Goal: Transaction & Acquisition: Obtain resource

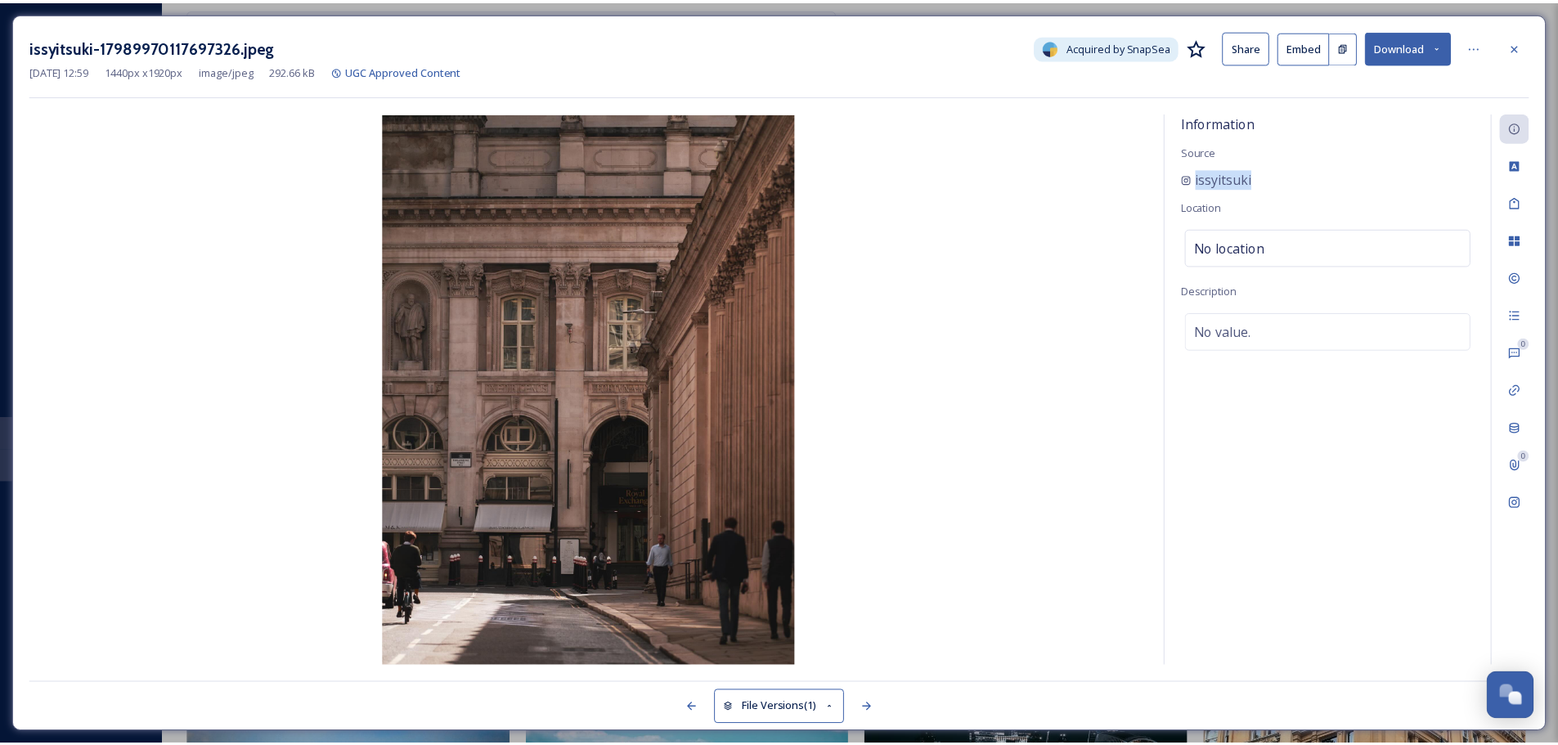
scroll to position [909, 0]
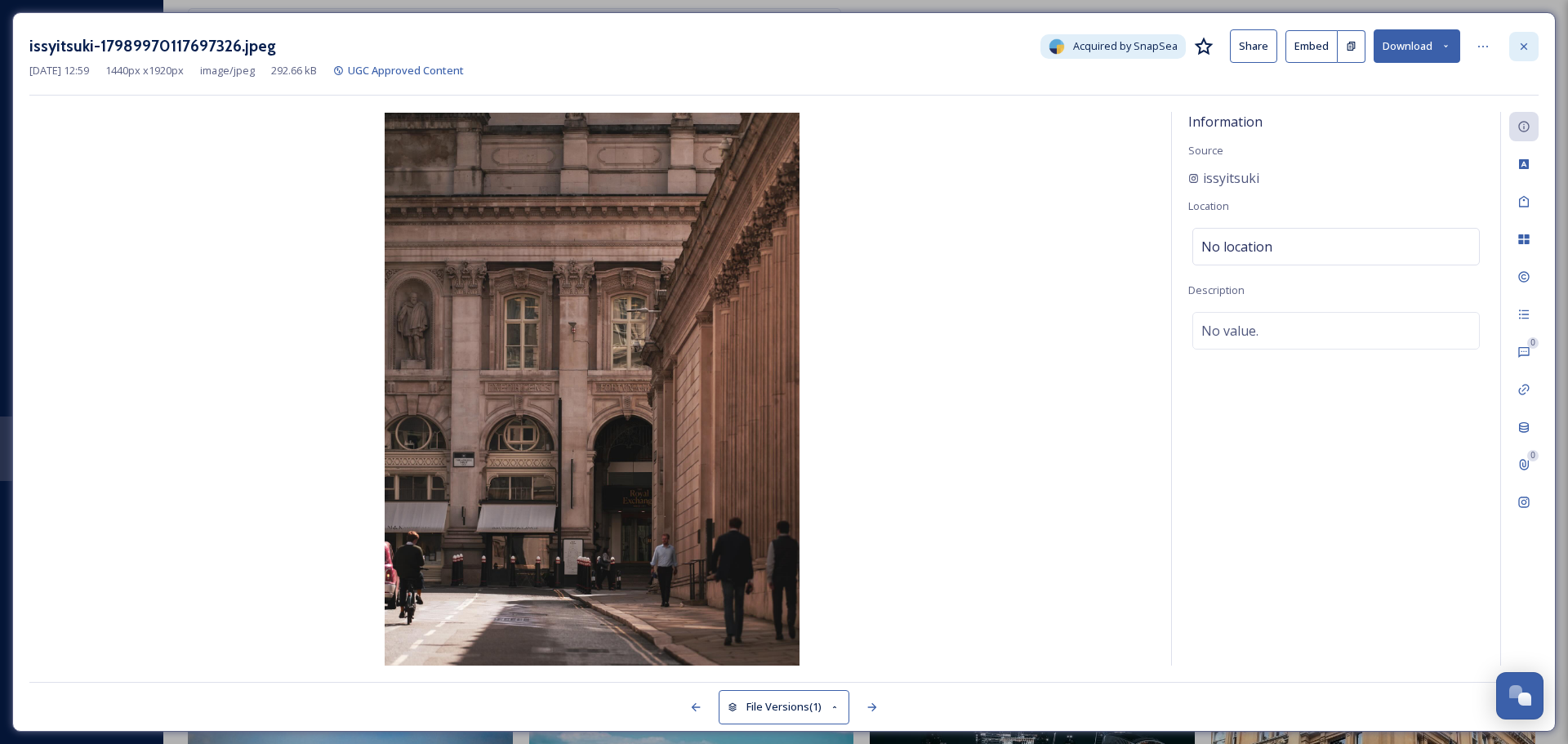
click at [1525, 43] on icon at bounding box center [1524, 46] width 13 height 13
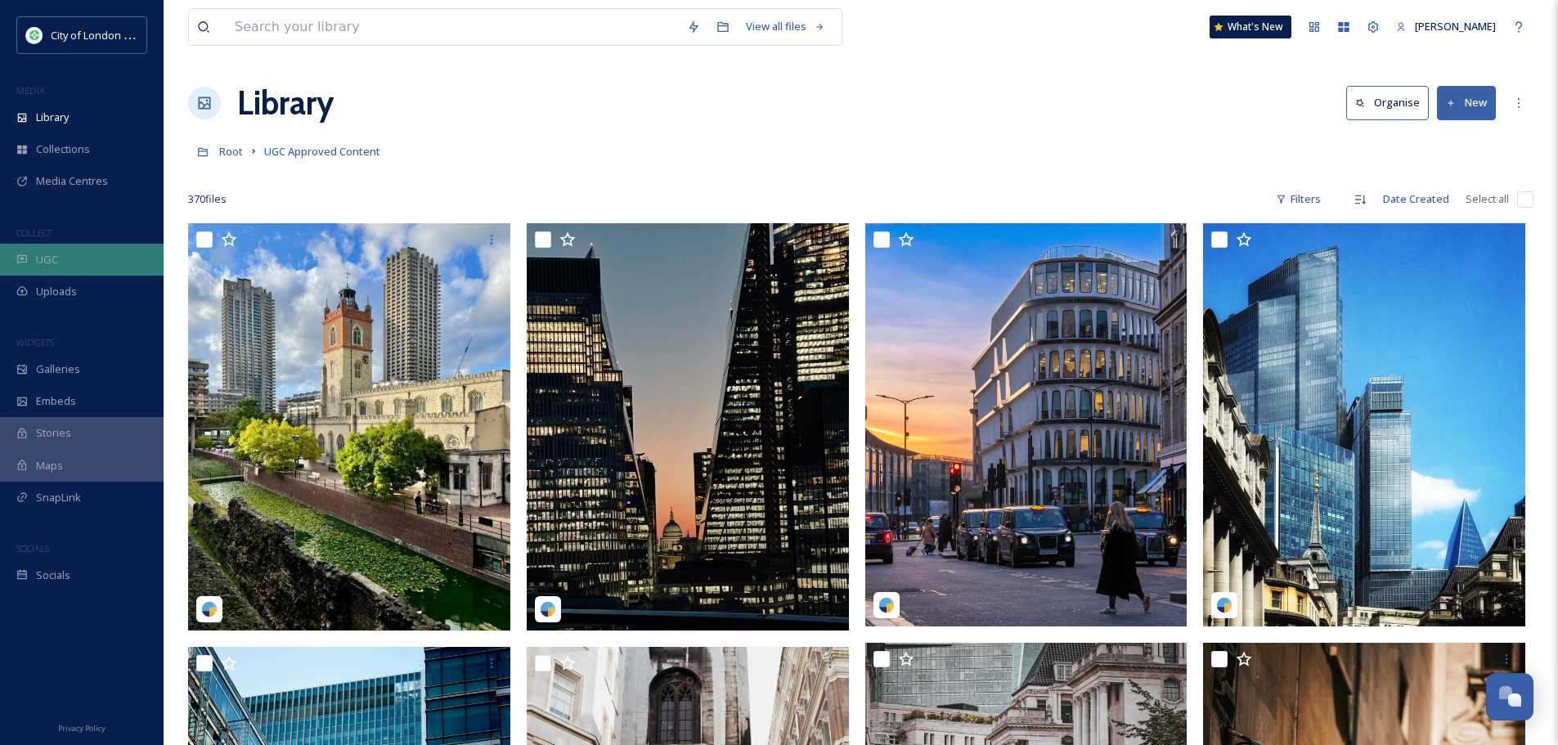
click at [94, 266] on div "UGC" at bounding box center [82, 260] width 164 height 32
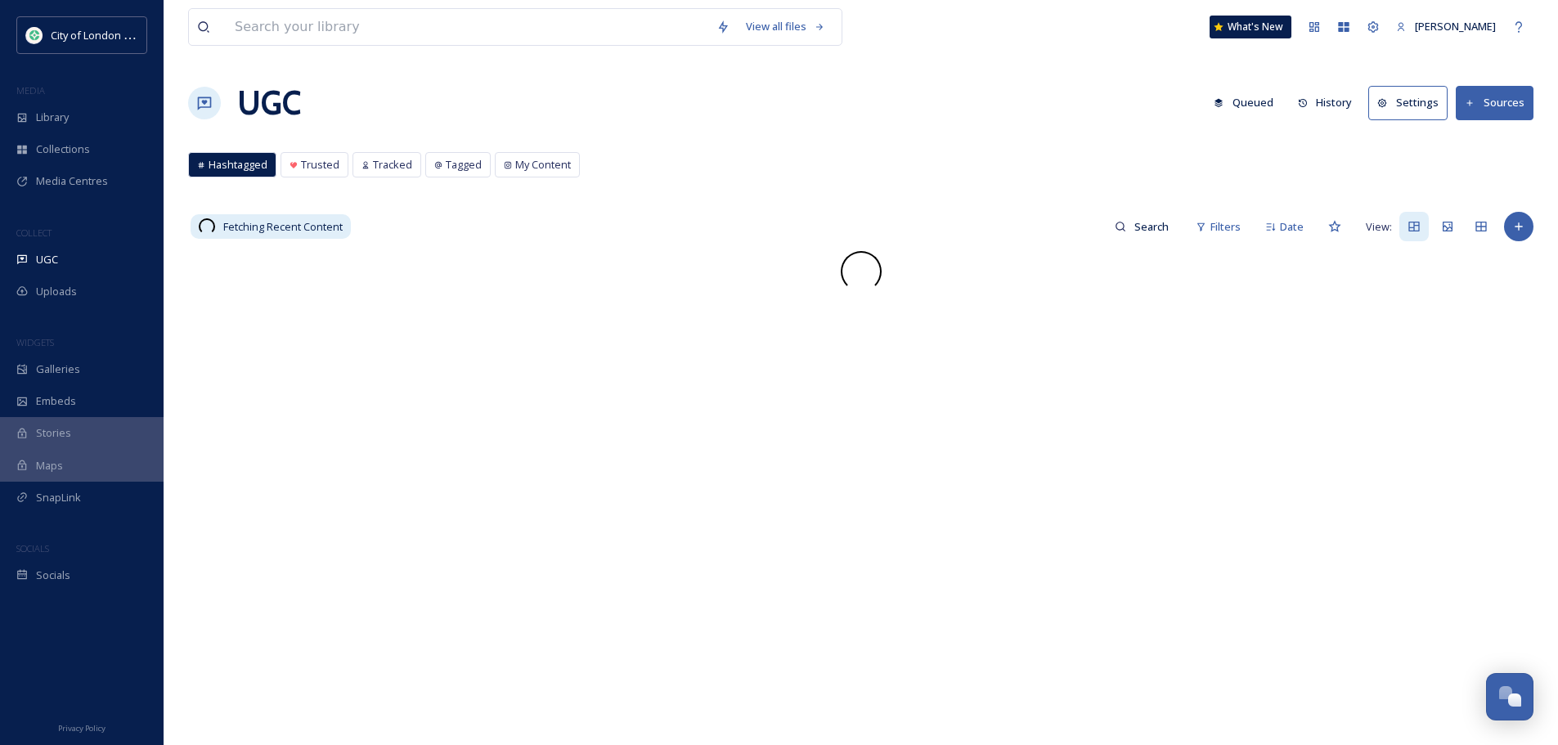
click at [1346, 101] on button "History" at bounding box center [1325, 103] width 71 height 32
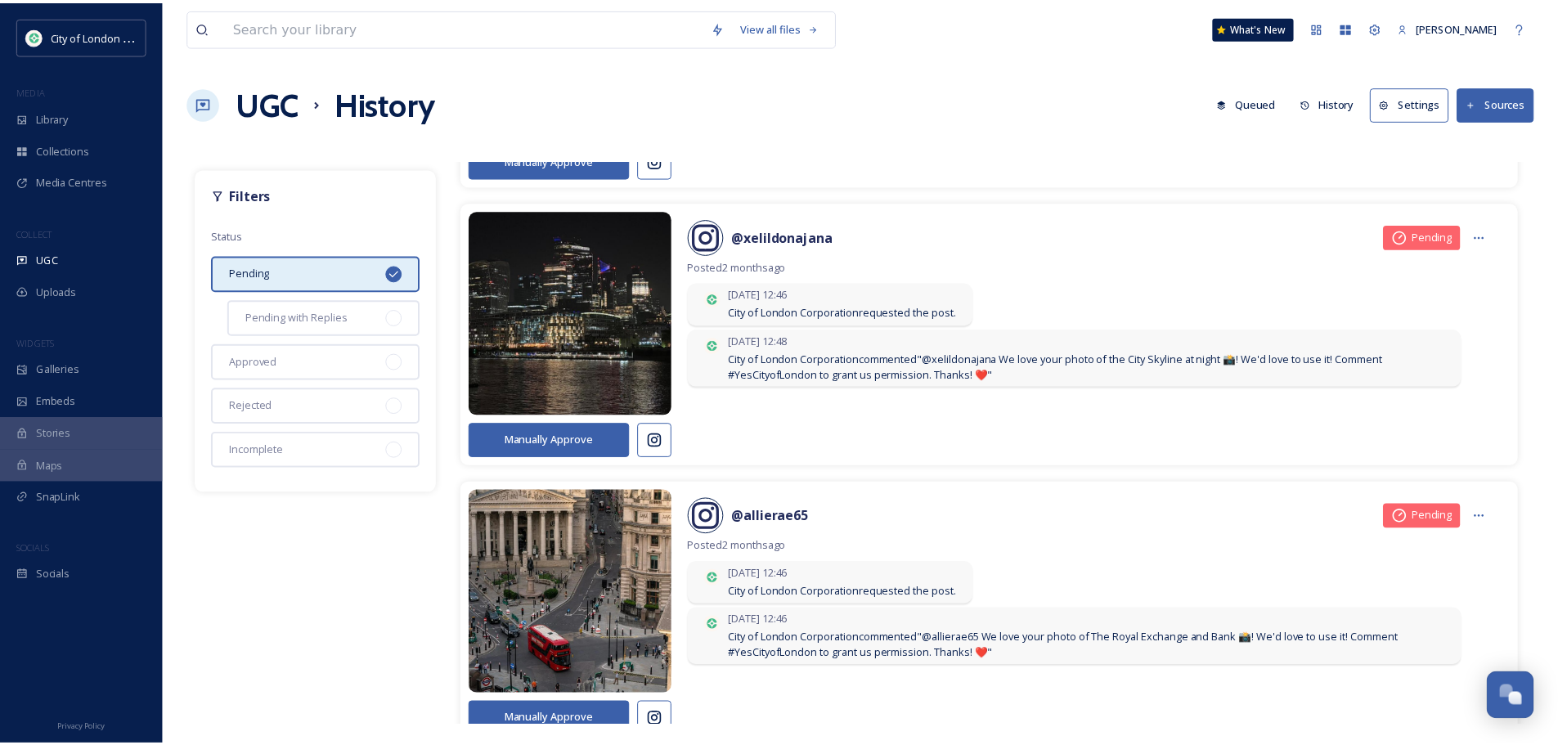
scroll to position [4744, 0]
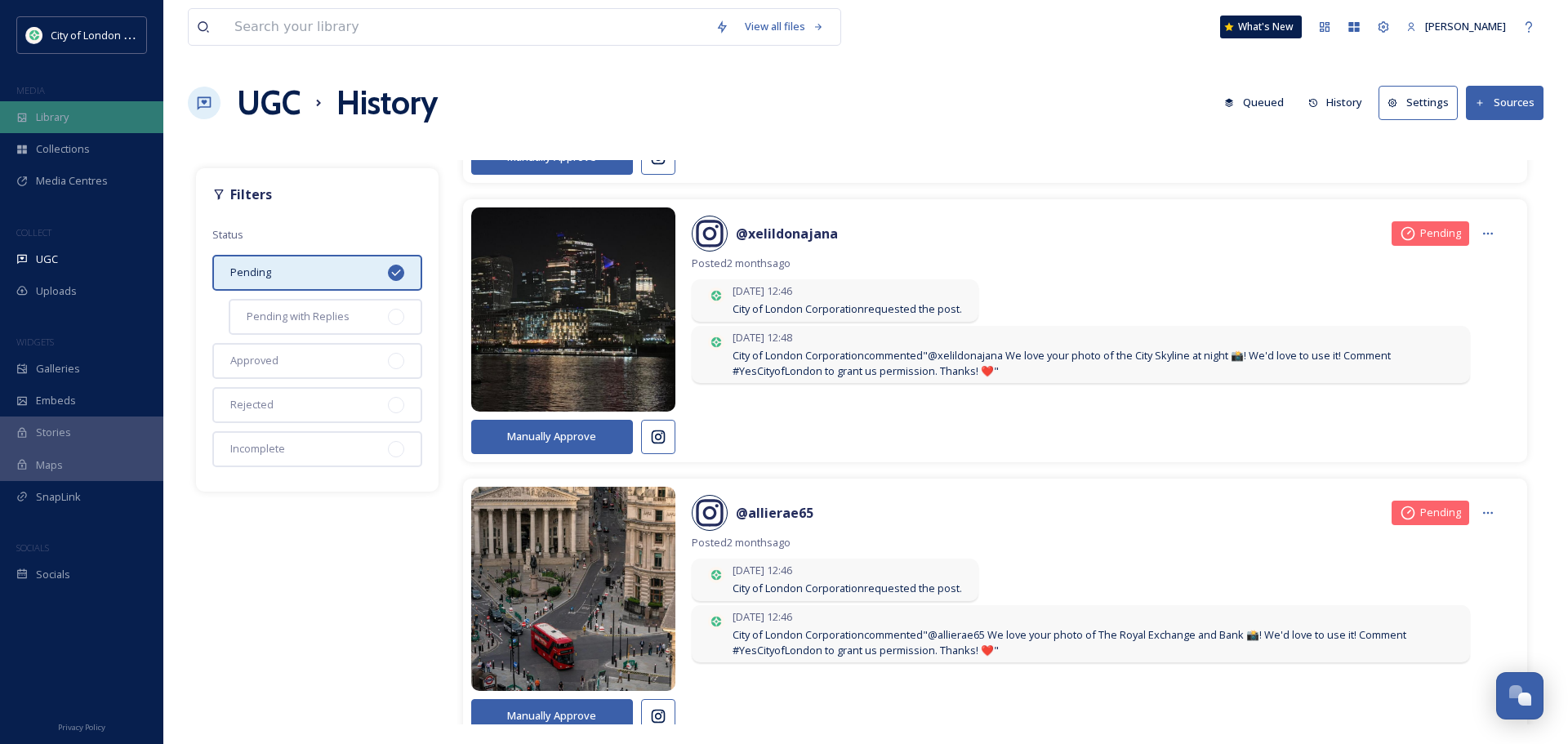
click at [84, 119] on div "Library" at bounding box center [82, 117] width 164 height 32
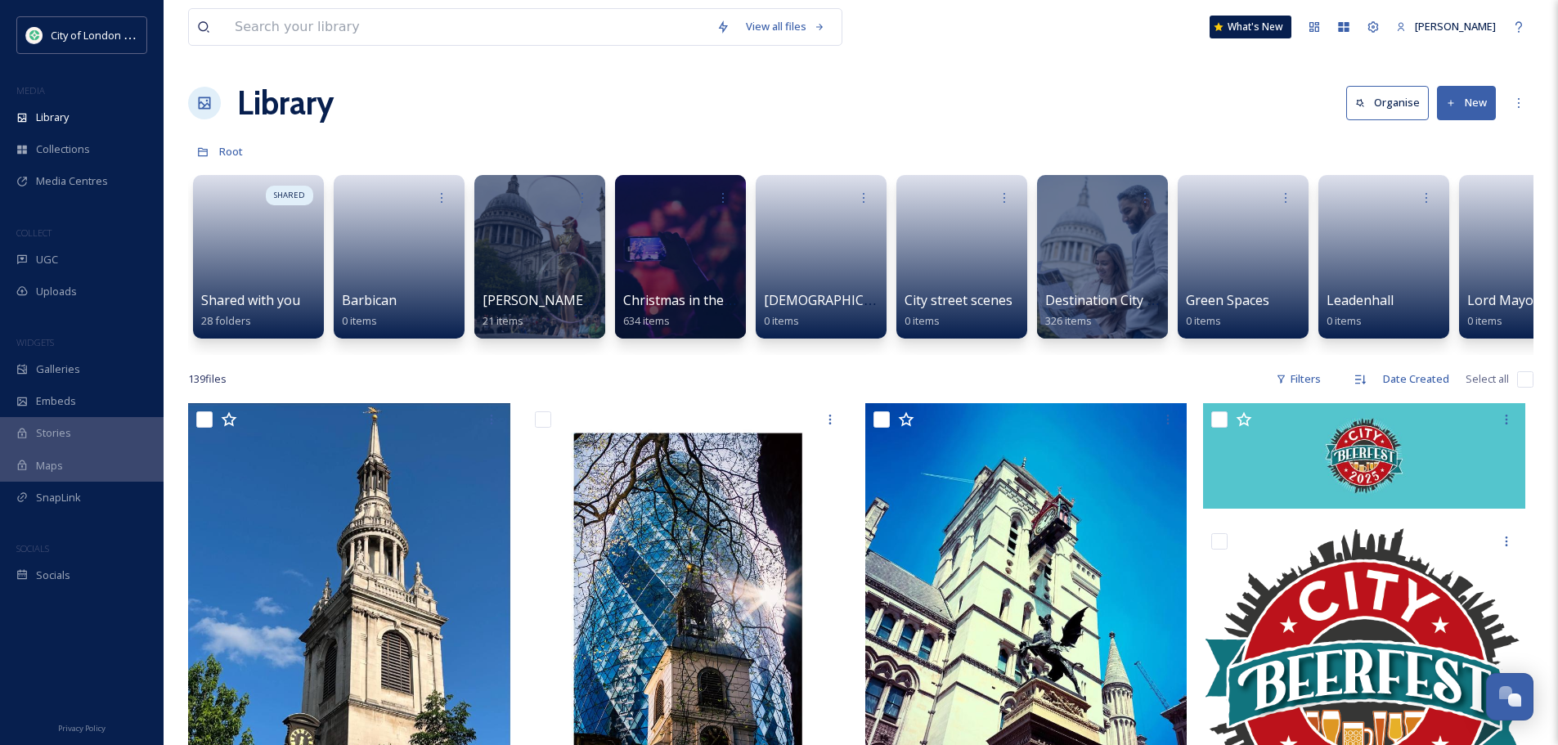
scroll to position [0, 1609]
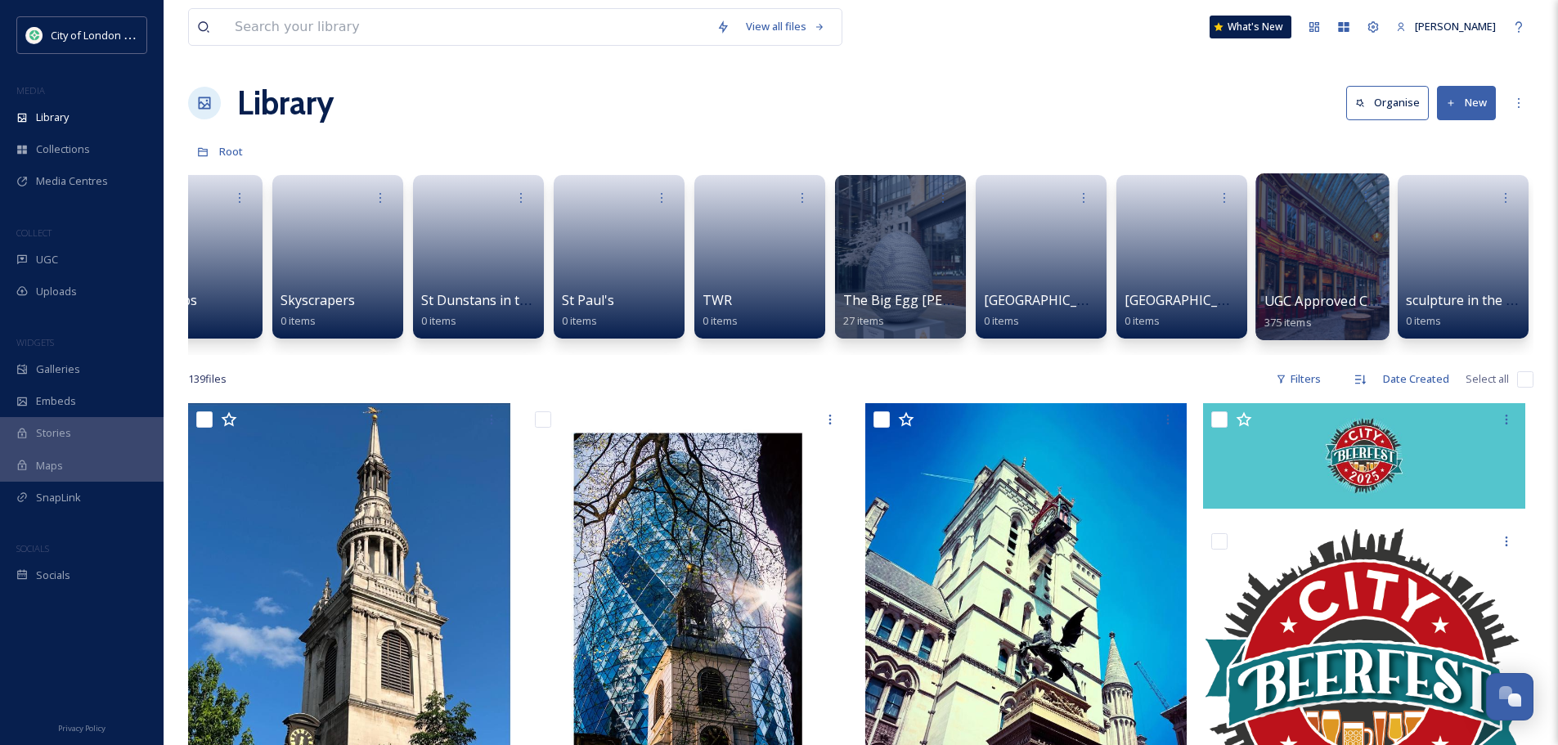
click at [1284, 263] on div at bounding box center [1322, 256] width 133 height 167
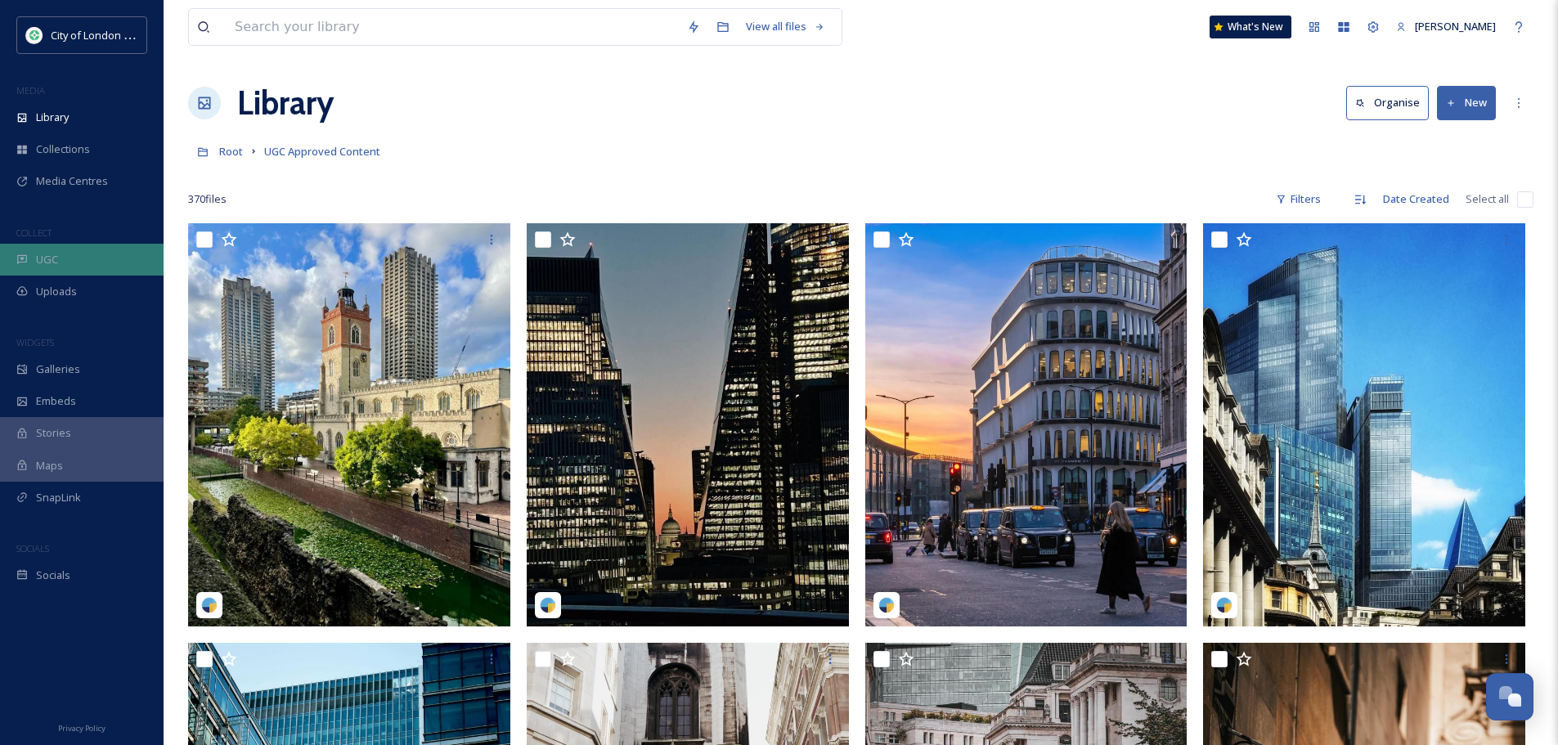
click at [79, 255] on div "UGC" at bounding box center [82, 260] width 164 height 32
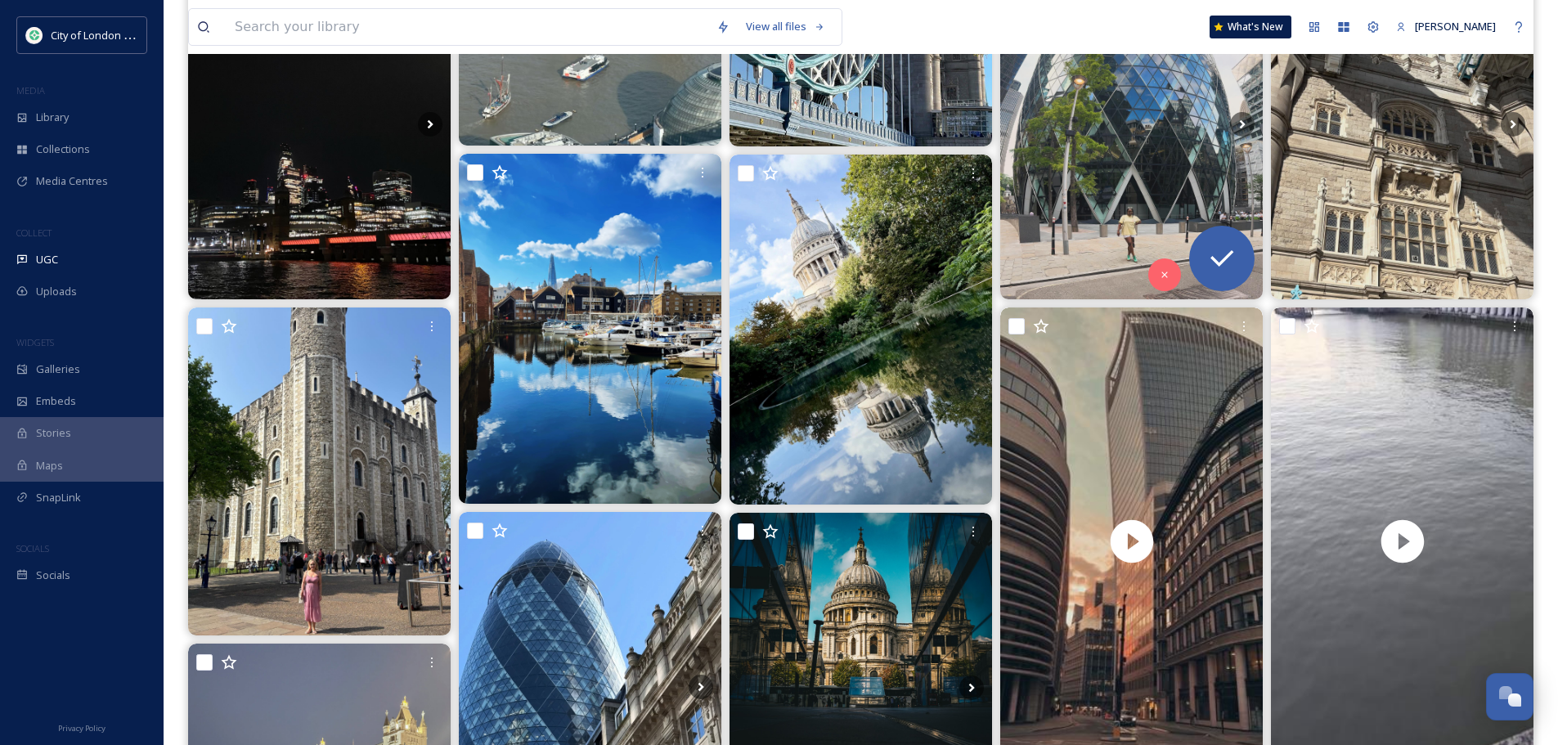
scroll to position [982, 0]
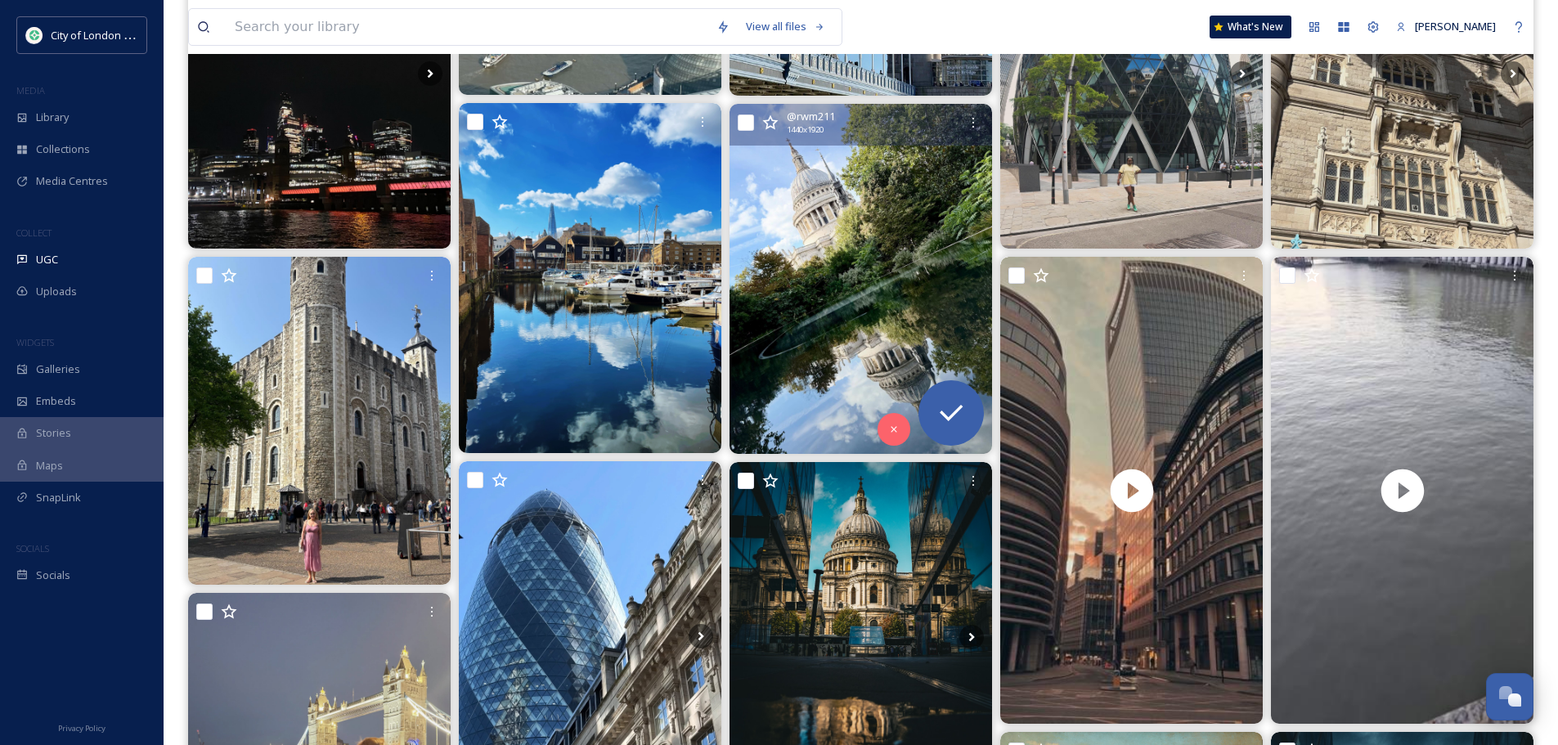
click at [851, 309] on img at bounding box center [861, 279] width 263 height 350
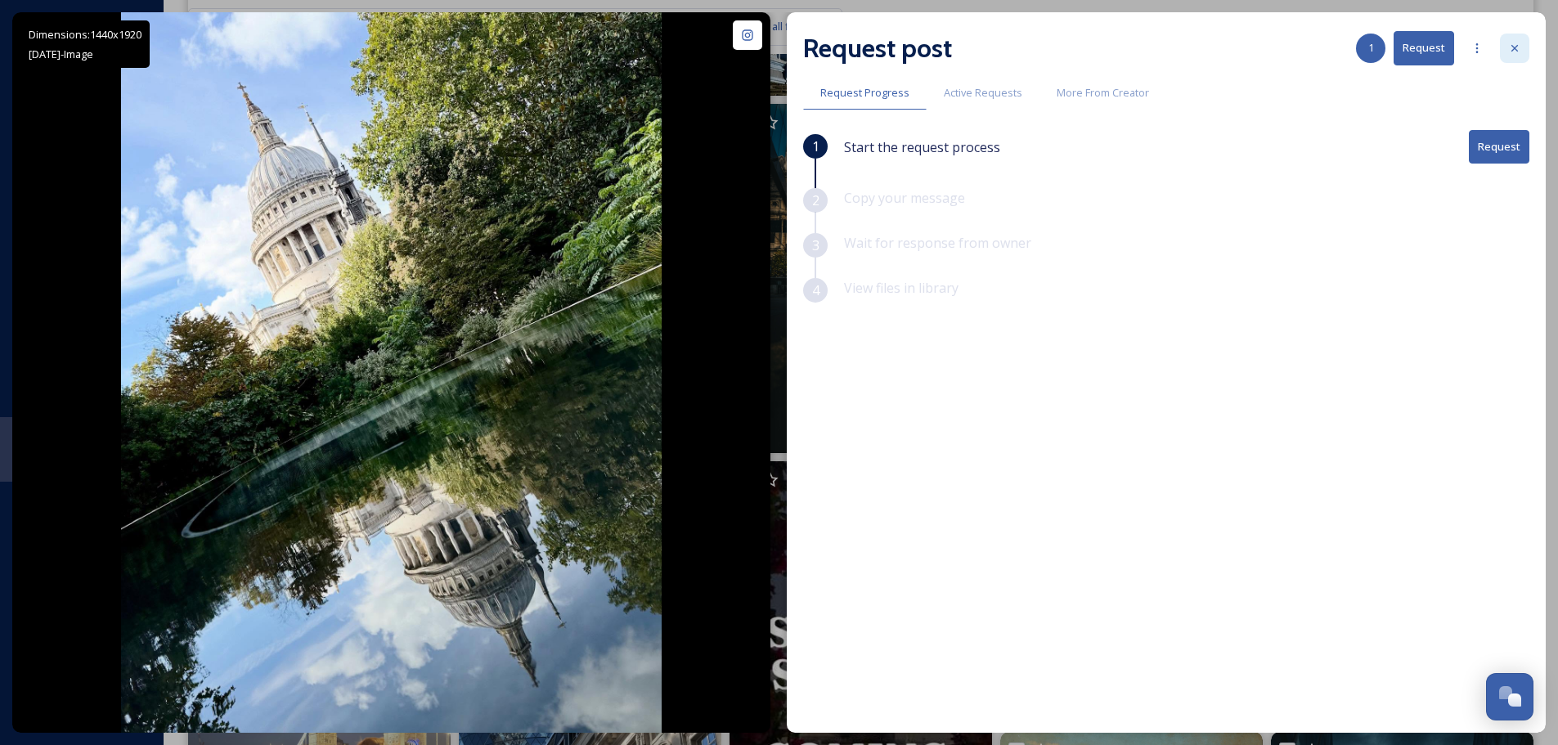
click at [1513, 52] on icon at bounding box center [1514, 48] width 13 height 13
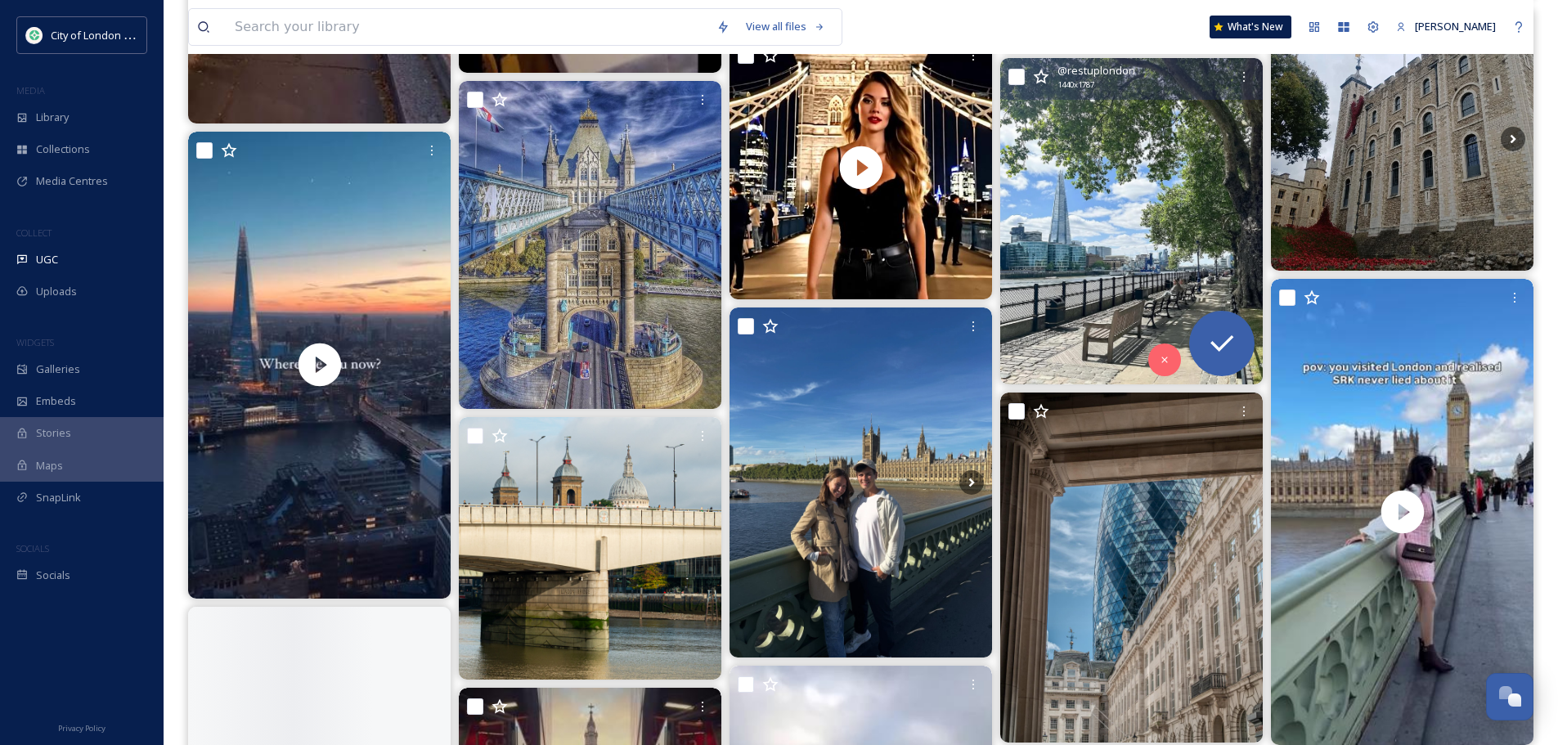
scroll to position [6953, 0]
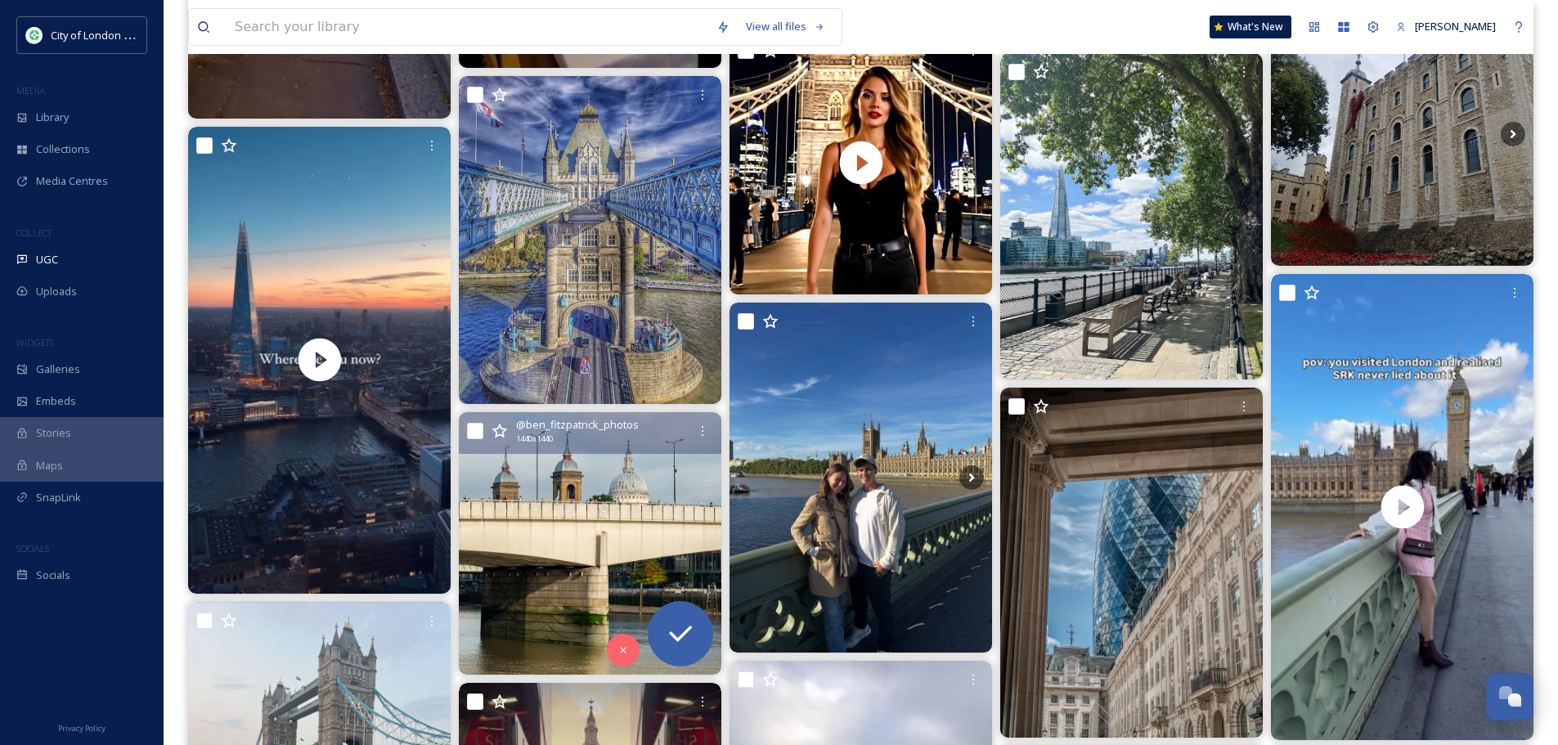
click at [597, 500] on img at bounding box center [590, 543] width 263 height 263
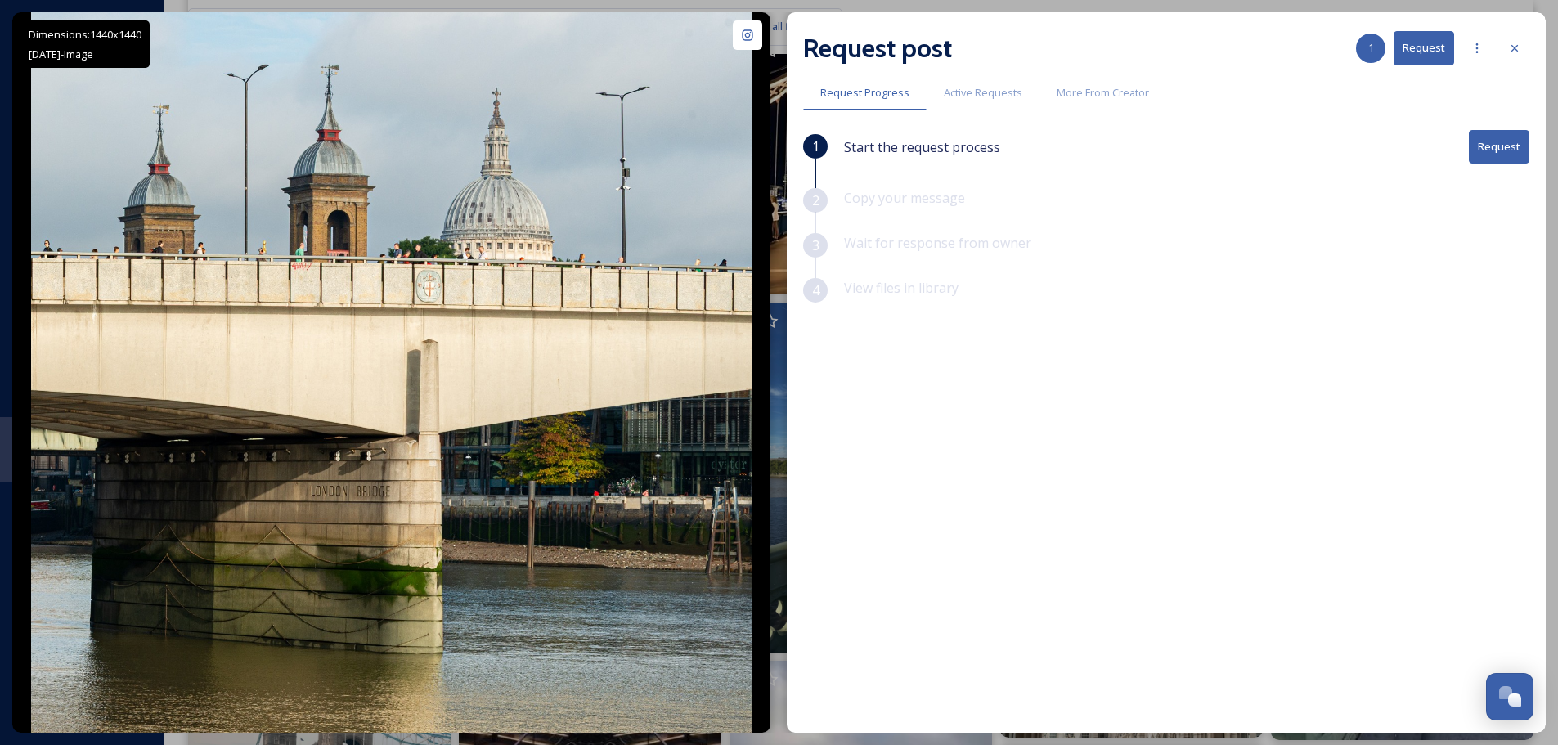
click at [1510, 139] on button "Request" at bounding box center [1499, 147] width 61 height 34
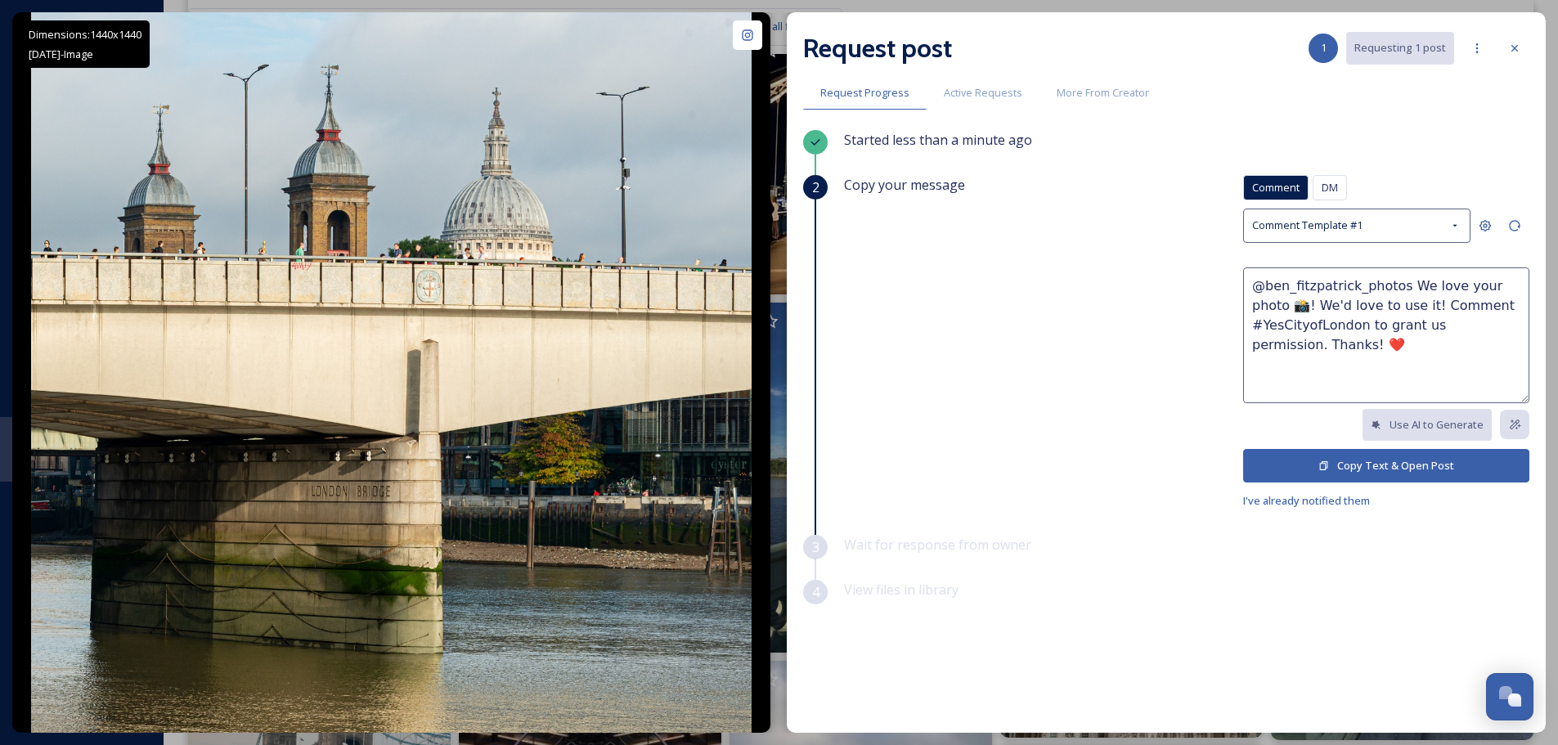
click at [1511, 285] on textarea "@ben_fitzpatrick_photos We love your photo 📸! We'd love to use it! Comment #Yes…" at bounding box center [1386, 335] width 286 height 136
type textarea "@ben_fitzpatrick_photos We love your photo of [GEOGRAPHIC_DATA] 📸! We'd love to…"
click at [1325, 454] on button "Copy Text & Open Post" at bounding box center [1386, 466] width 286 height 34
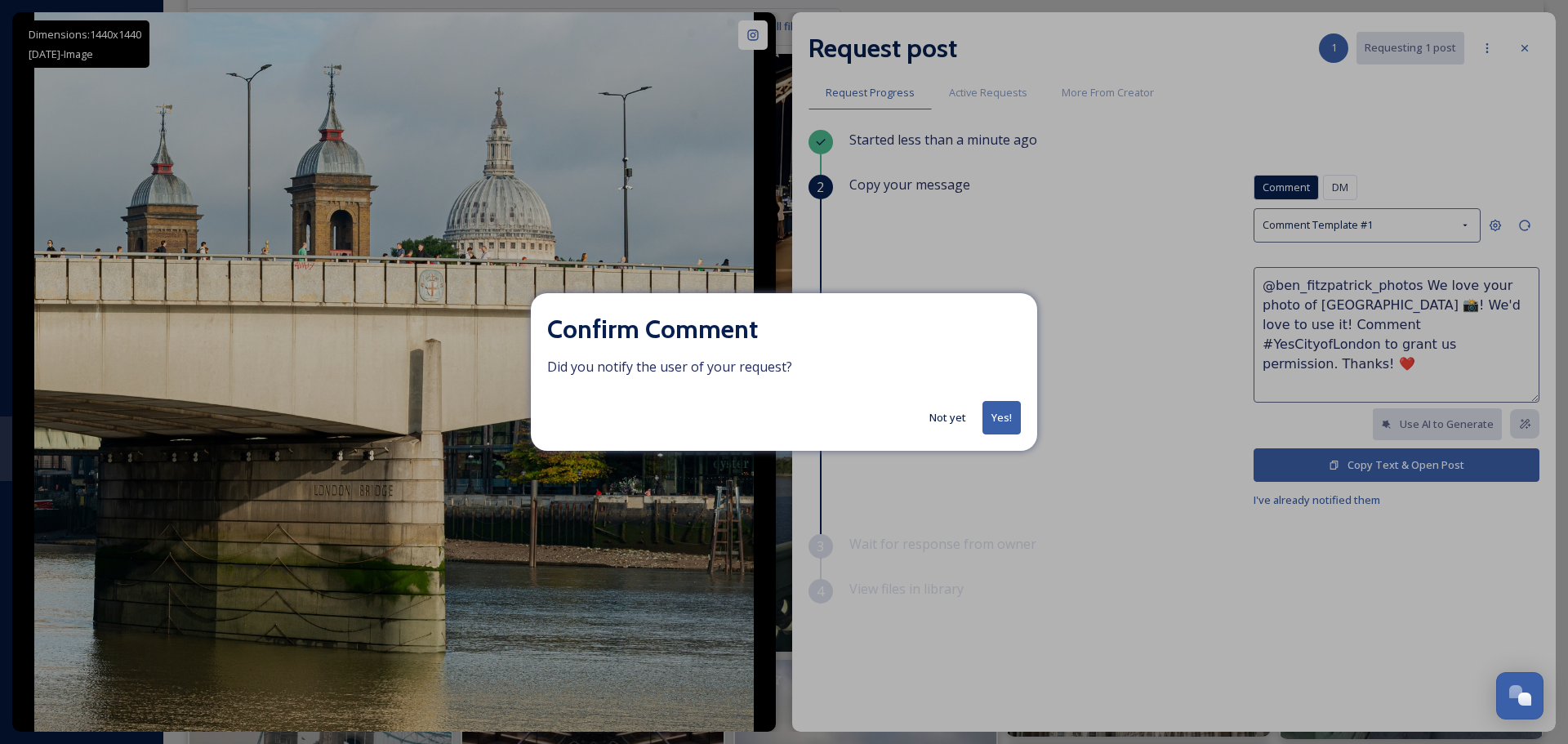
click at [997, 414] on button "Yes!" at bounding box center [1002, 418] width 38 height 34
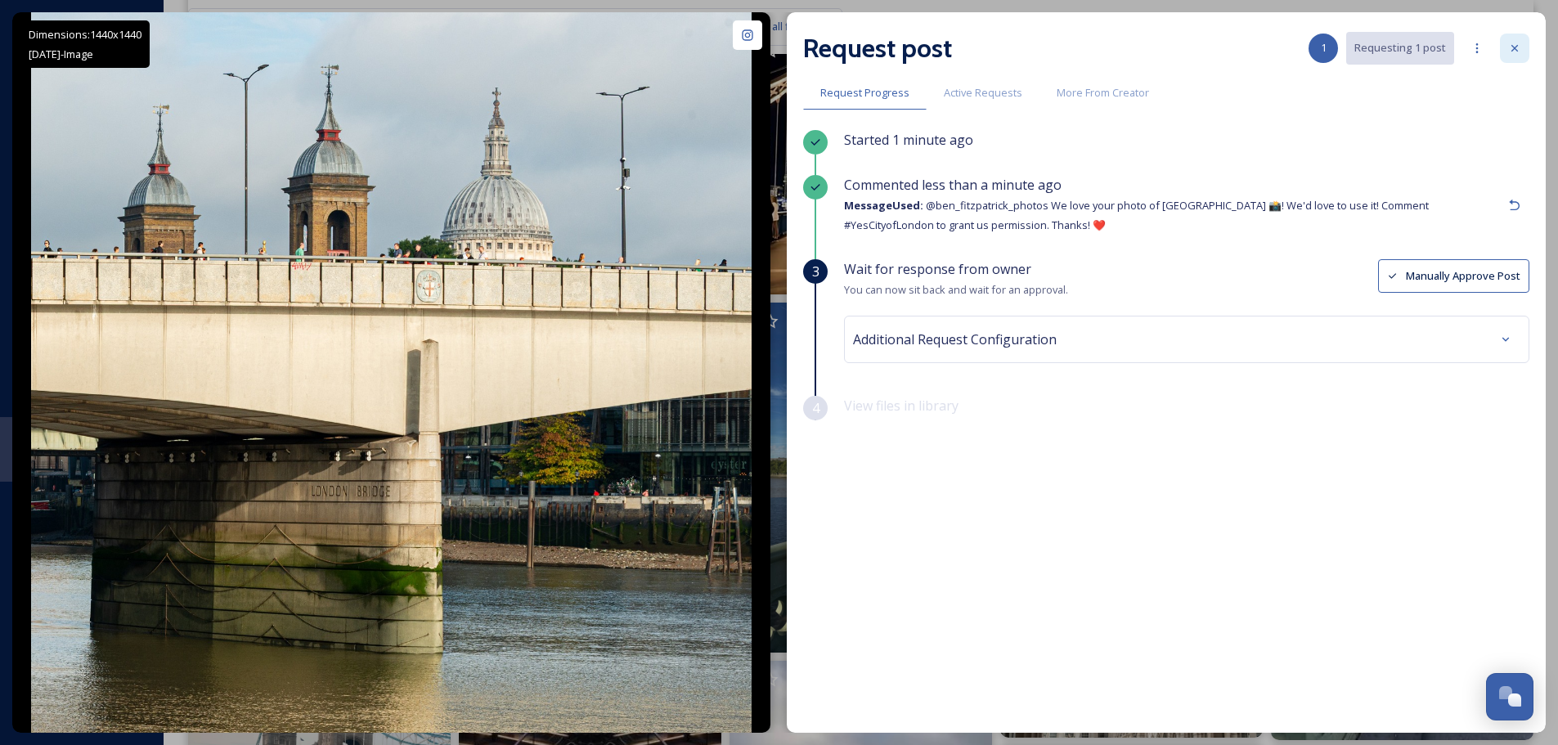
click at [1513, 52] on icon at bounding box center [1514, 48] width 13 height 13
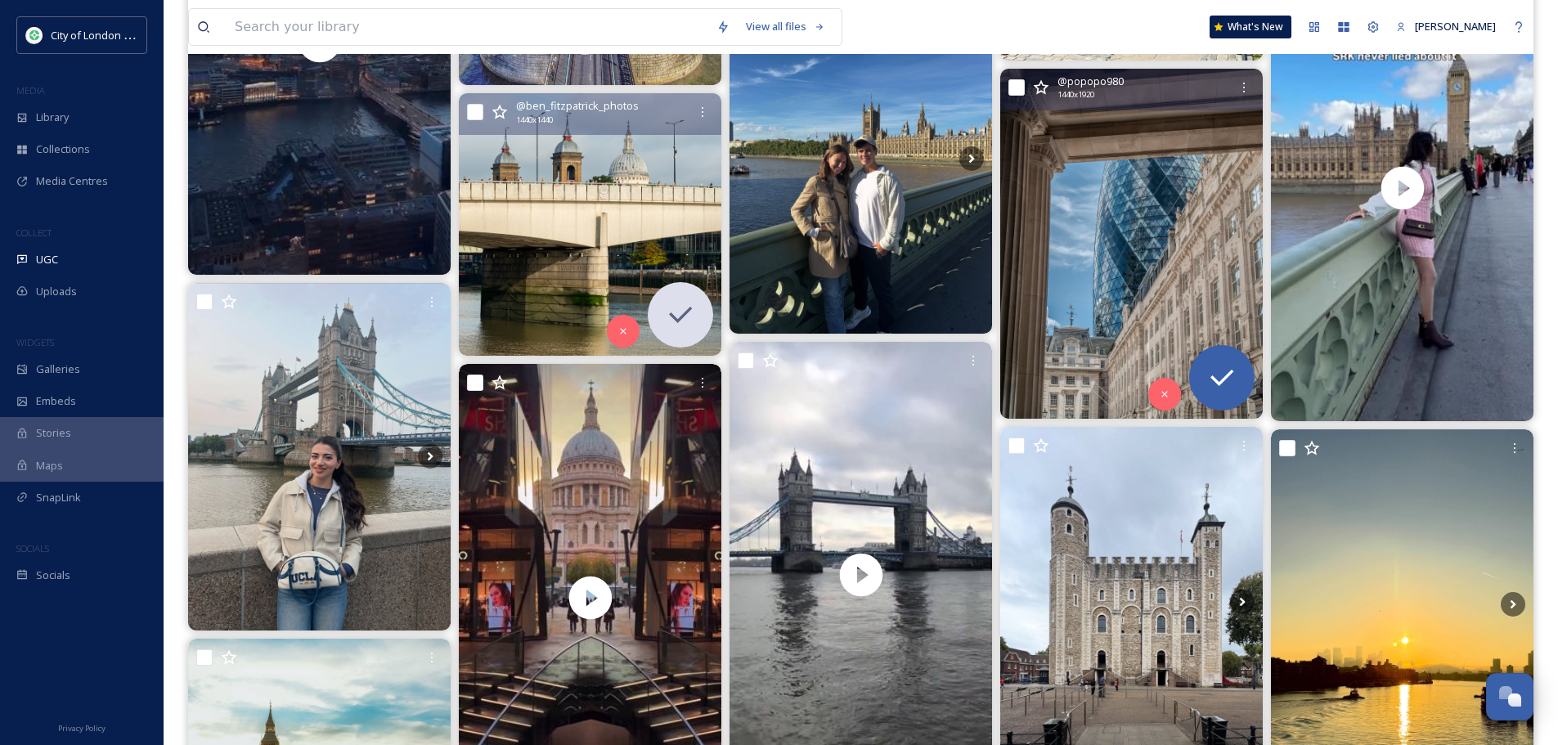
scroll to position [7361, 0]
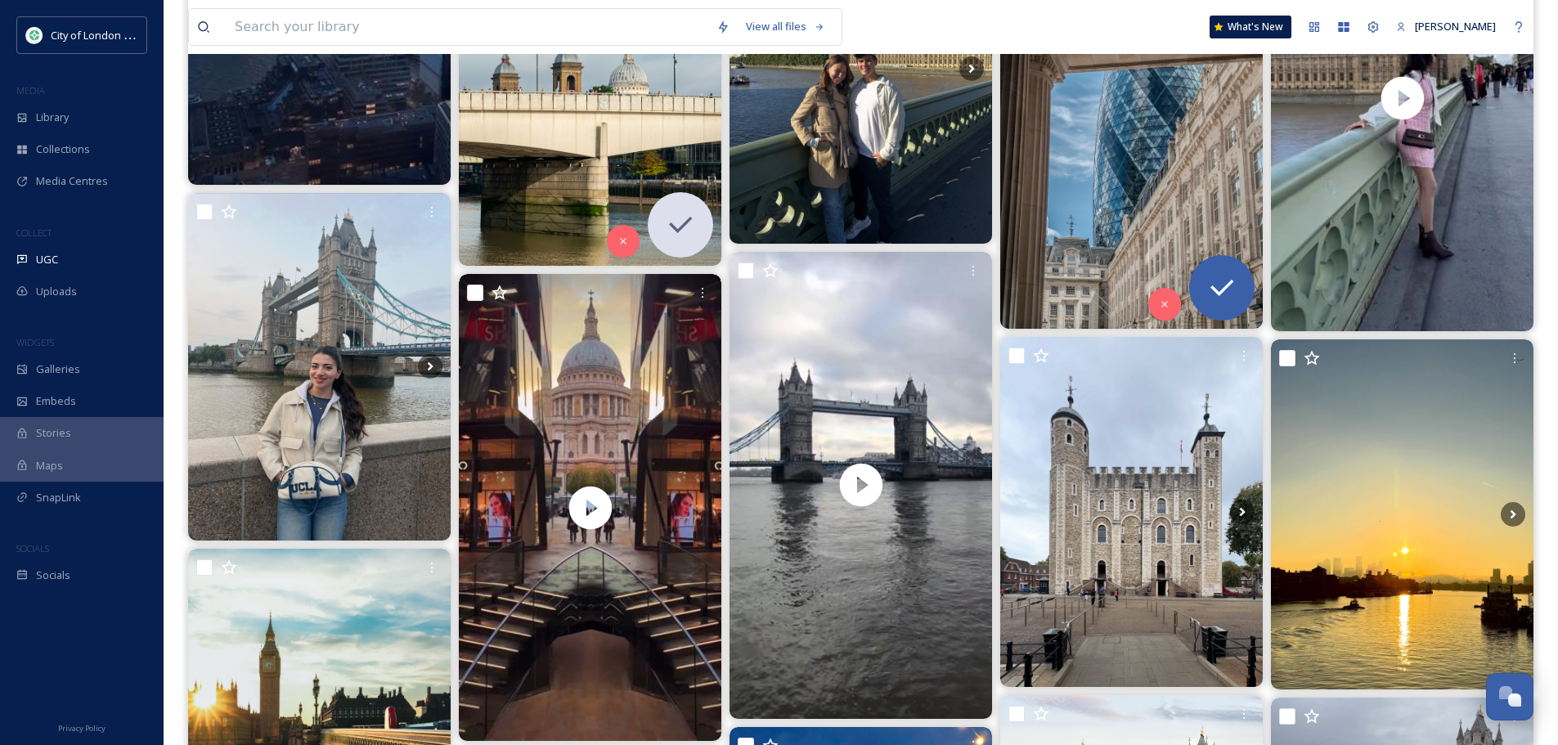
click at [1114, 198] on img at bounding box center [1131, 154] width 263 height 350
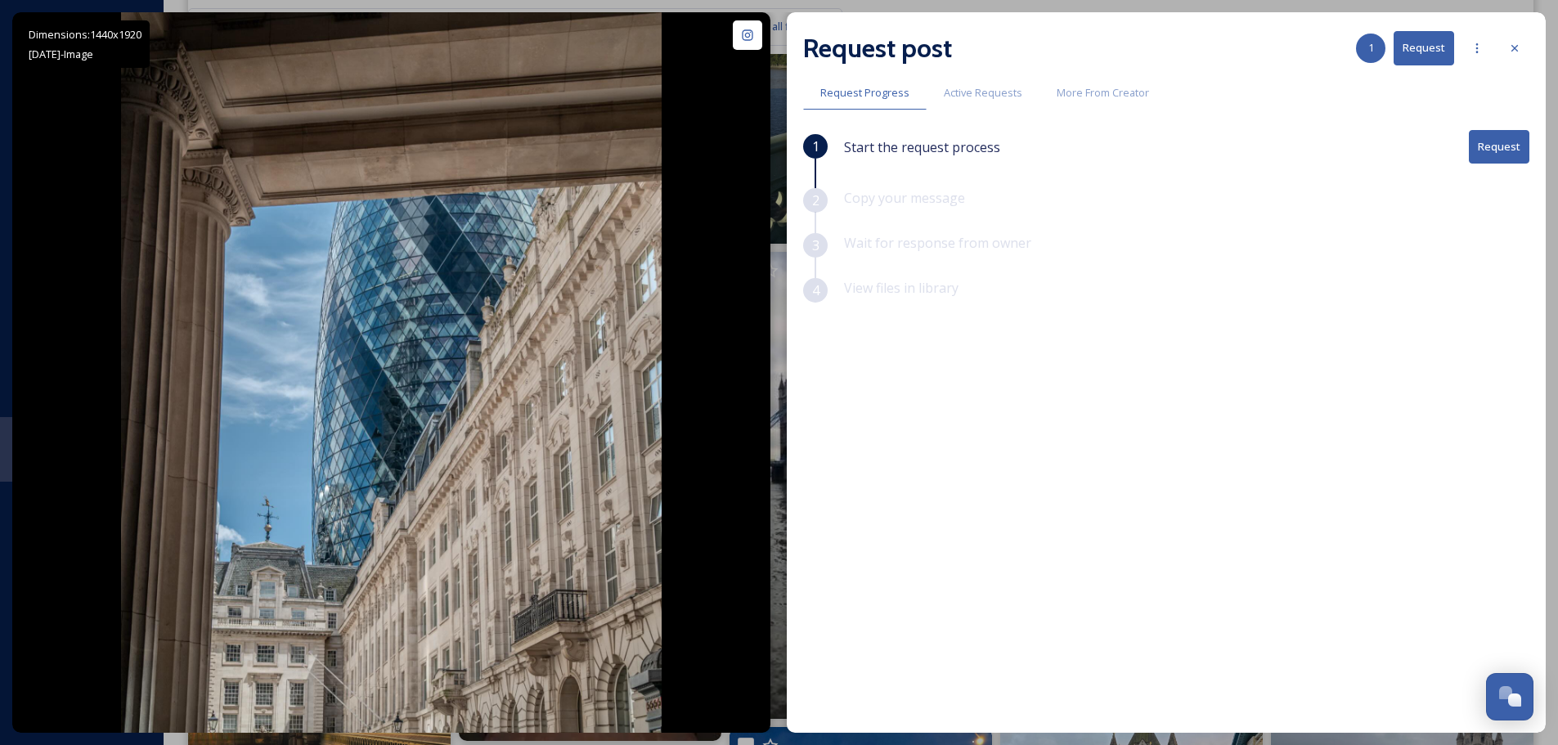
click at [1502, 137] on button "Request" at bounding box center [1499, 147] width 61 height 34
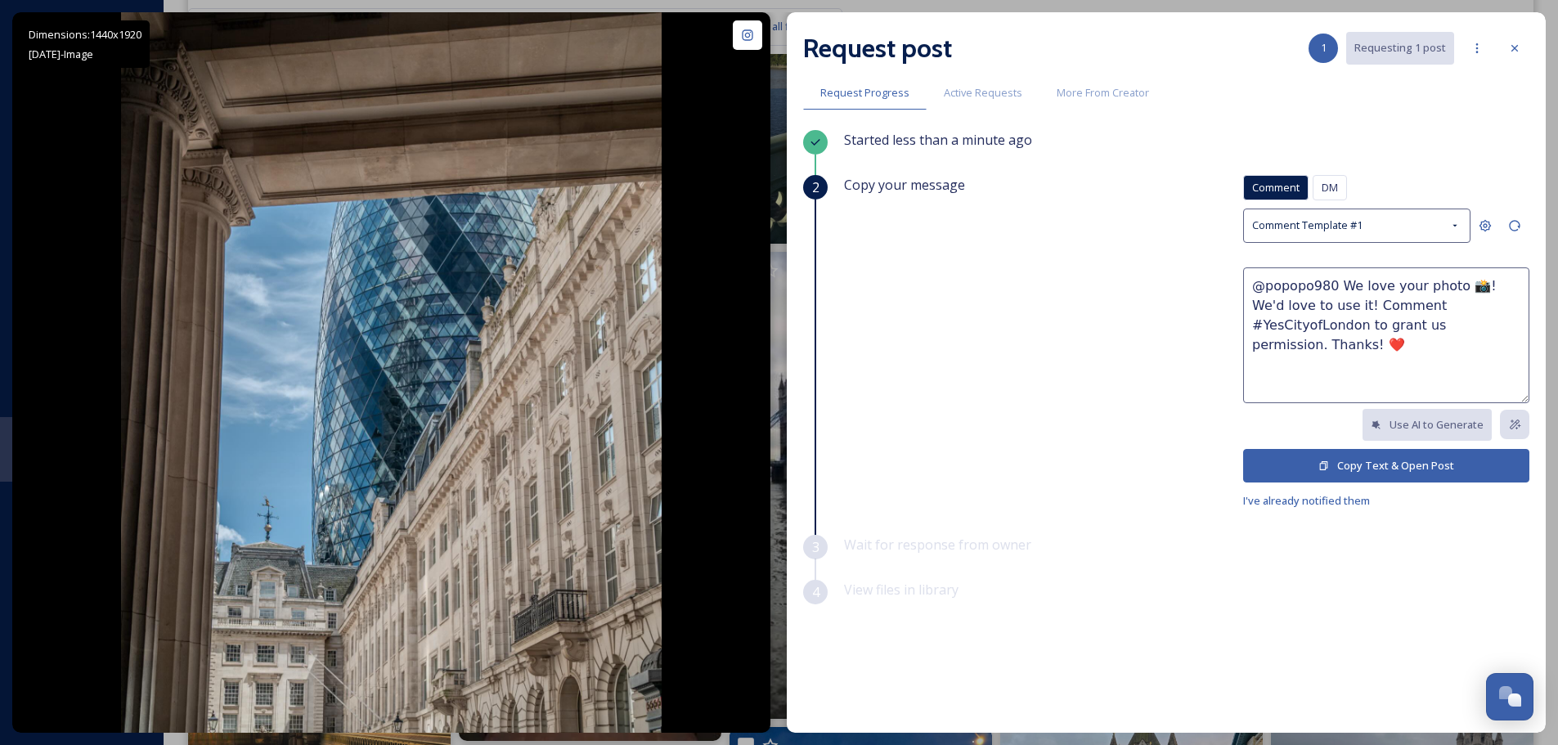
click at [1442, 282] on textarea "@popopo980 We love your photo 📸! We'd love to use it! Comment #YesCityofLondon …" at bounding box center [1386, 335] width 286 height 136
click at [1284, 304] on textarea "@popopo980 We love your photo of the Gerhkin 📸! We'd love to use it! Comment #Y…" at bounding box center [1386, 335] width 286 height 136
click at [1397, 293] on textarea "@popopo980 We love your photo of the Gherkin 📸! We'd love to use it! Comment #Y…" at bounding box center [1386, 335] width 286 height 136
type textarea "@popopo980 We love your photo of the Gherkin 📸! We'd love to use it! Comment #Y…"
click at [1408, 465] on button "Copy Text & Open Post" at bounding box center [1386, 466] width 286 height 34
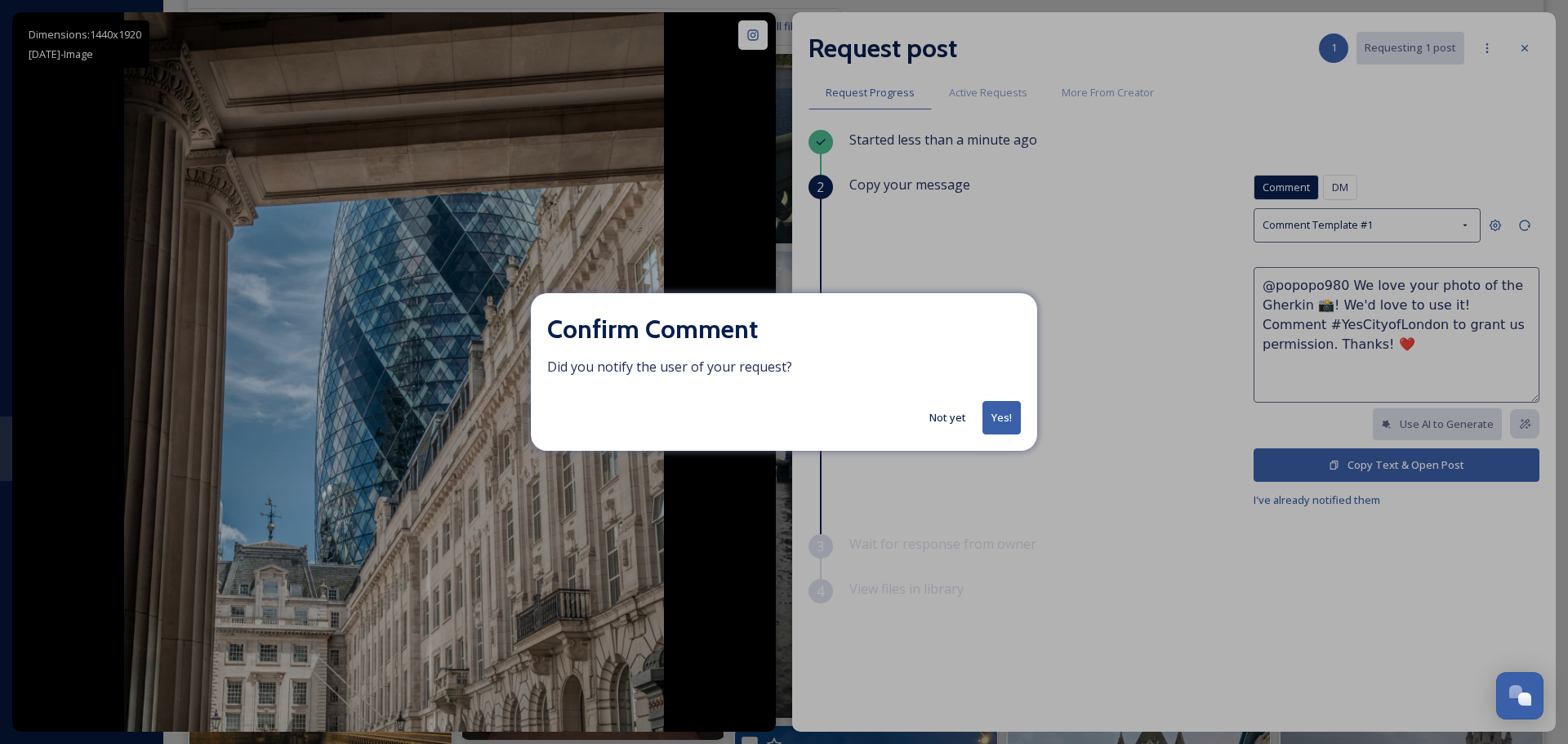
click at [1007, 415] on button "Yes!" at bounding box center [1002, 418] width 38 height 34
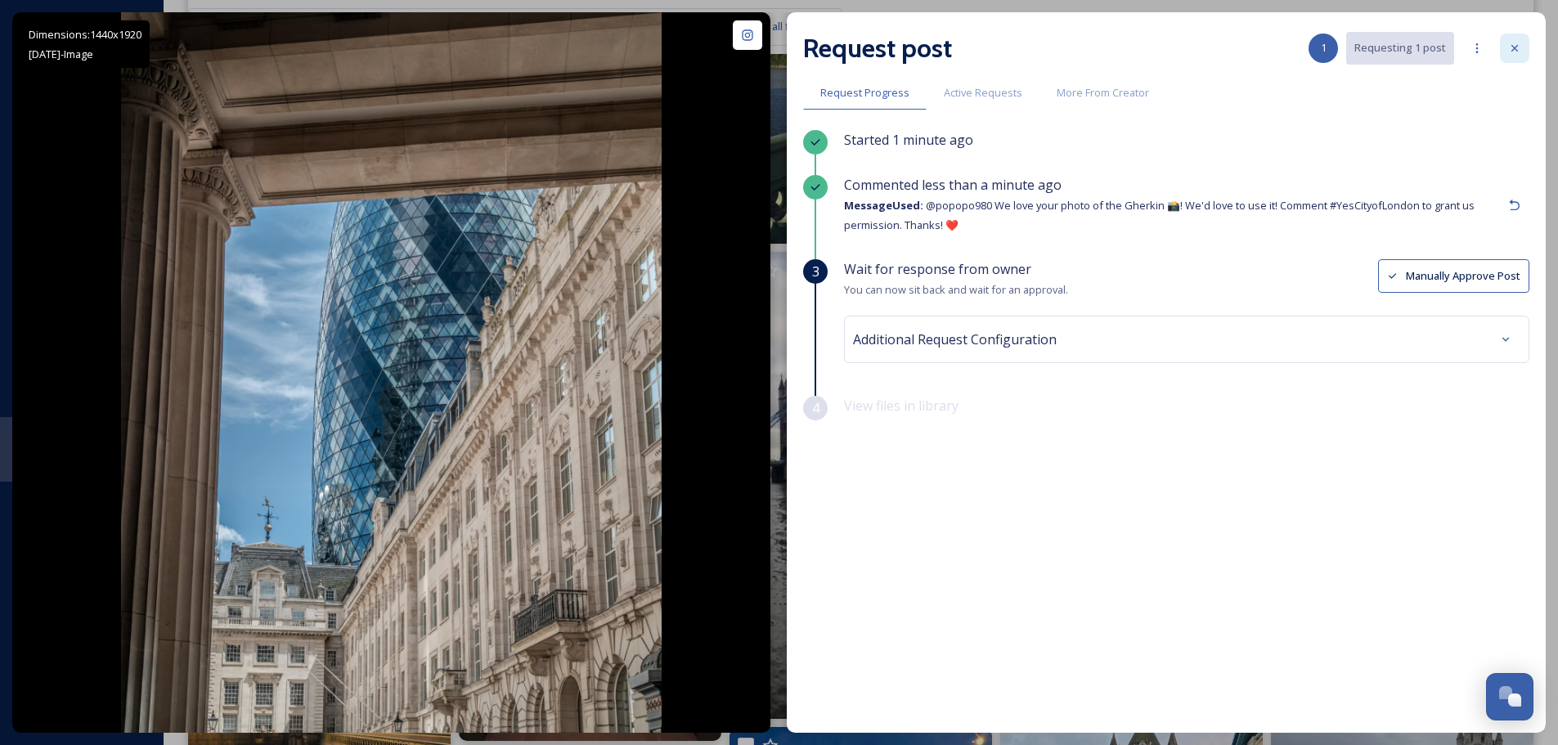
click at [1518, 47] on icon at bounding box center [1514, 48] width 13 height 13
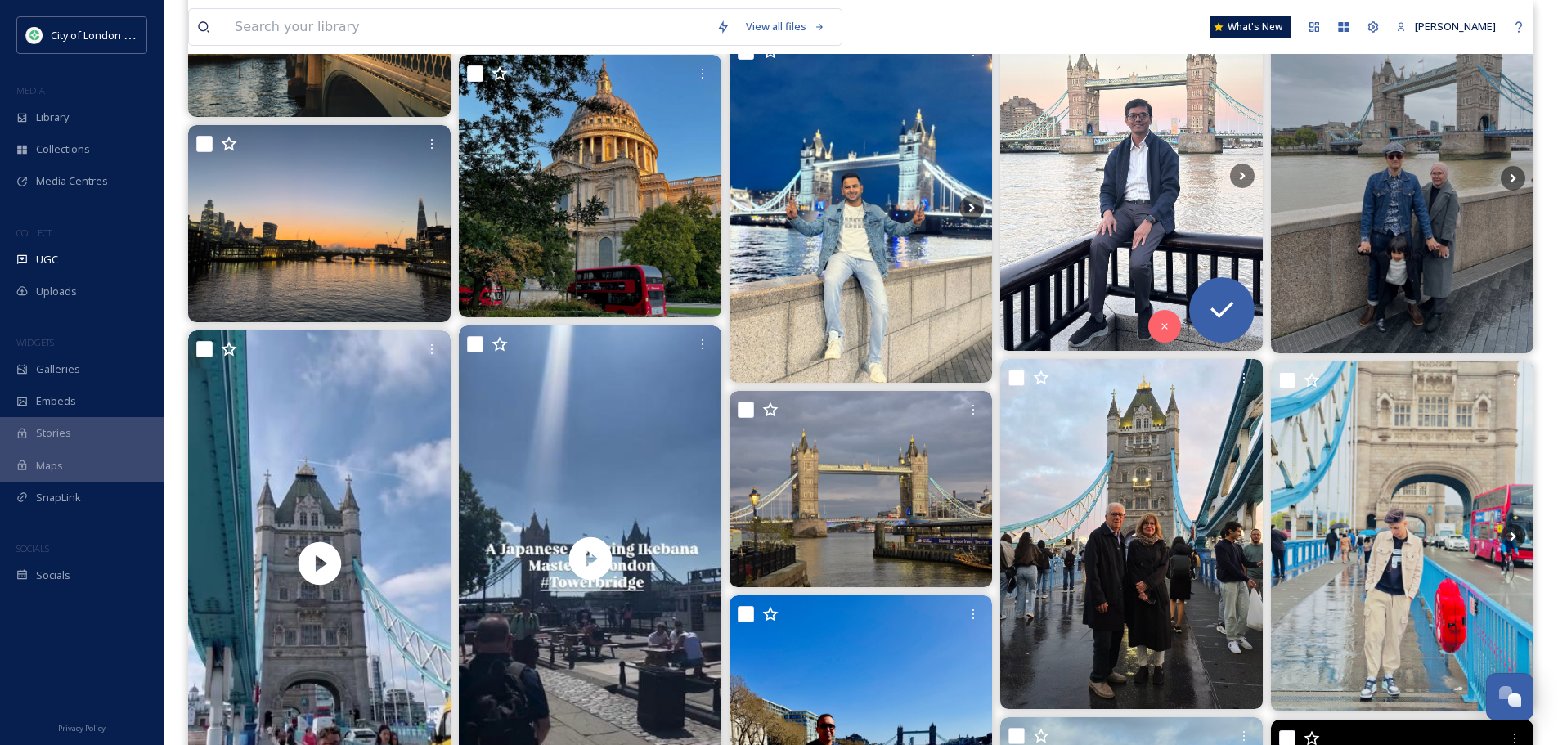
scroll to position [8098, 0]
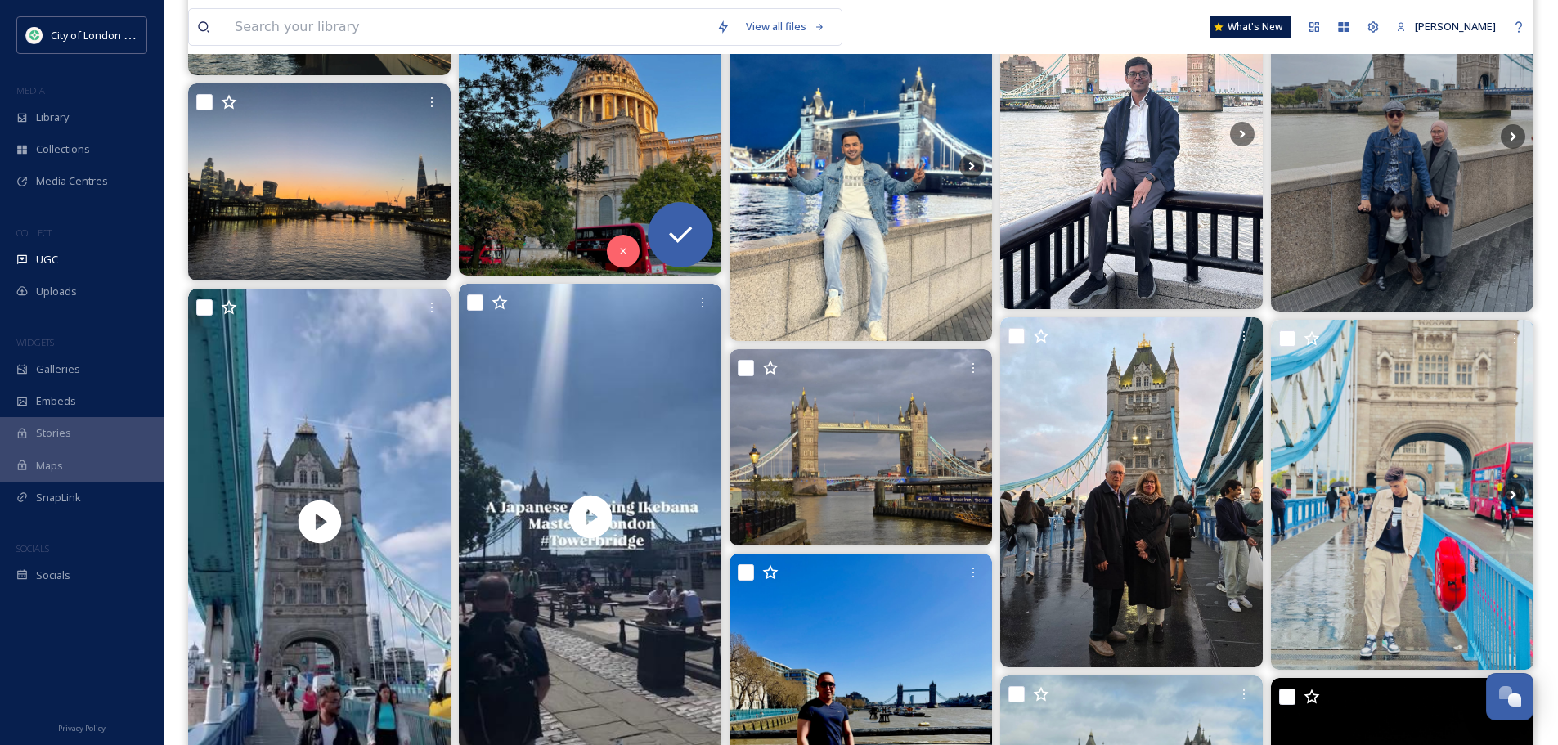
click at [576, 195] on img at bounding box center [590, 144] width 263 height 263
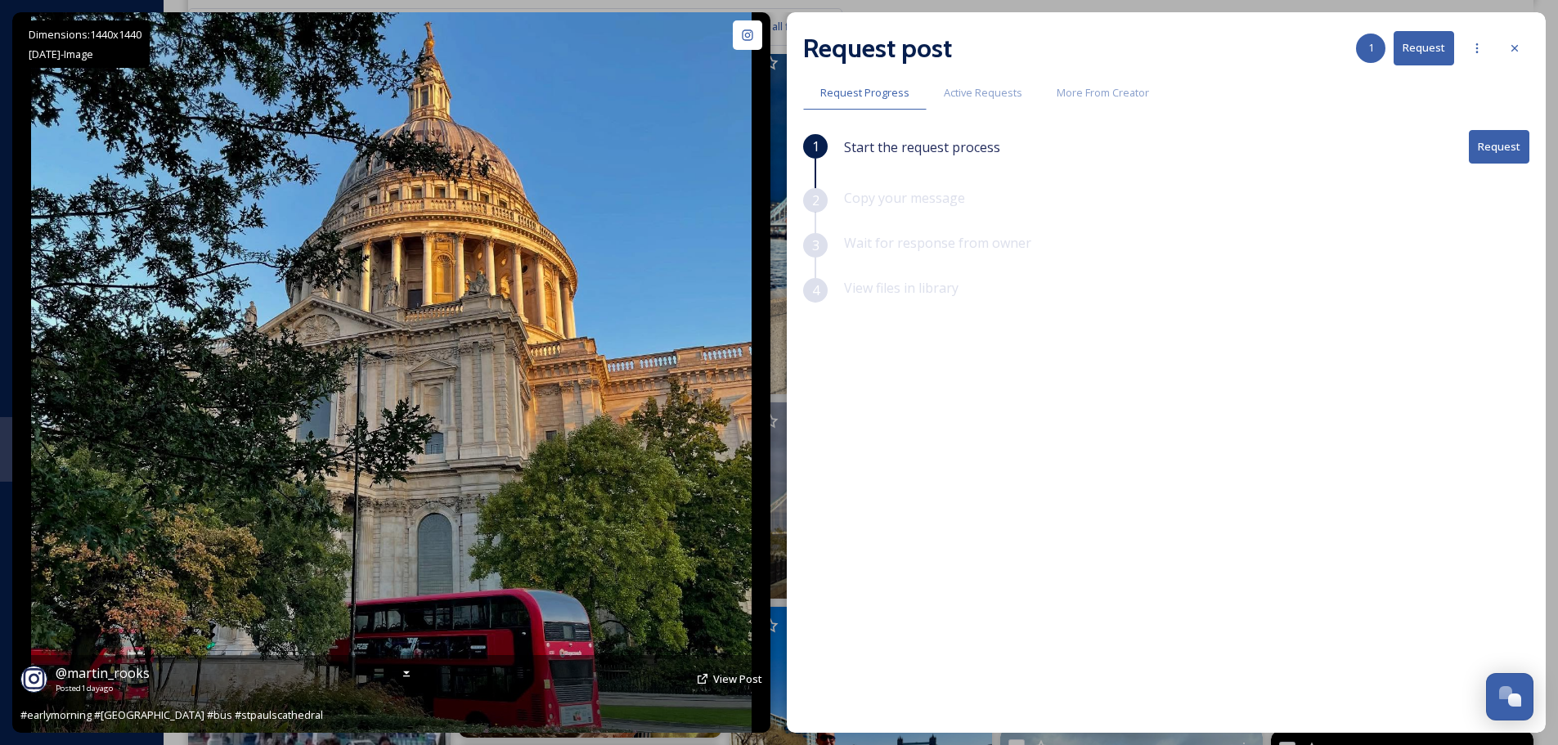
scroll to position [8016, 0]
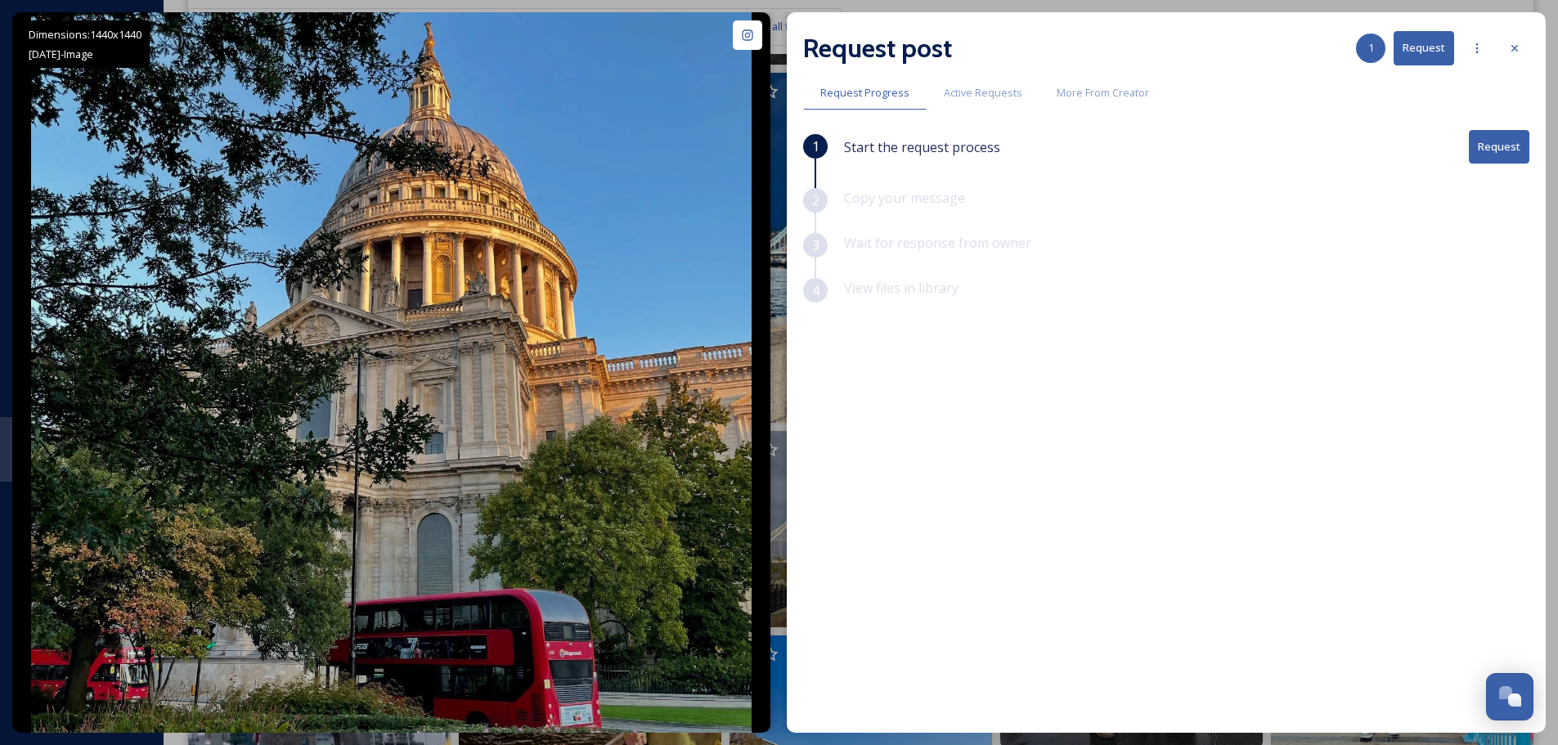
click at [1486, 151] on button "Request" at bounding box center [1499, 147] width 61 height 34
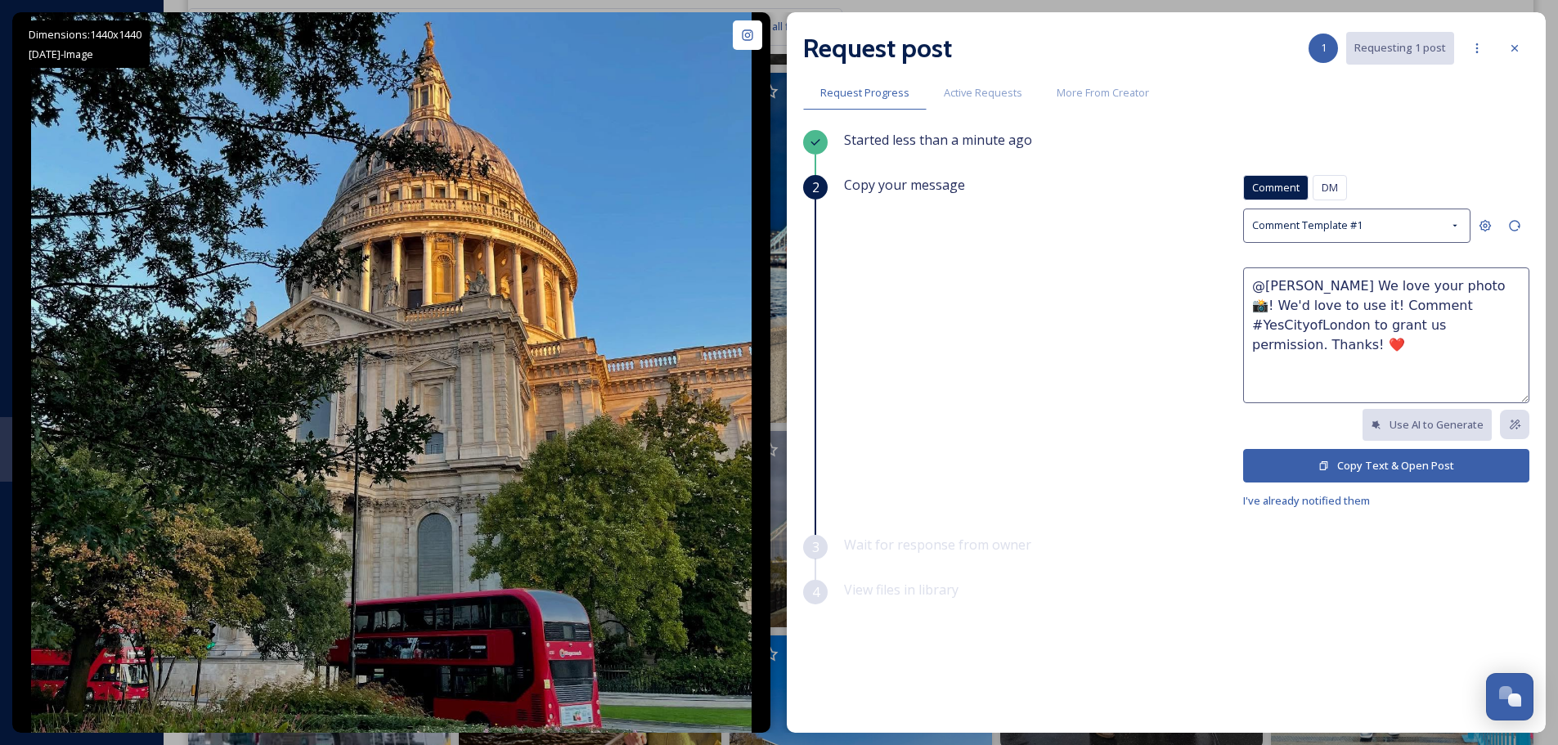
click at [1457, 285] on textarea "@[PERSON_NAME] We love your photo 📸! We'd love to use it! Comment #YesCityofLon…" at bounding box center [1386, 335] width 286 height 136
type textarea "@[PERSON_NAME] We love your photo of St Pauls 📸! We'd love to use it! Comment #…"
click at [1377, 459] on button "Copy Text & Open Post" at bounding box center [1386, 466] width 286 height 34
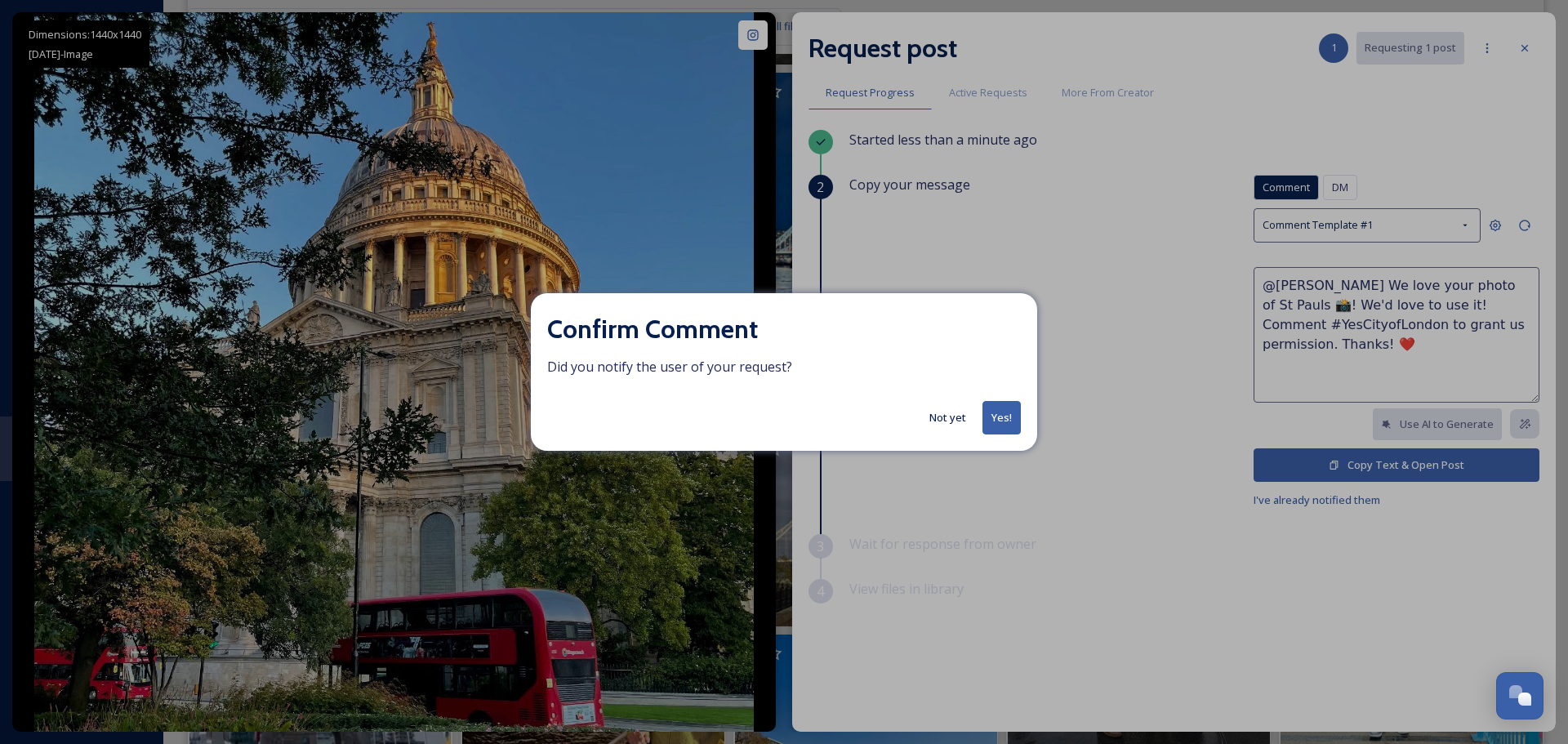
click at [1002, 415] on button "Yes!" at bounding box center [1002, 418] width 38 height 34
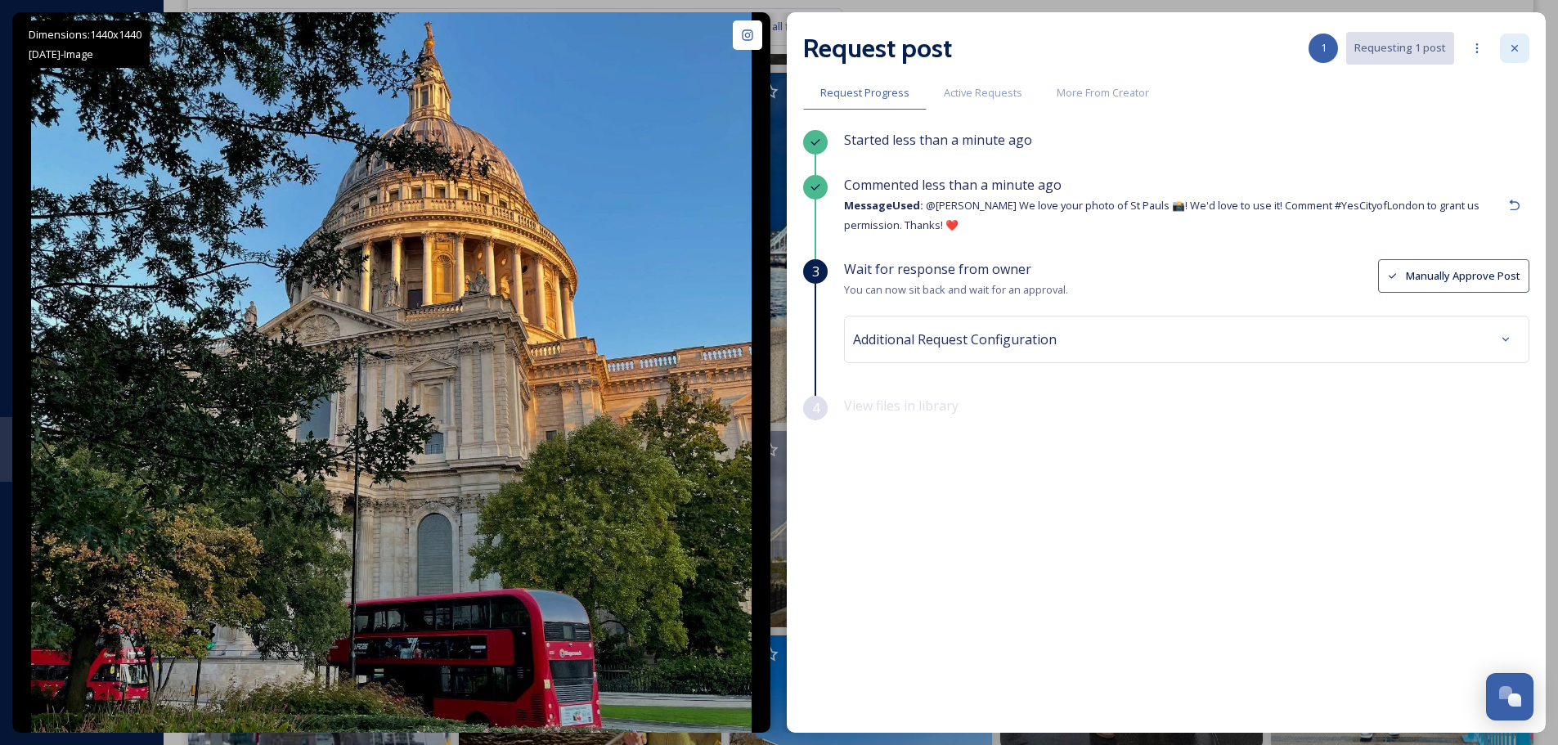
click at [1515, 45] on icon at bounding box center [1514, 48] width 13 height 13
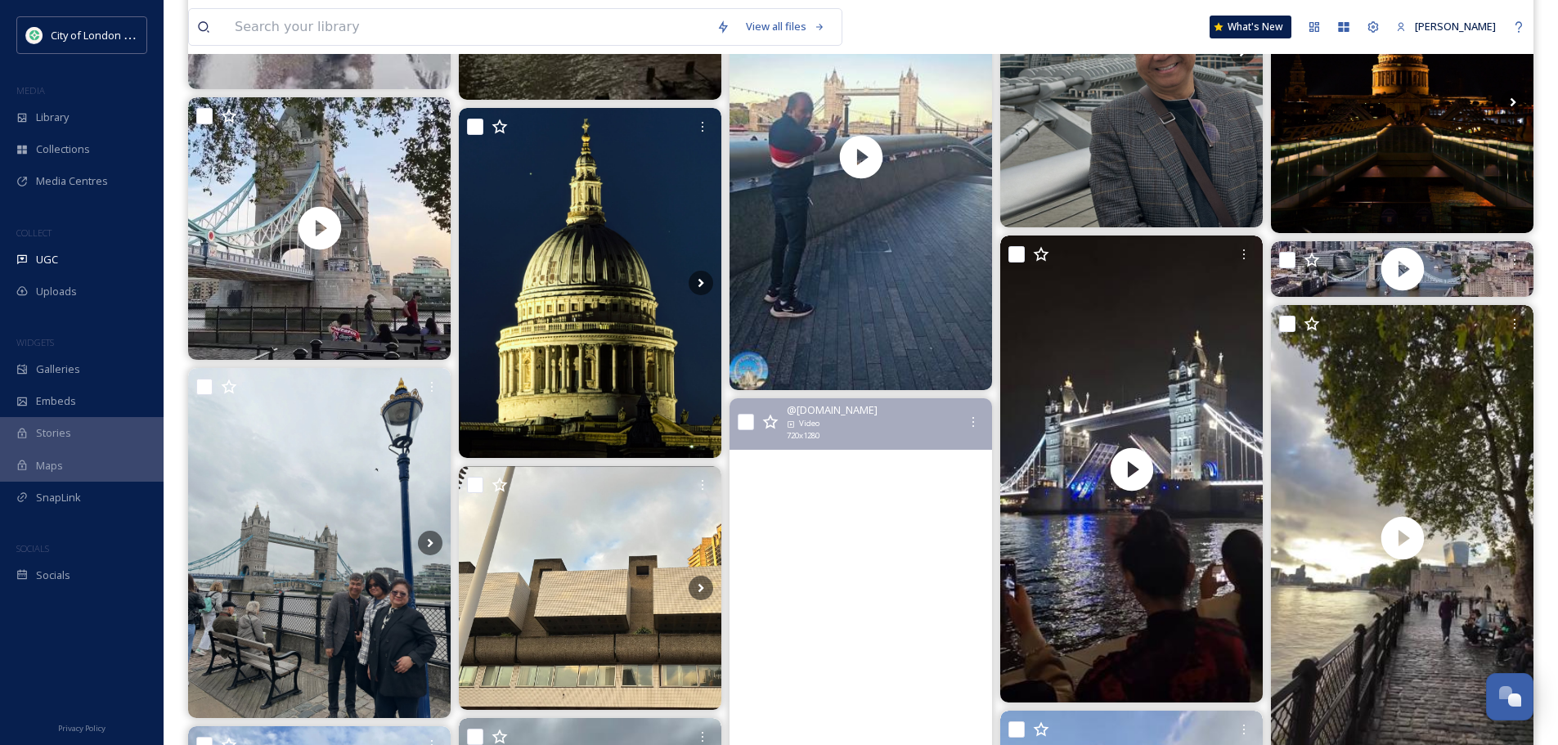
scroll to position [10470, 0]
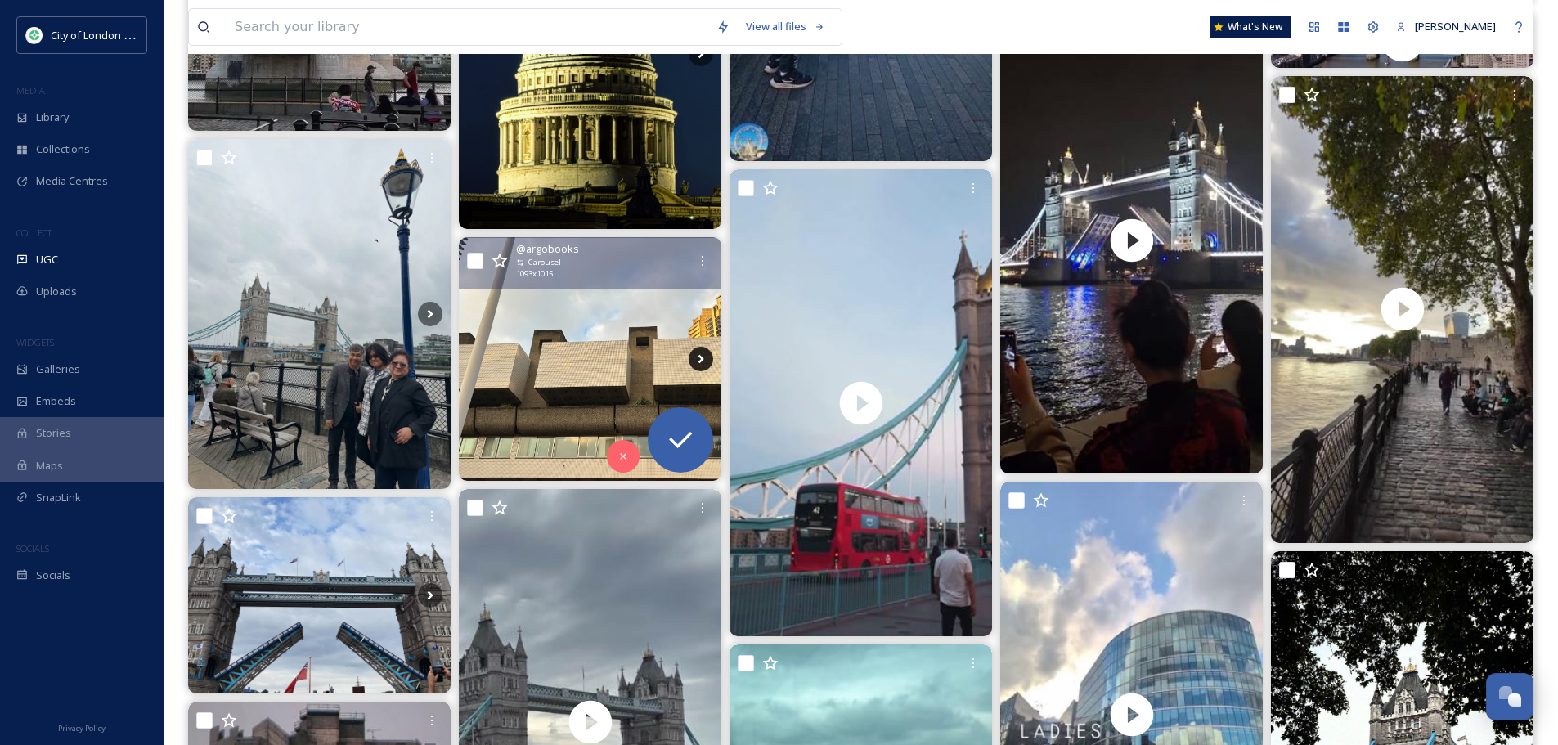
click at [694, 351] on icon at bounding box center [701, 359] width 25 height 25
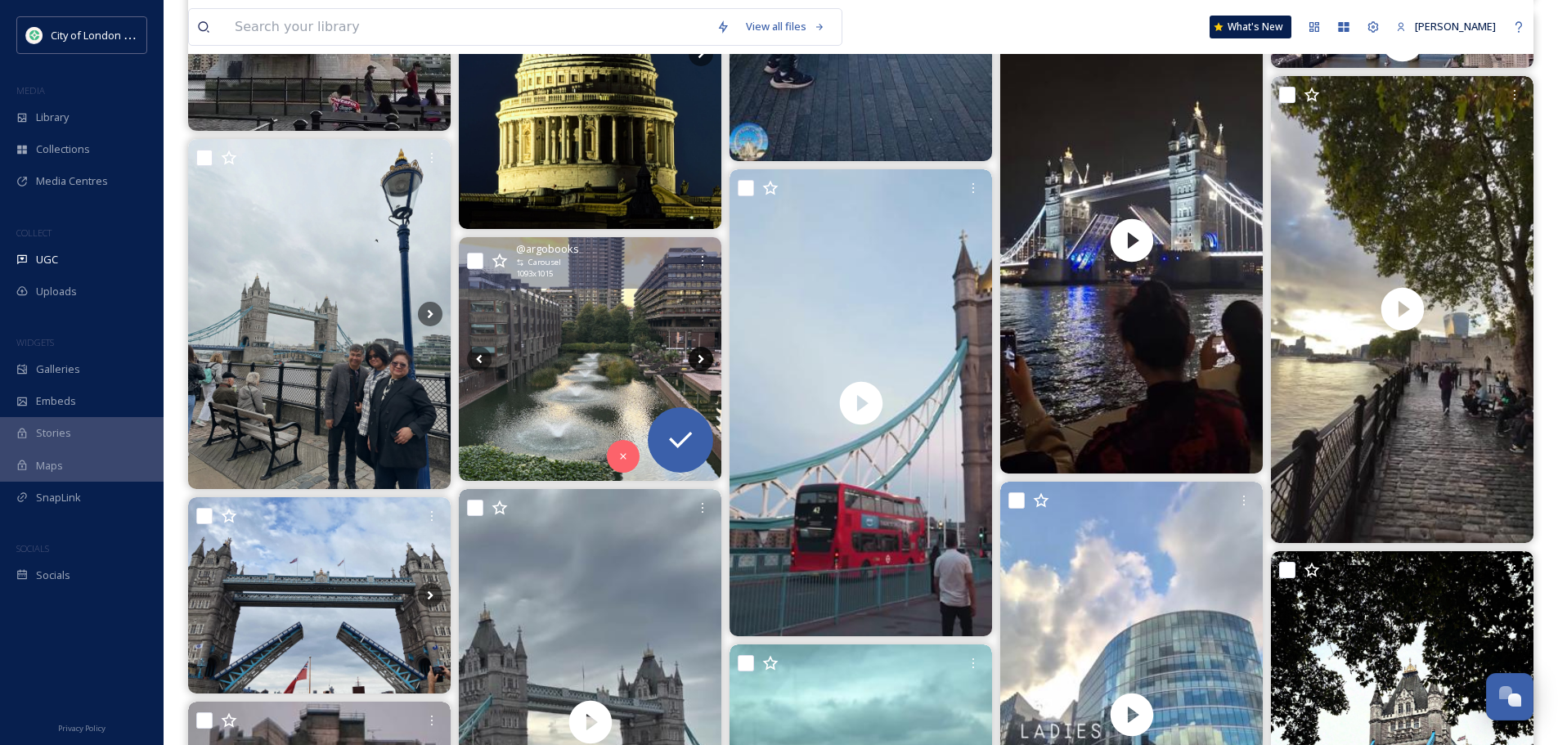
click at [694, 351] on icon at bounding box center [701, 359] width 25 height 25
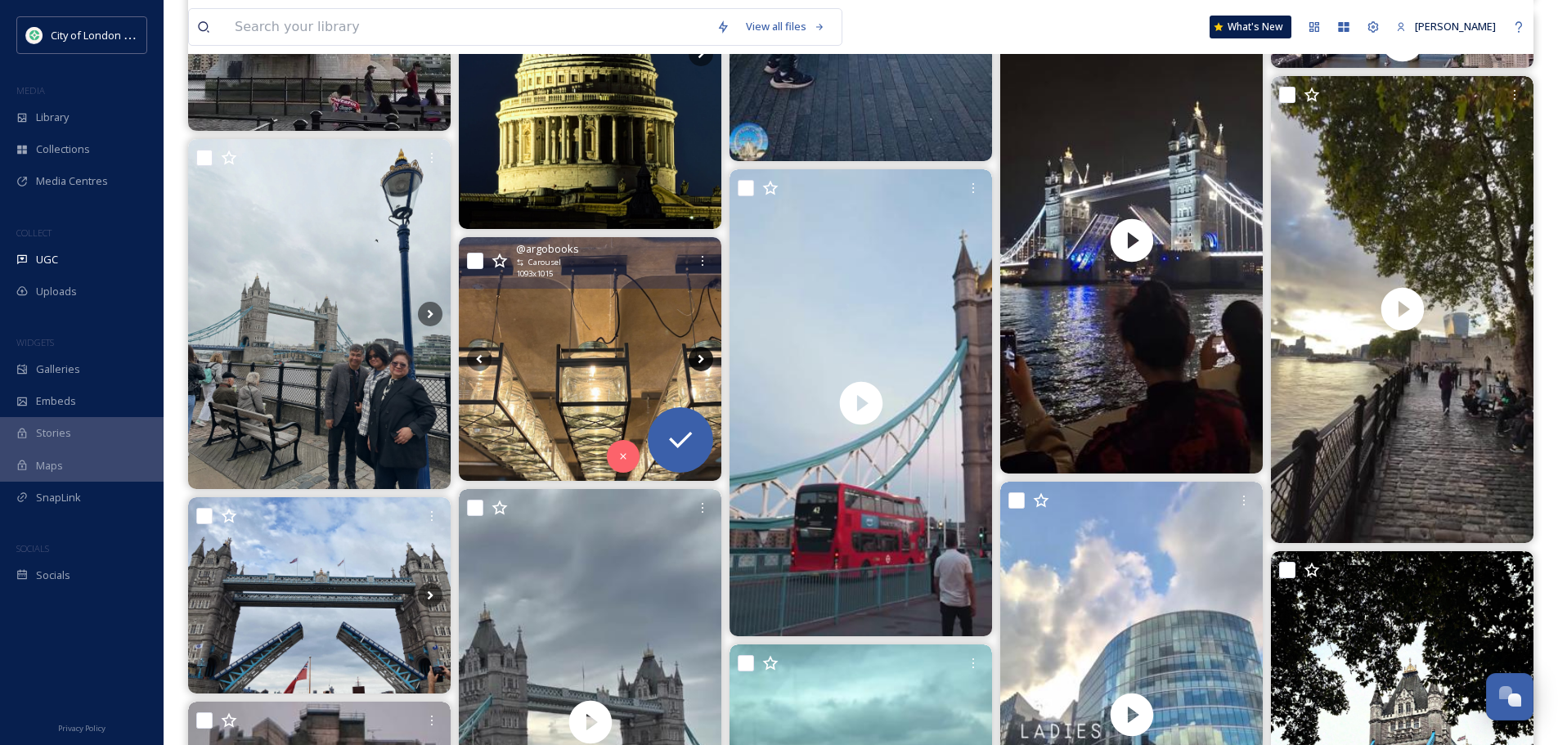
click at [694, 351] on icon at bounding box center [701, 359] width 25 height 25
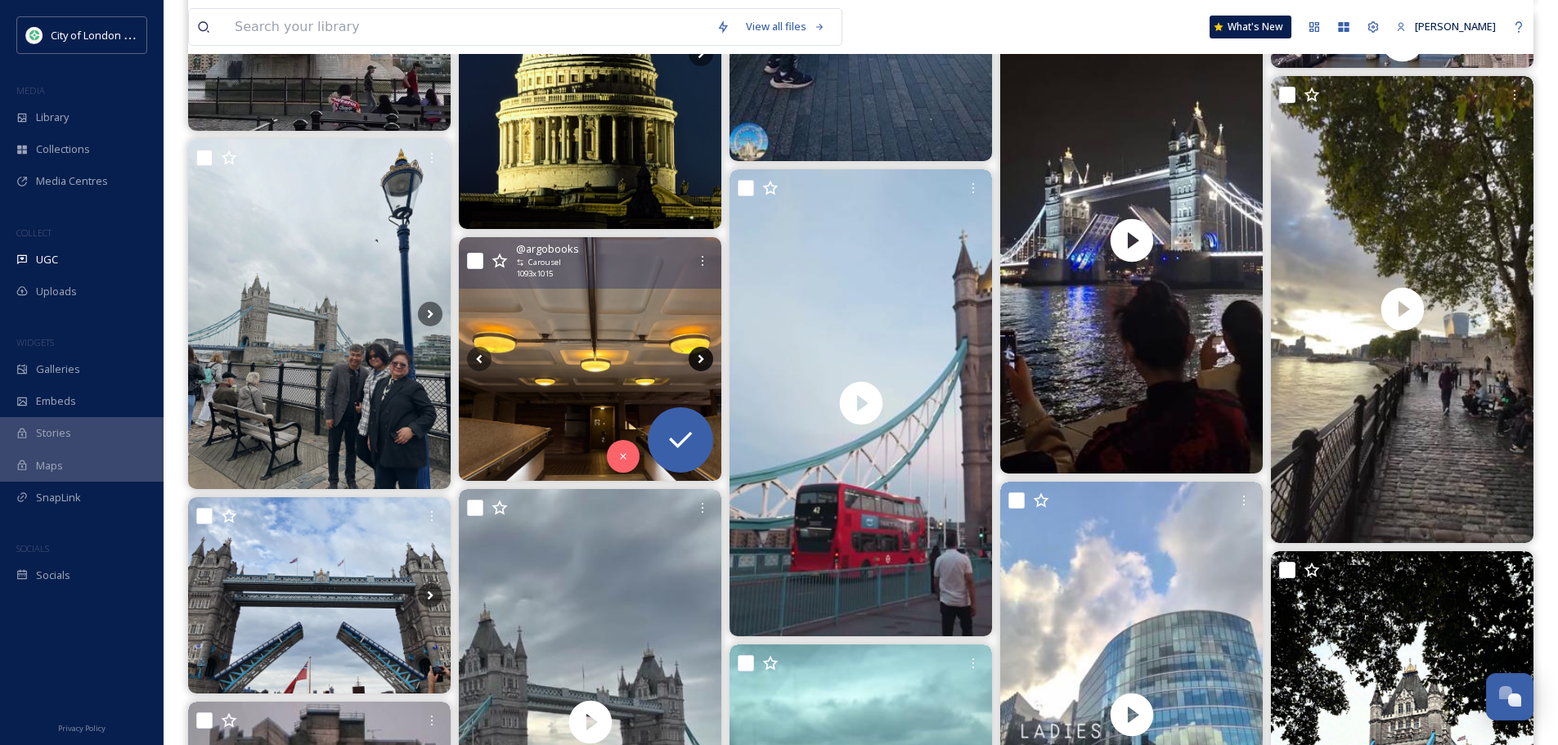
click at [694, 351] on icon at bounding box center [701, 359] width 25 height 25
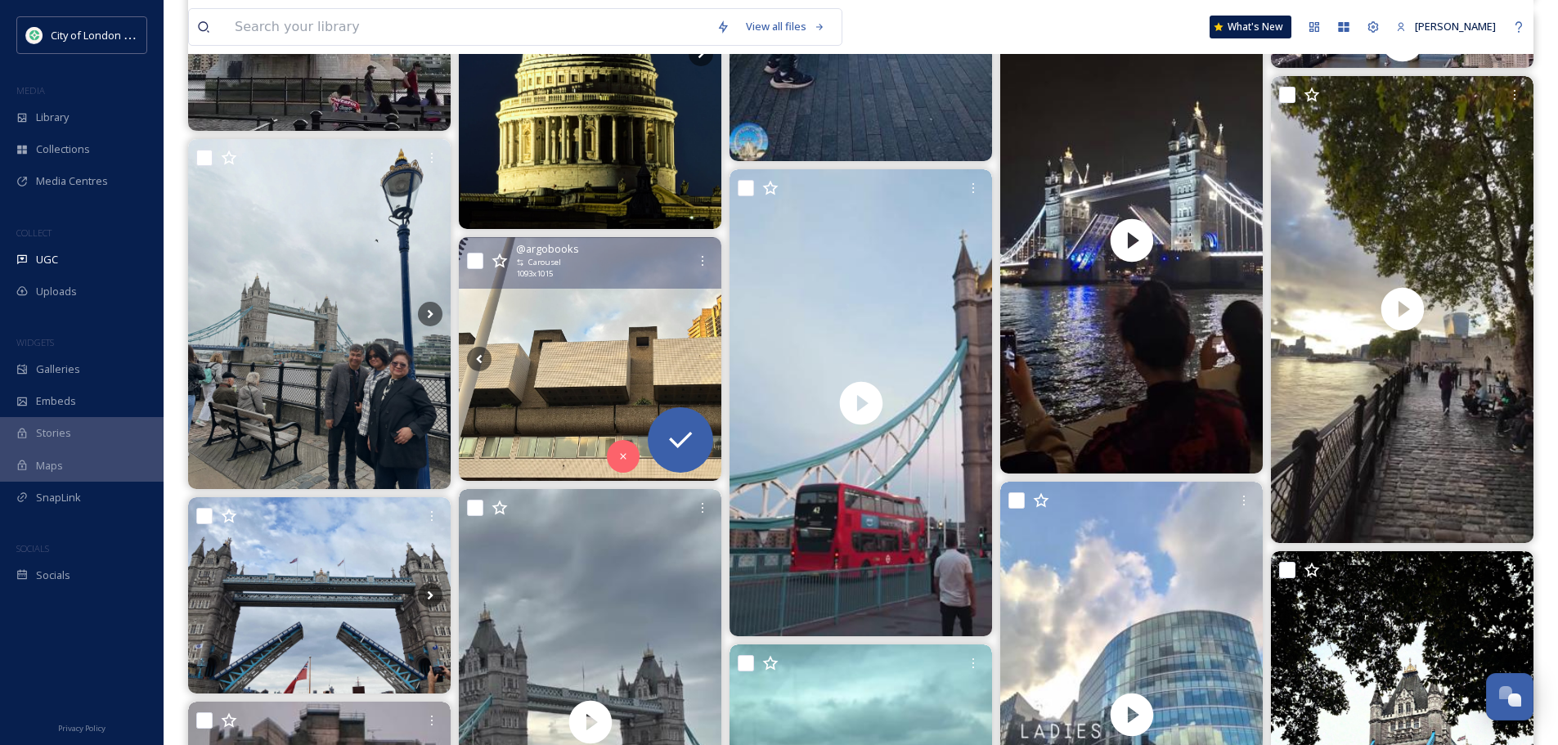
click at [694, 351] on icon at bounding box center [701, 359] width 25 height 25
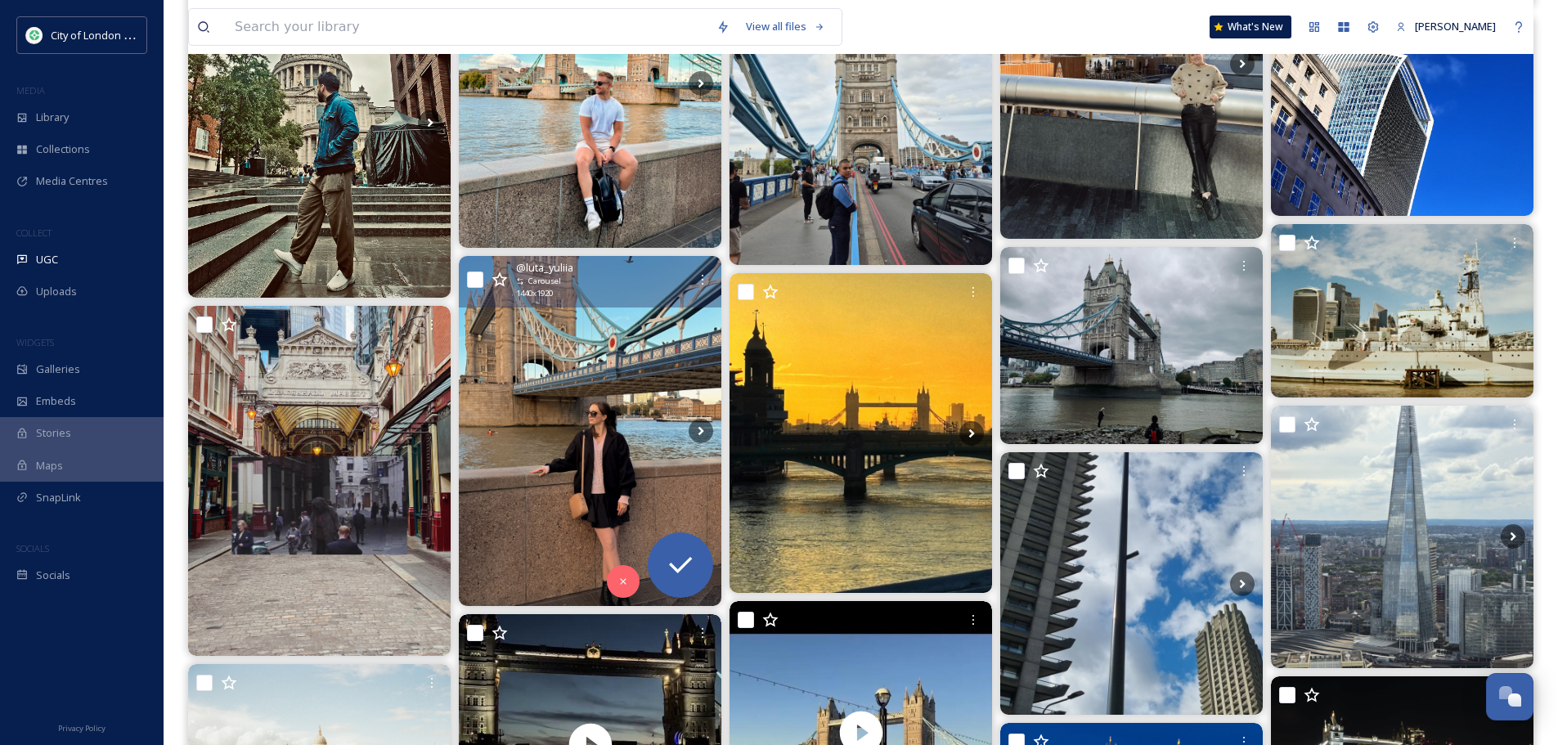
scroll to position [22984, 0]
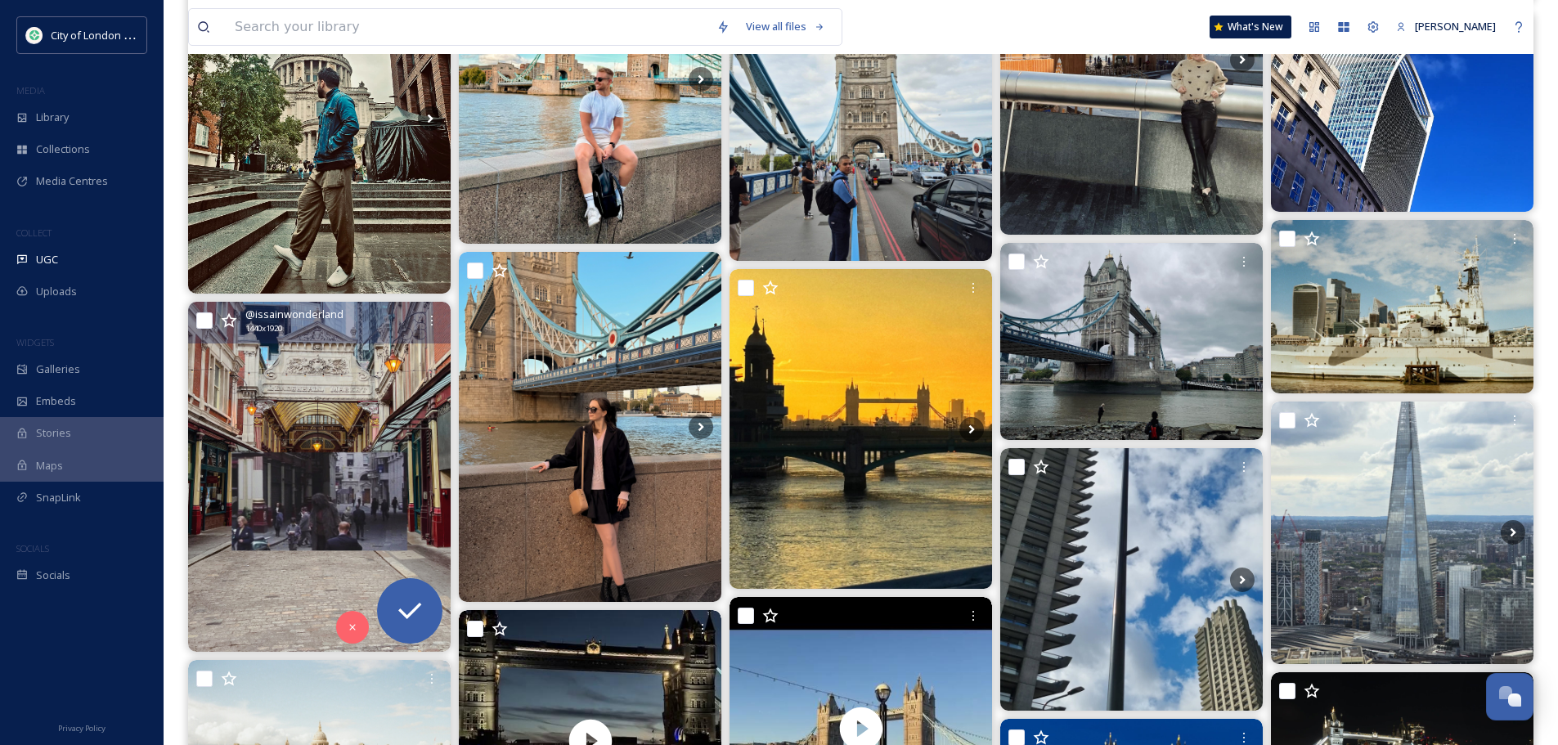
click at [349, 536] on img at bounding box center [319, 477] width 263 height 350
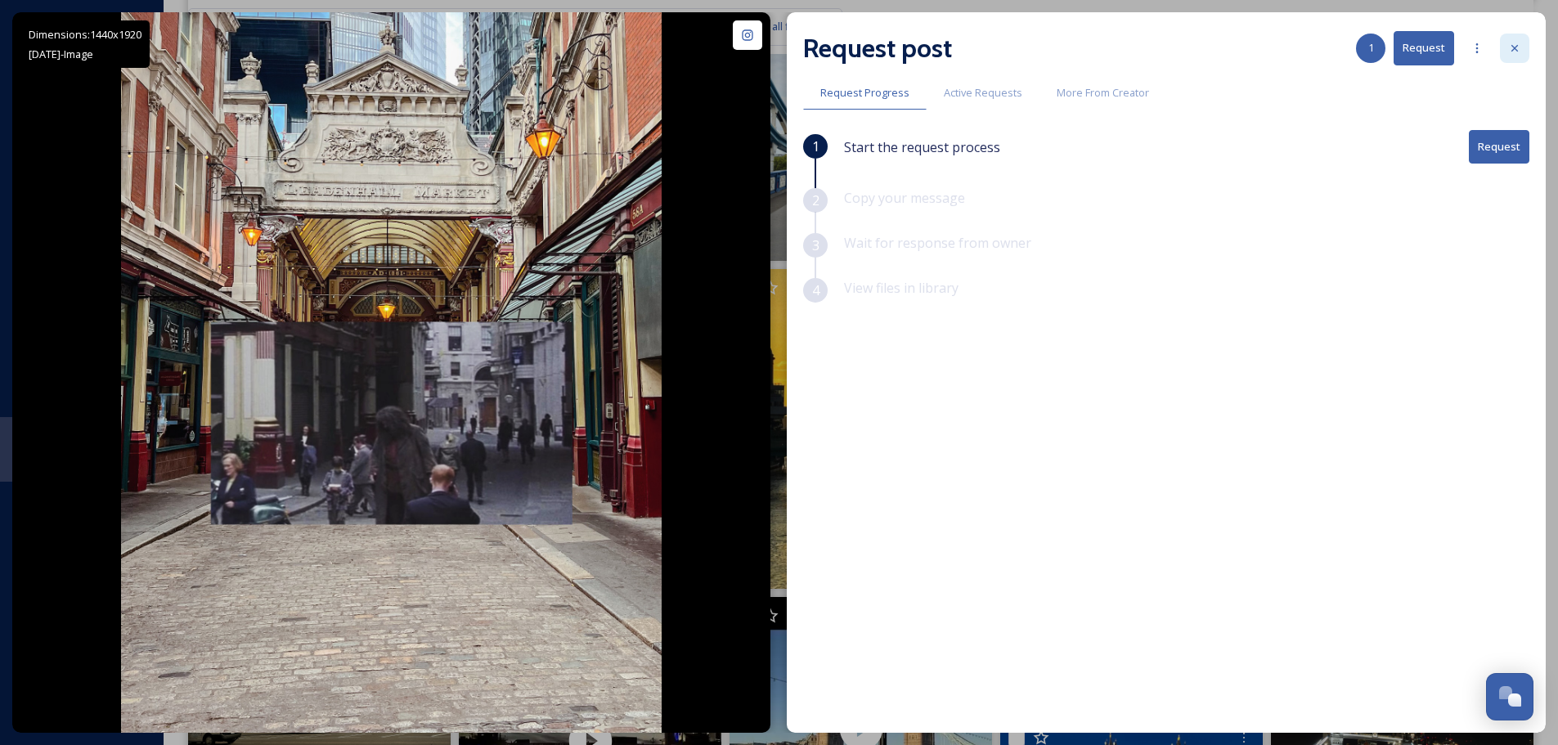
click at [1516, 53] on icon at bounding box center [1514, 48] width 13 height 13
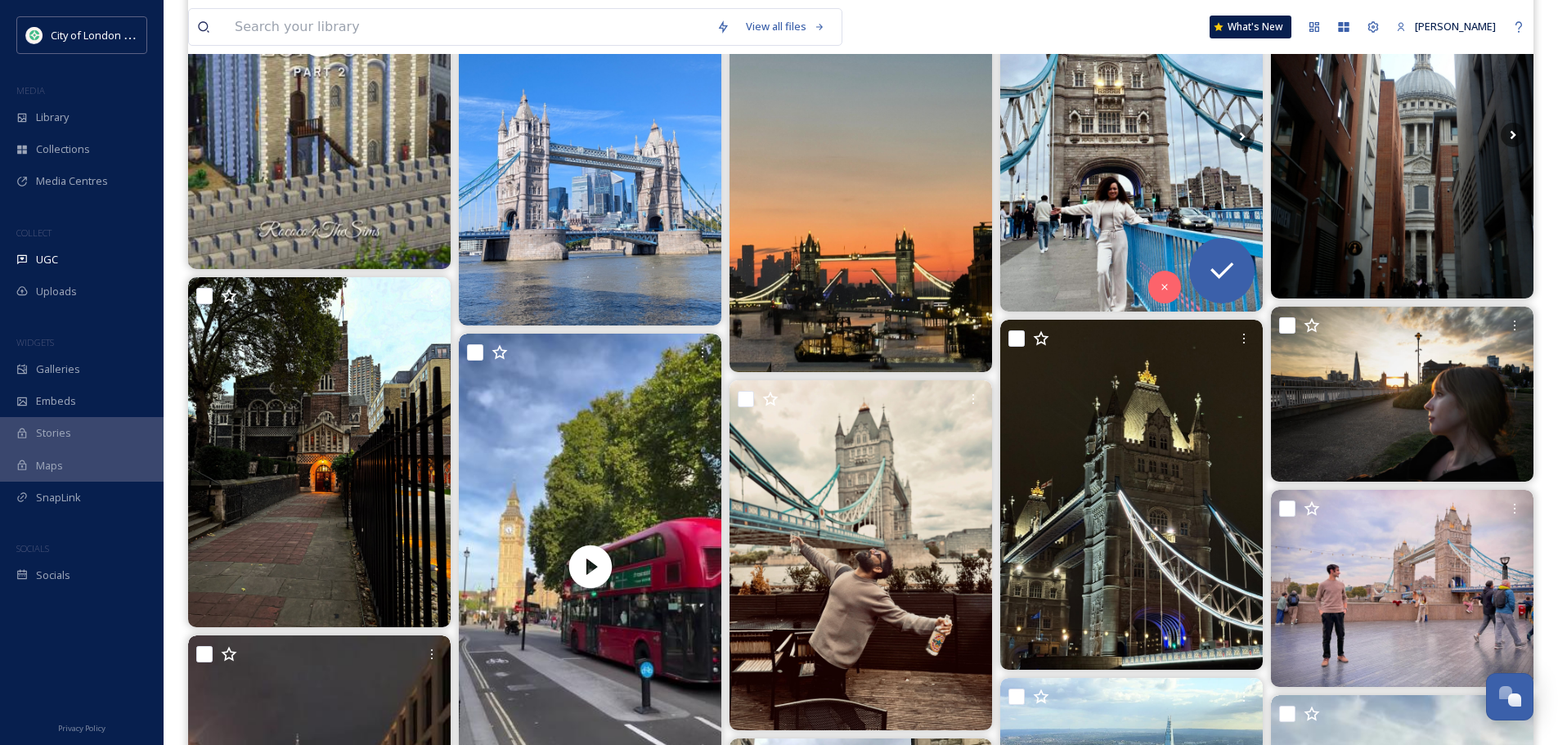
scroll to position [30591, 0]
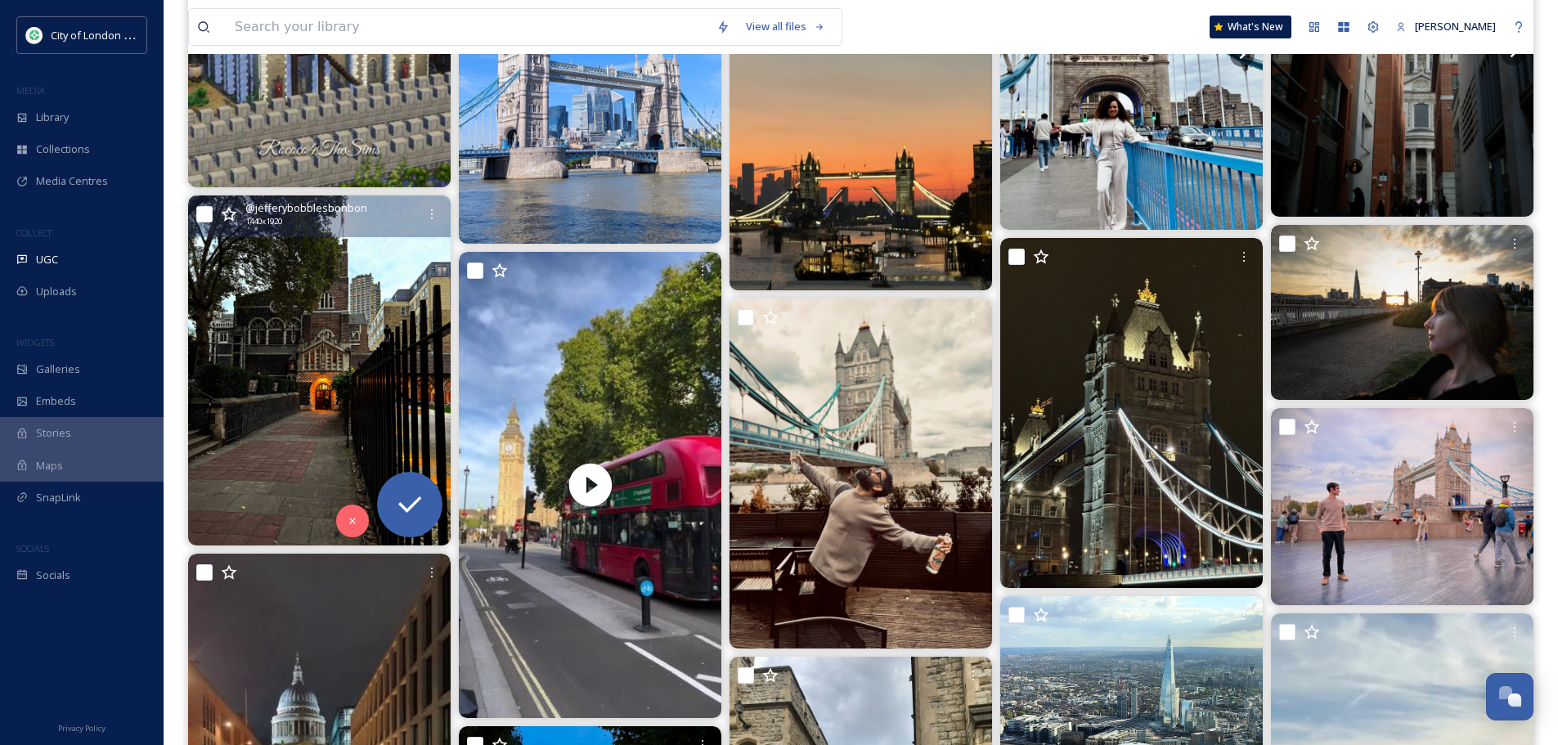
click at [395, 348] on img at bounding box center [319, 370] width 263 height 350
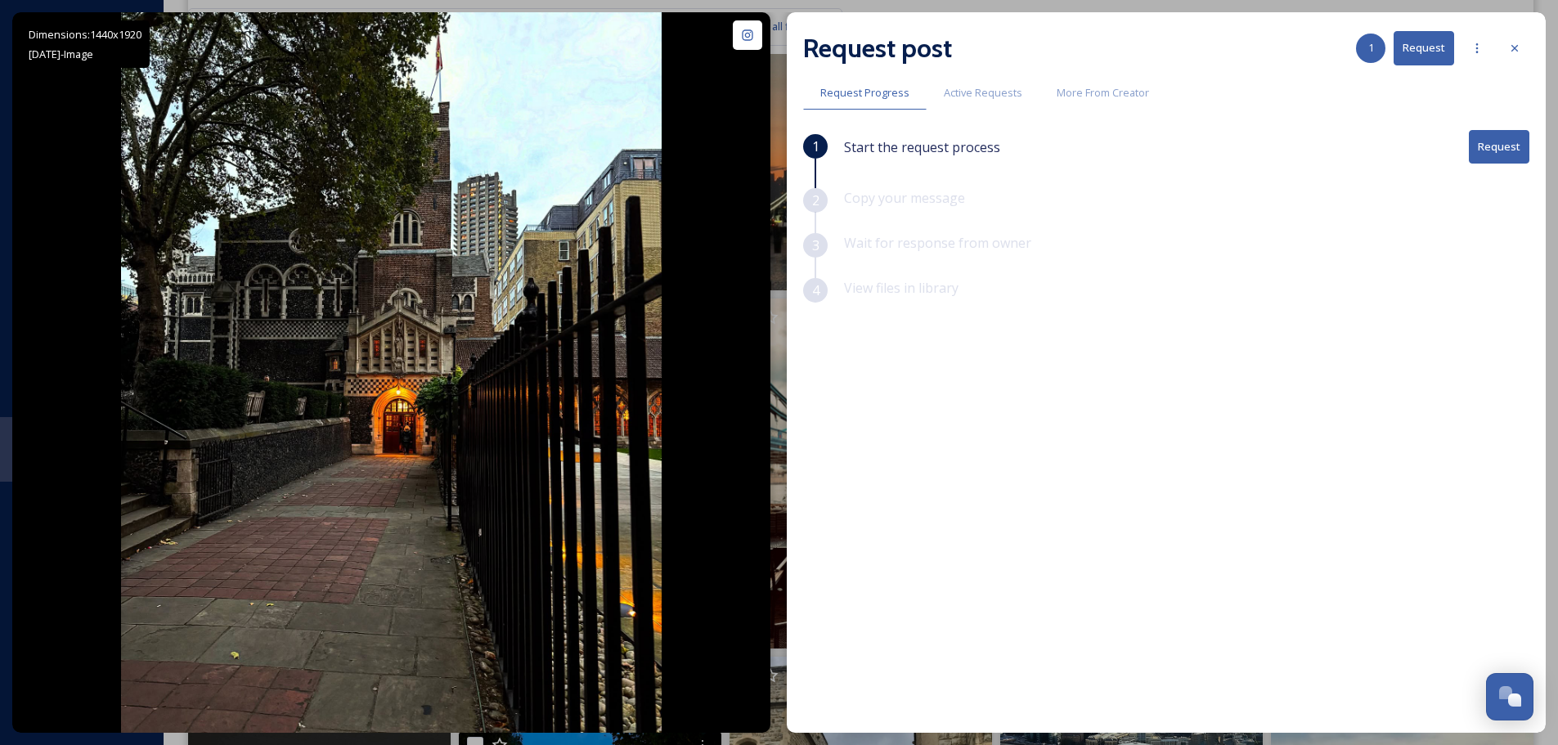
drag, startPoint x: 1519, startPoint y: 54, endPoint x: 1478, endPoint y: 81, distance: 49.0
click at [1519, 55] on div at bounding box center [1514, 48] width 29 height 29
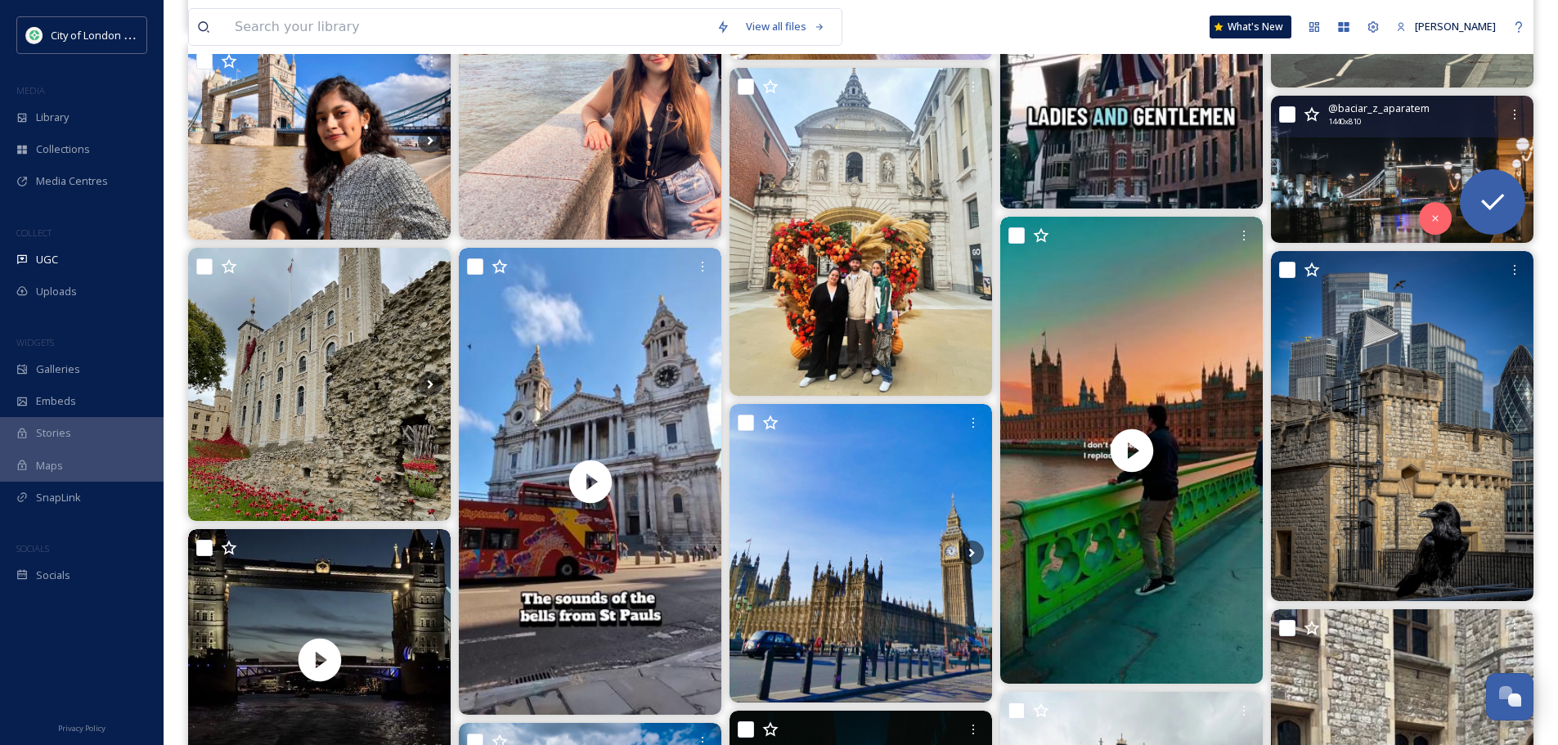
scroll to position [33209, 0]
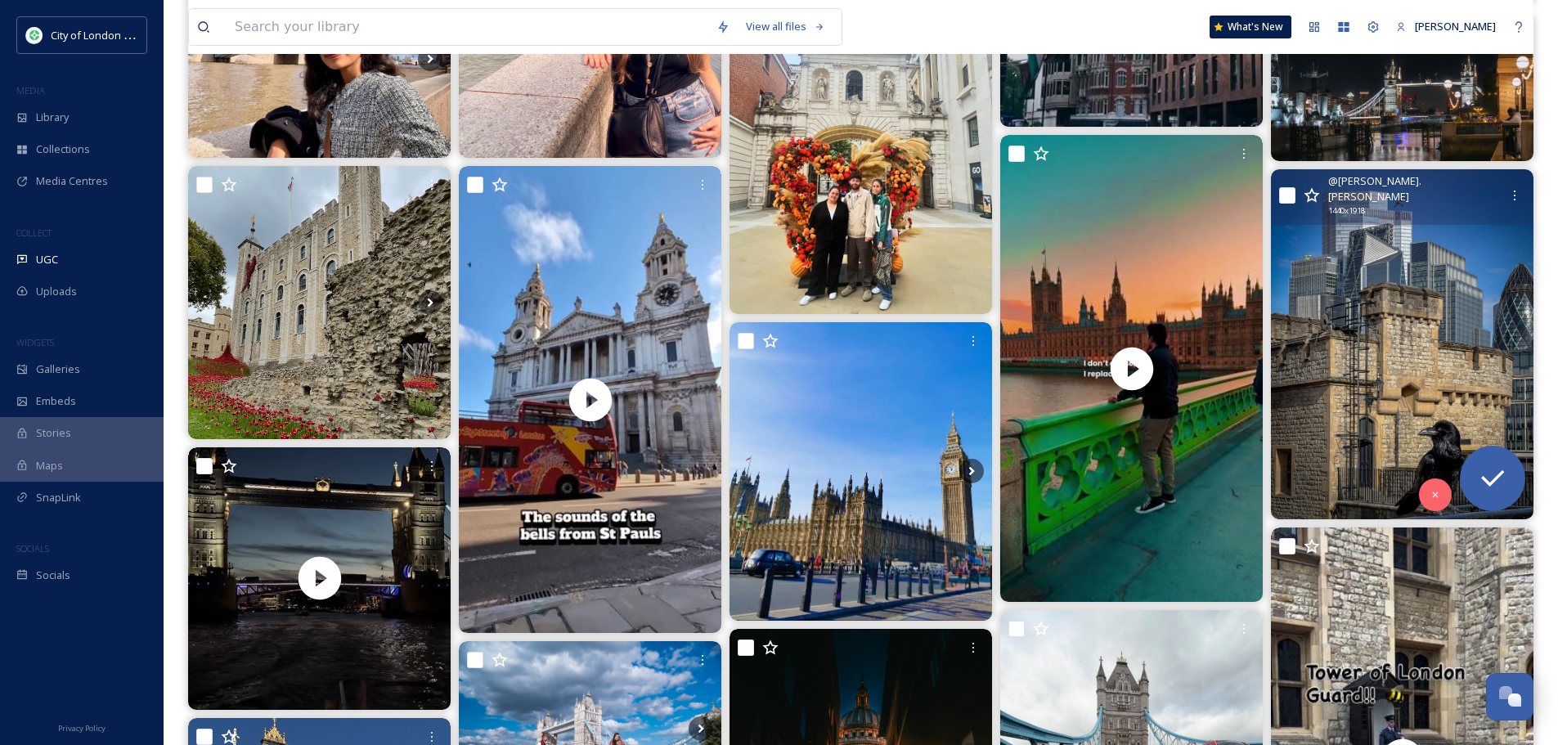
click at [1353, 278] on img at bounding box center [1402, 344] width 263 height 350
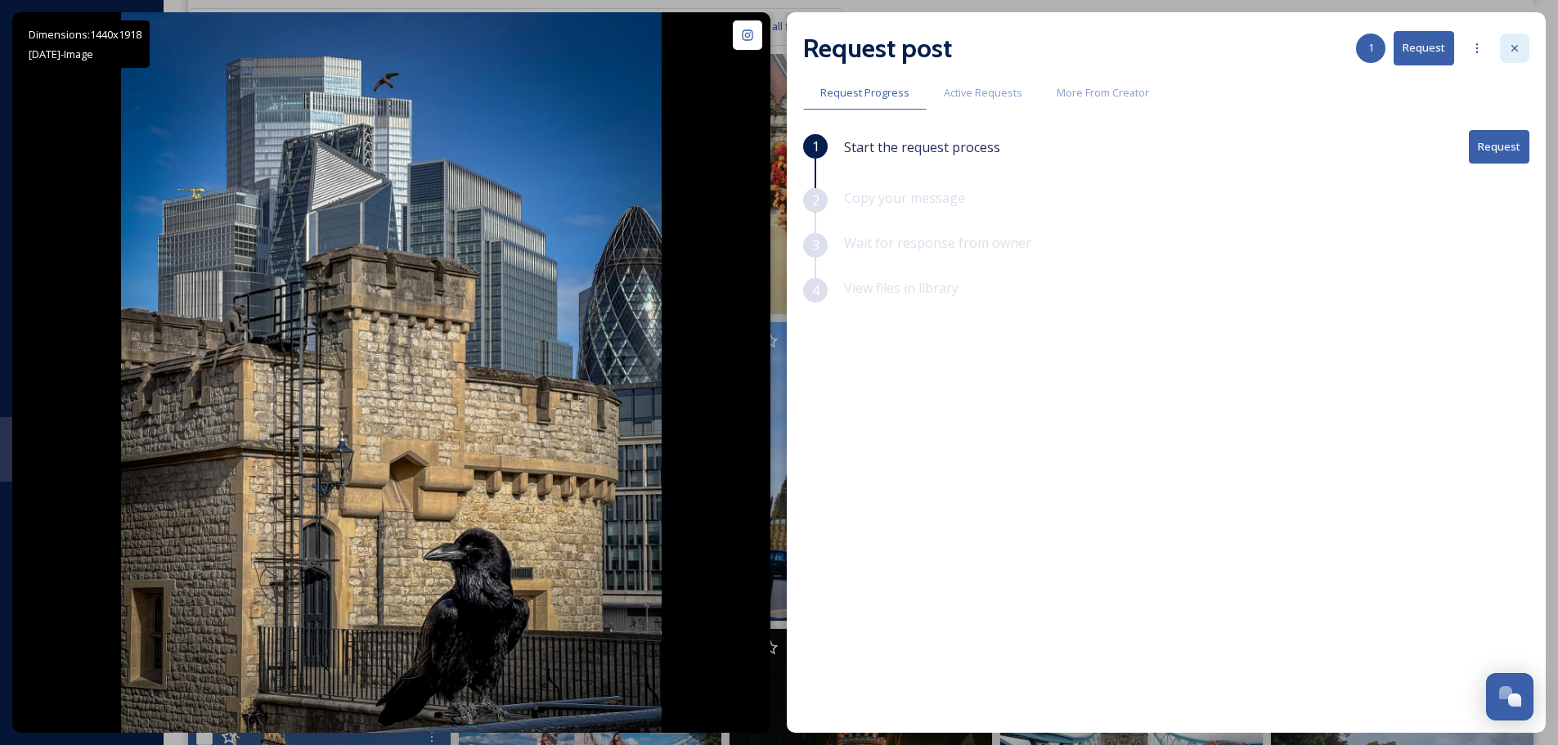
click at [1517, 50] on icon at bounding box center [1514, 48] width 13 height 13
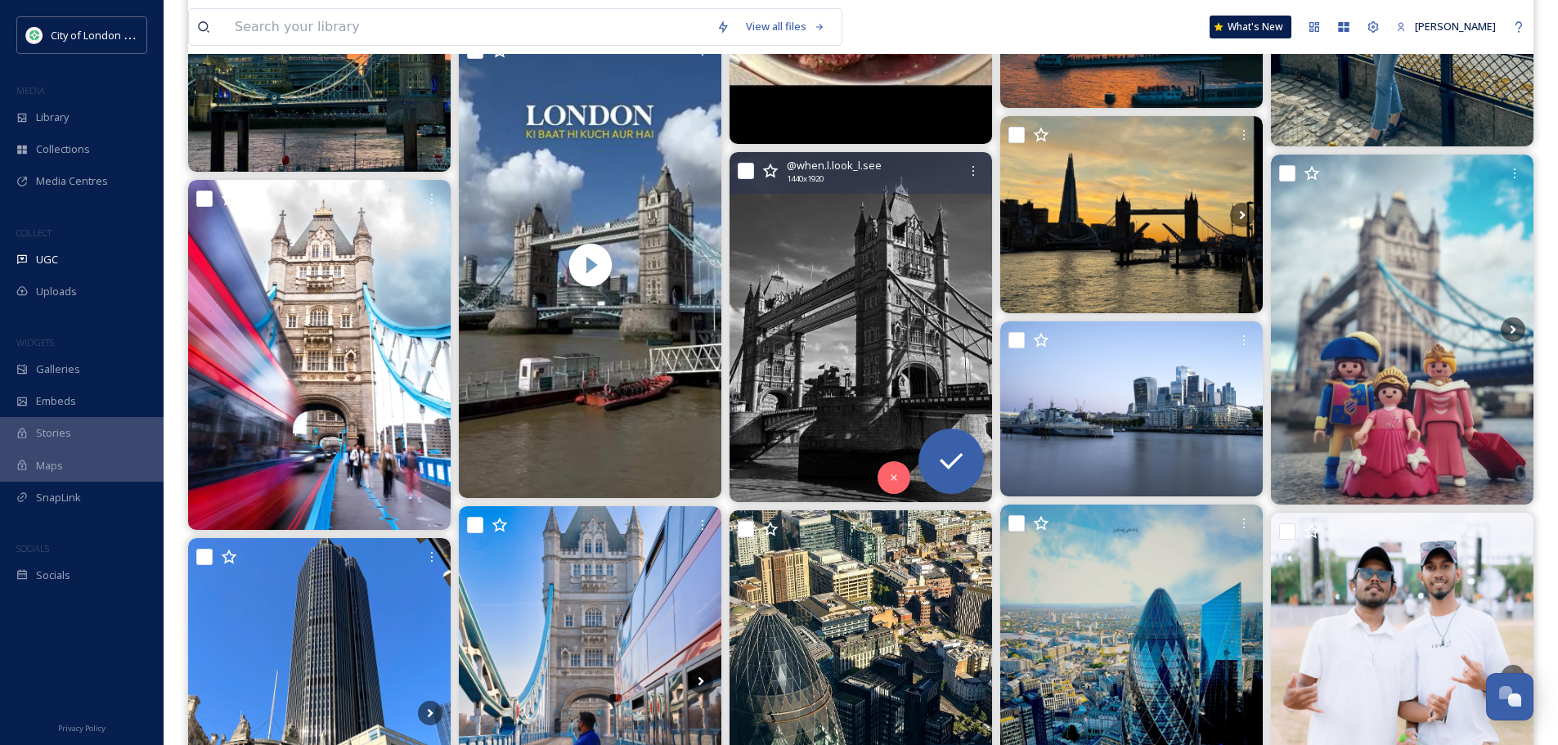
scroll to position [43024, 0]
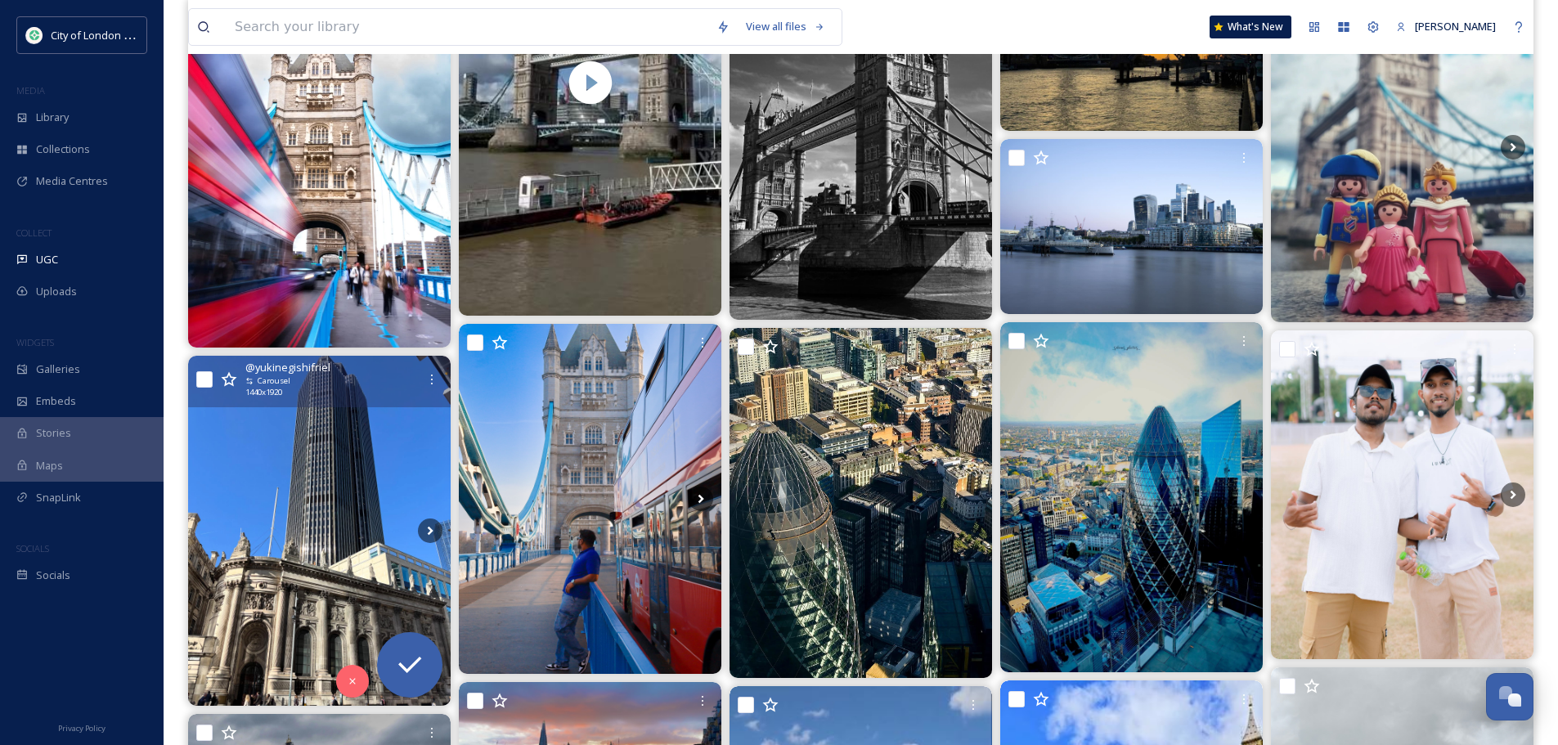
click at [363, 483] on img at bounding box center [319, 531] width 263 height 350
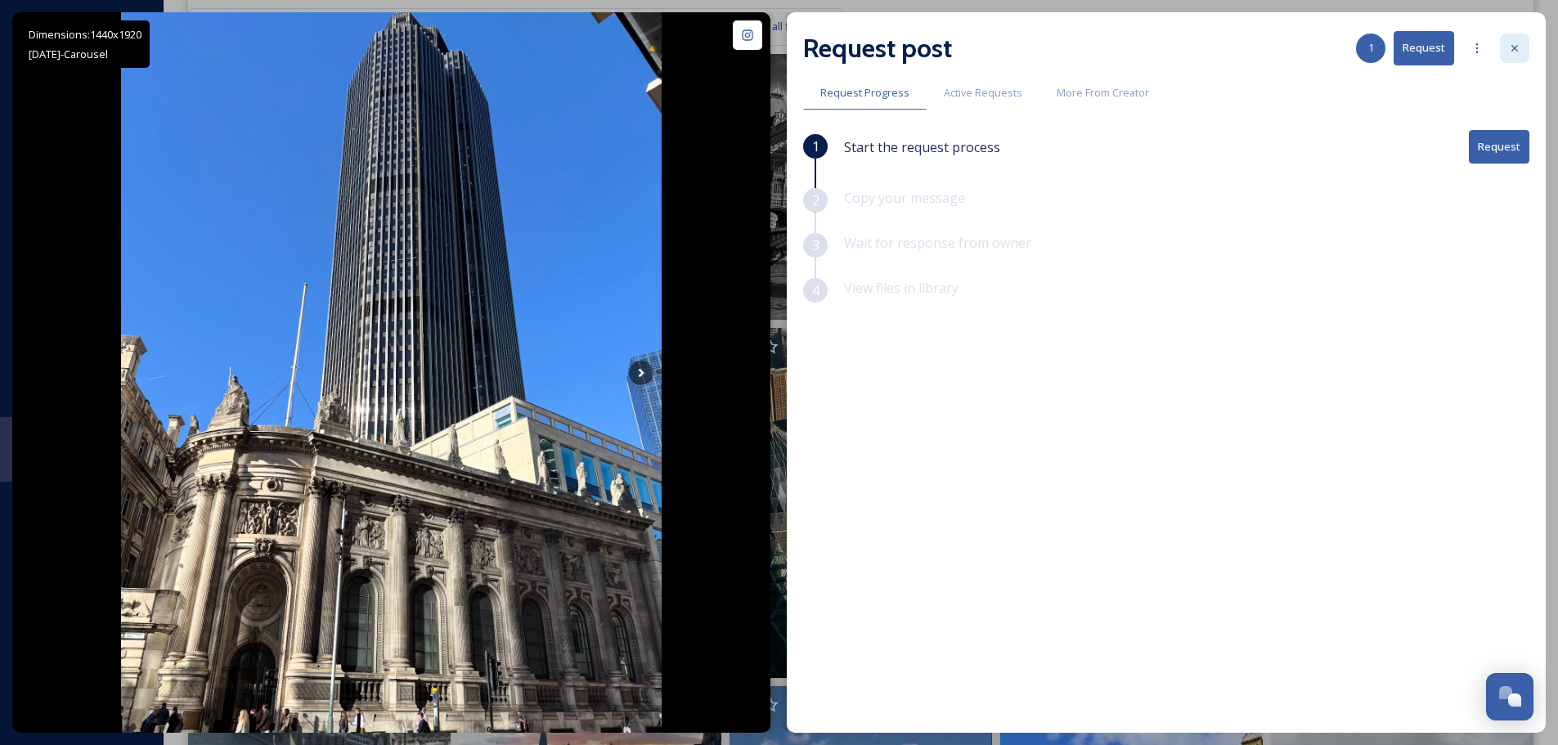
click at [1516, 47] on icon at bounding box center [1515, 48] width 7 height 7
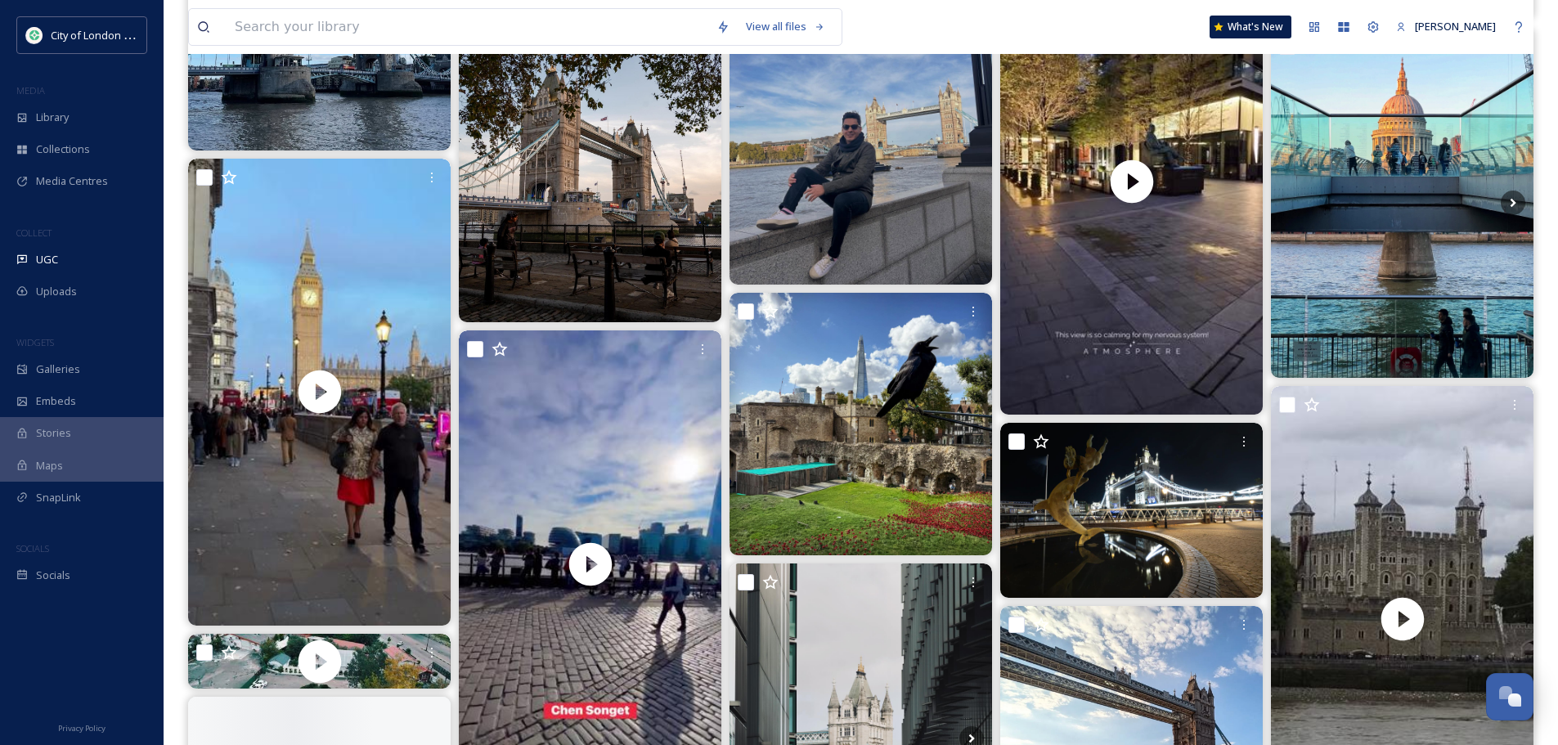
scroll to position [47523, 0]
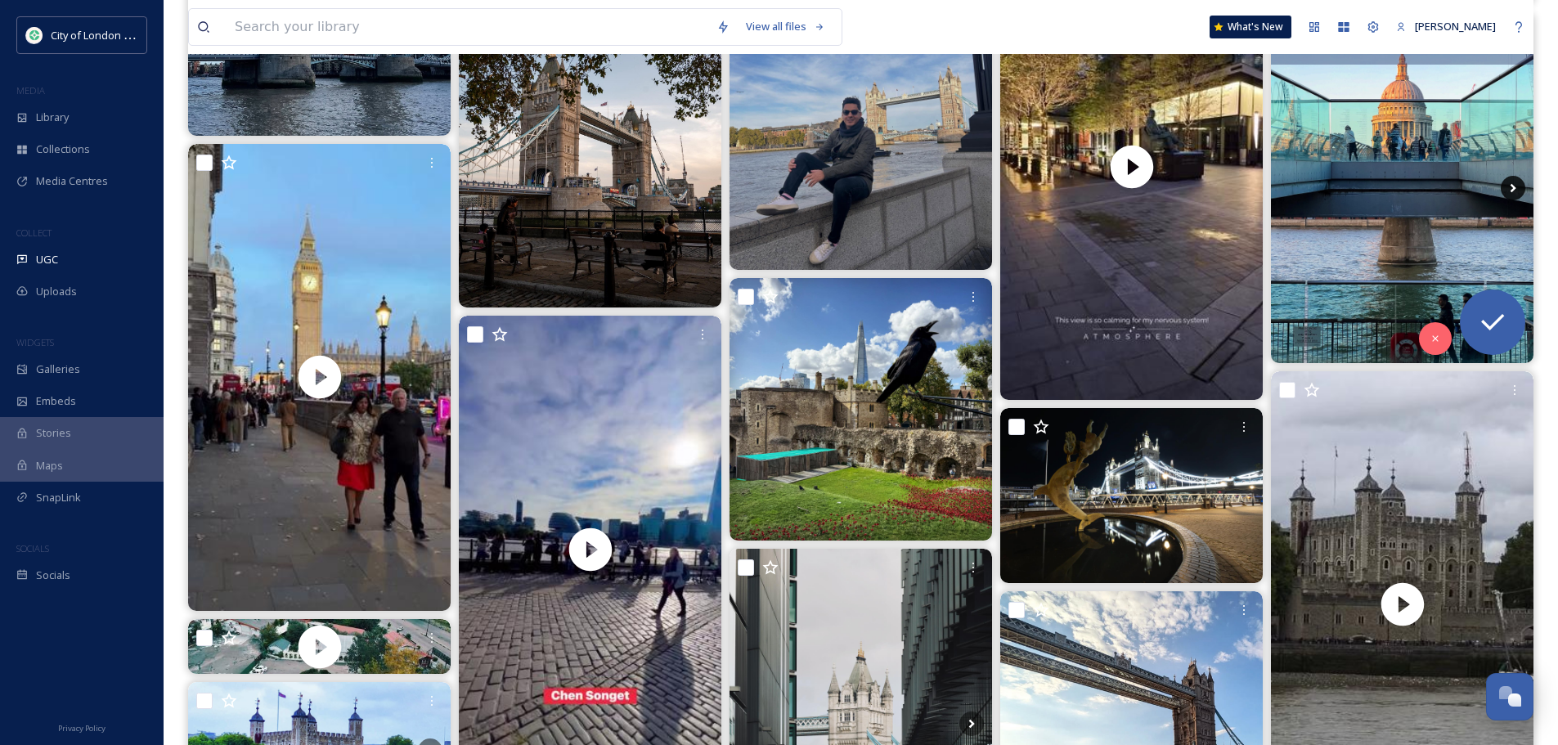
click at [1508, 186] on icon at bounding box center [1513, 188] width 25 height 25
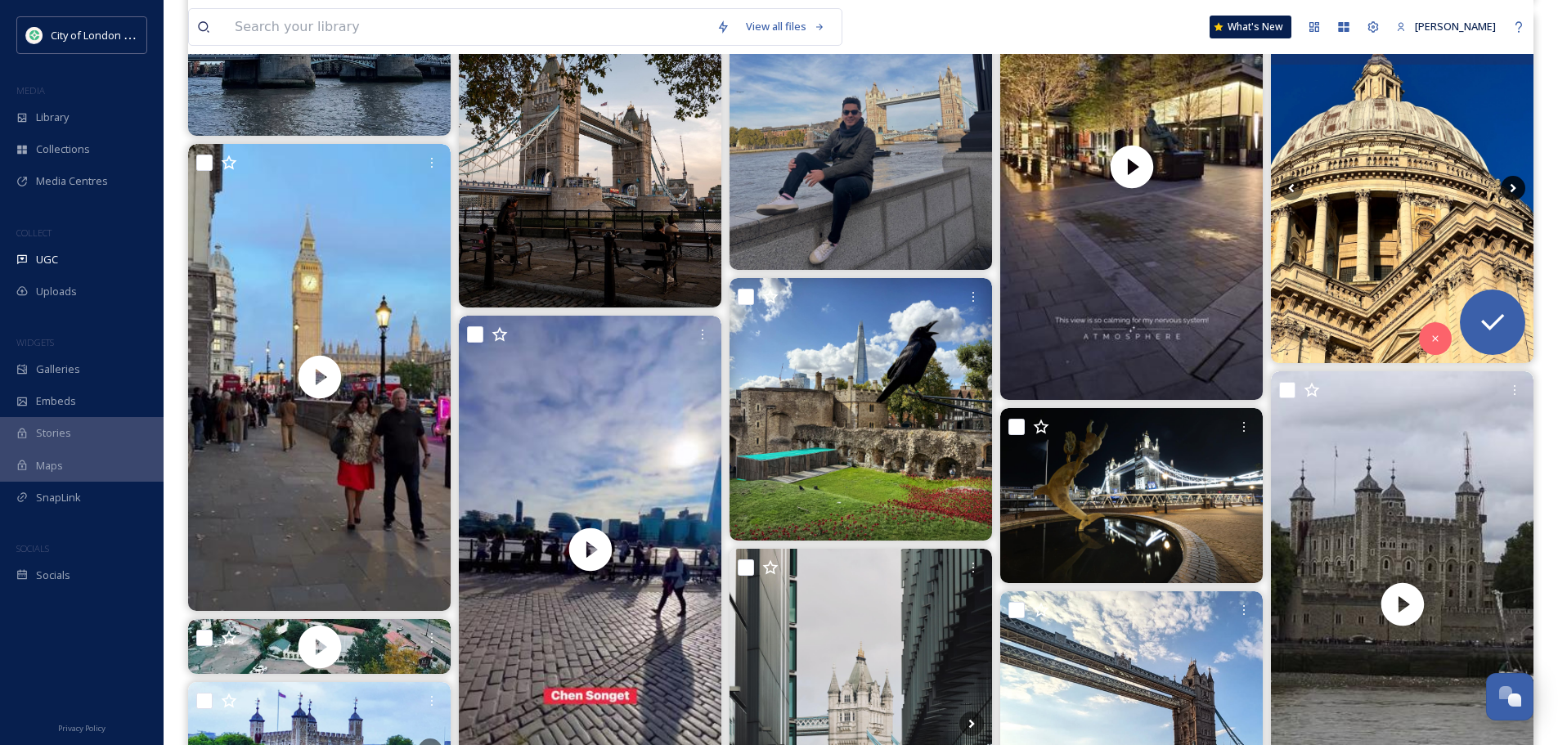
click at [1508, 186] on icon at bounding box center [1513, 188] width 25 height 25
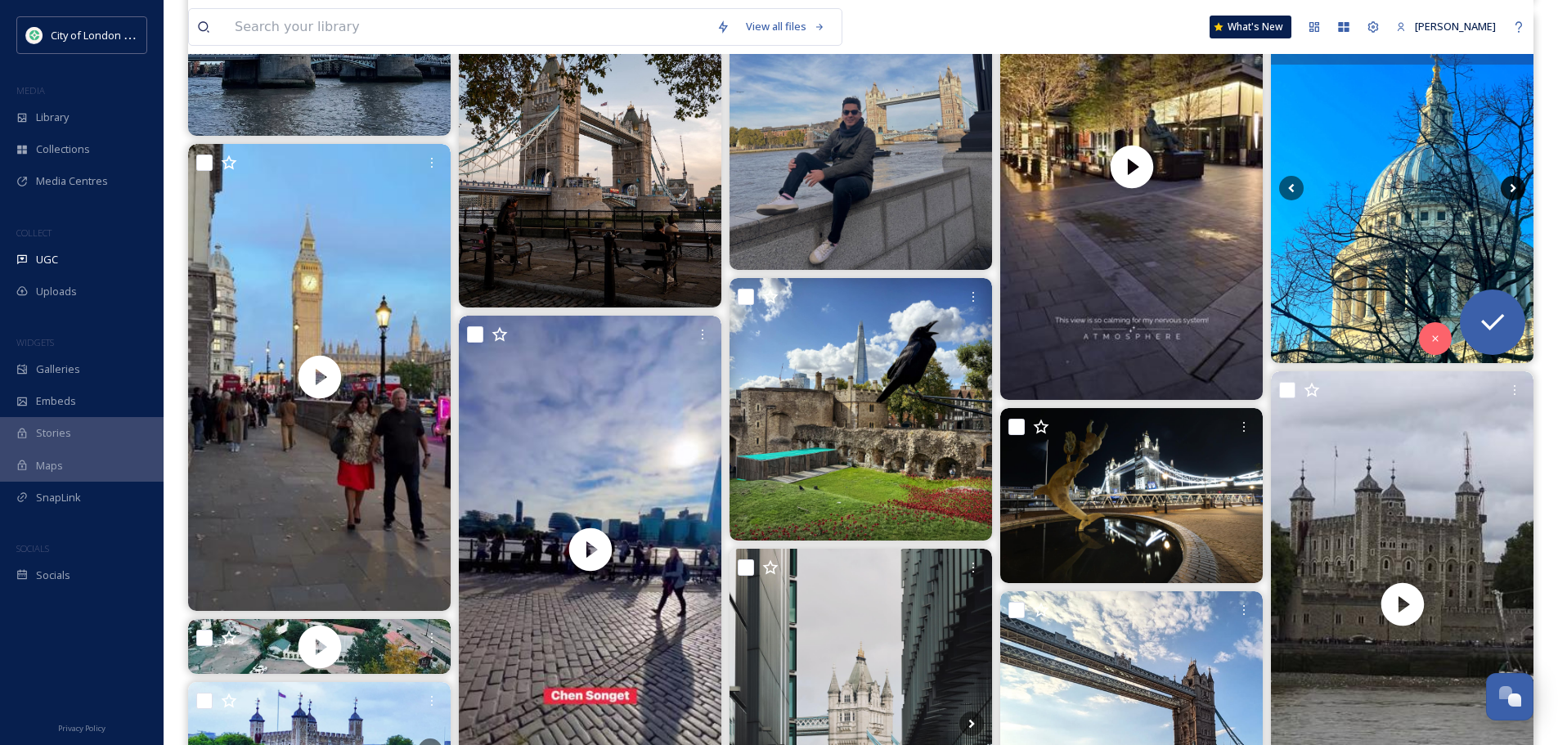
click at [1508, 186] on icon at bounding box center [1513, 188] width 25 height 25
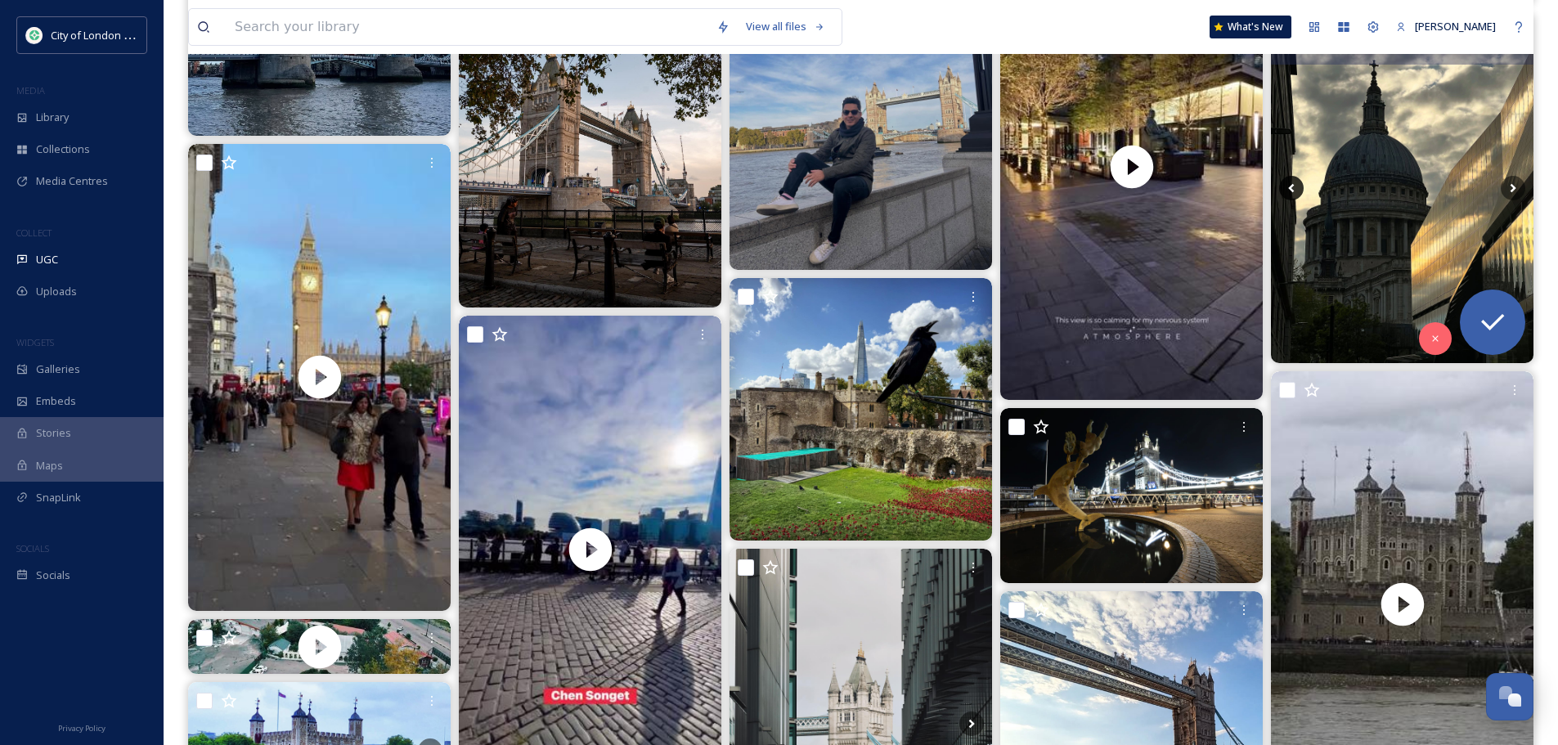
click at [1300, 188] on icon at bounding box center [1291, 188] width 25 height 25
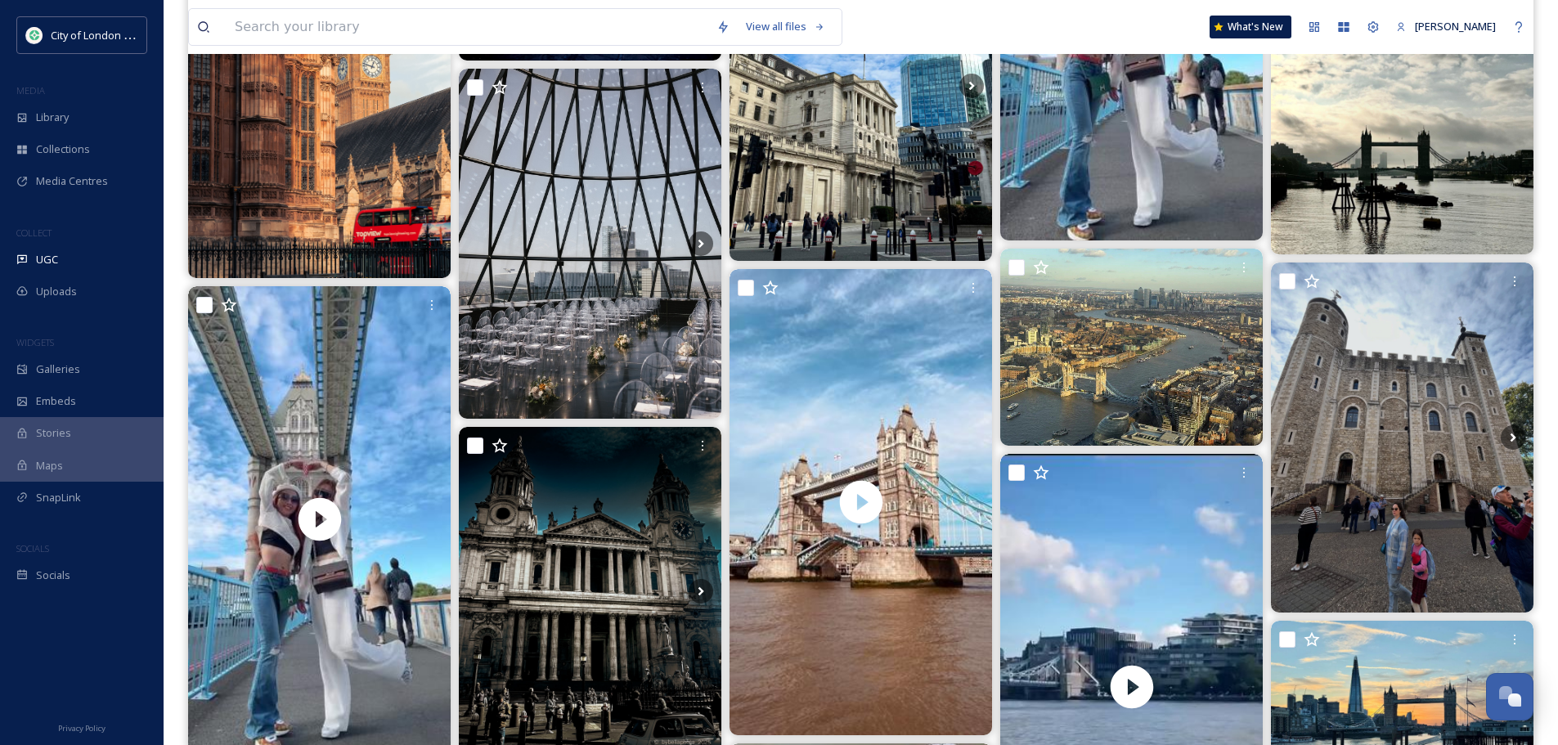
scroll to position [60037, 0]
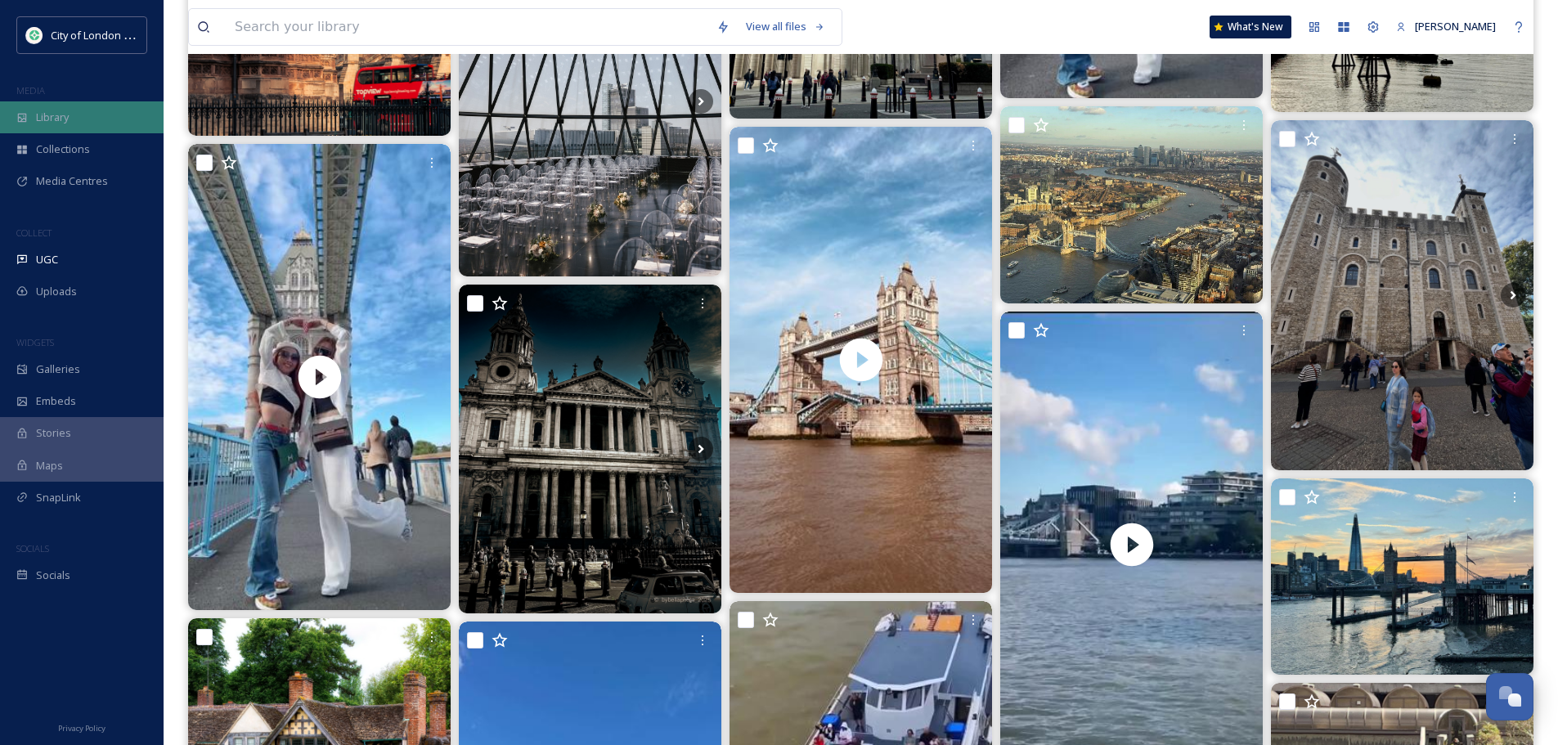
click at [88, 117] on div "Library" at bounding box center [82, 117] width 164 height 32
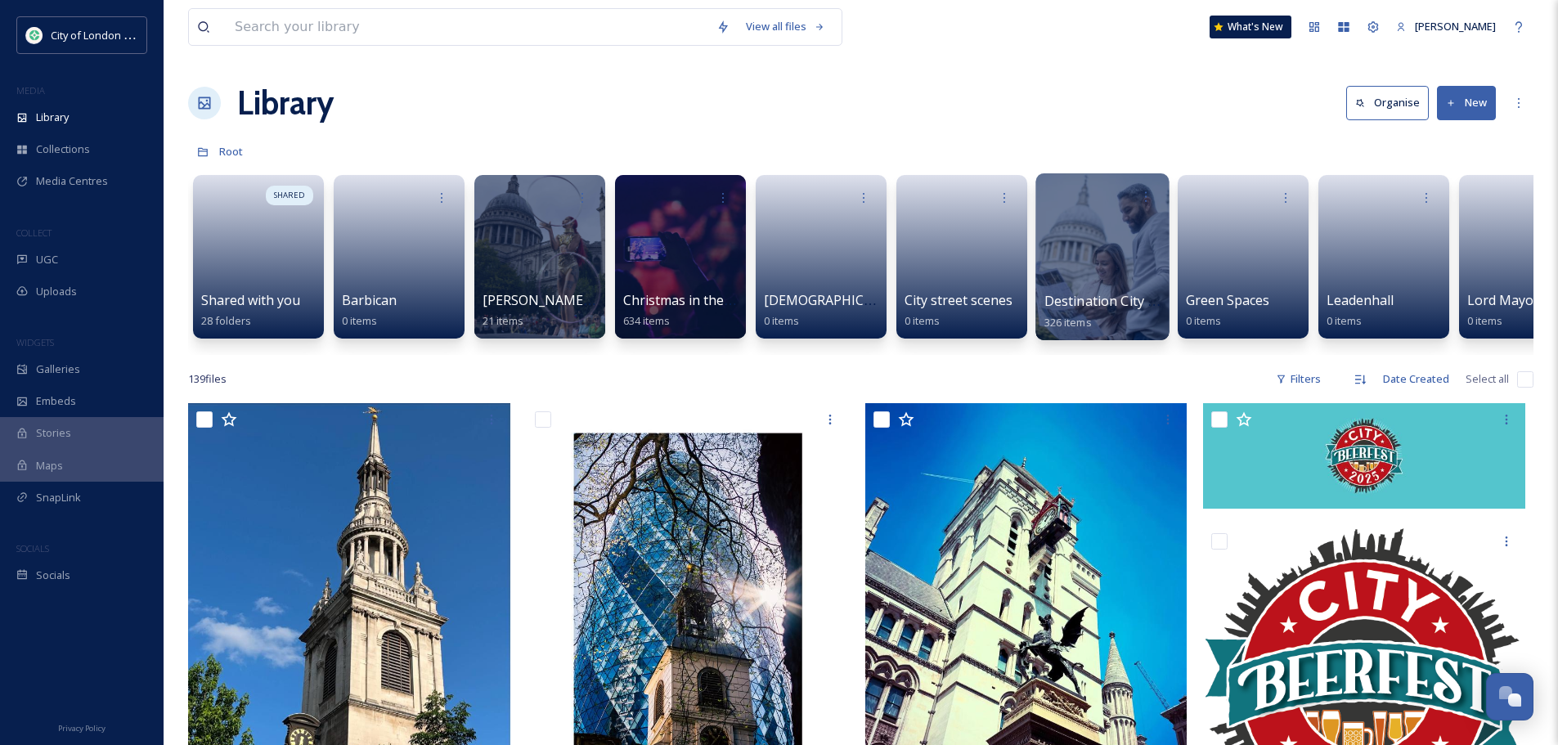
click at [1106, 249] on div at bounding box center [1102, 256] width 133 height 167
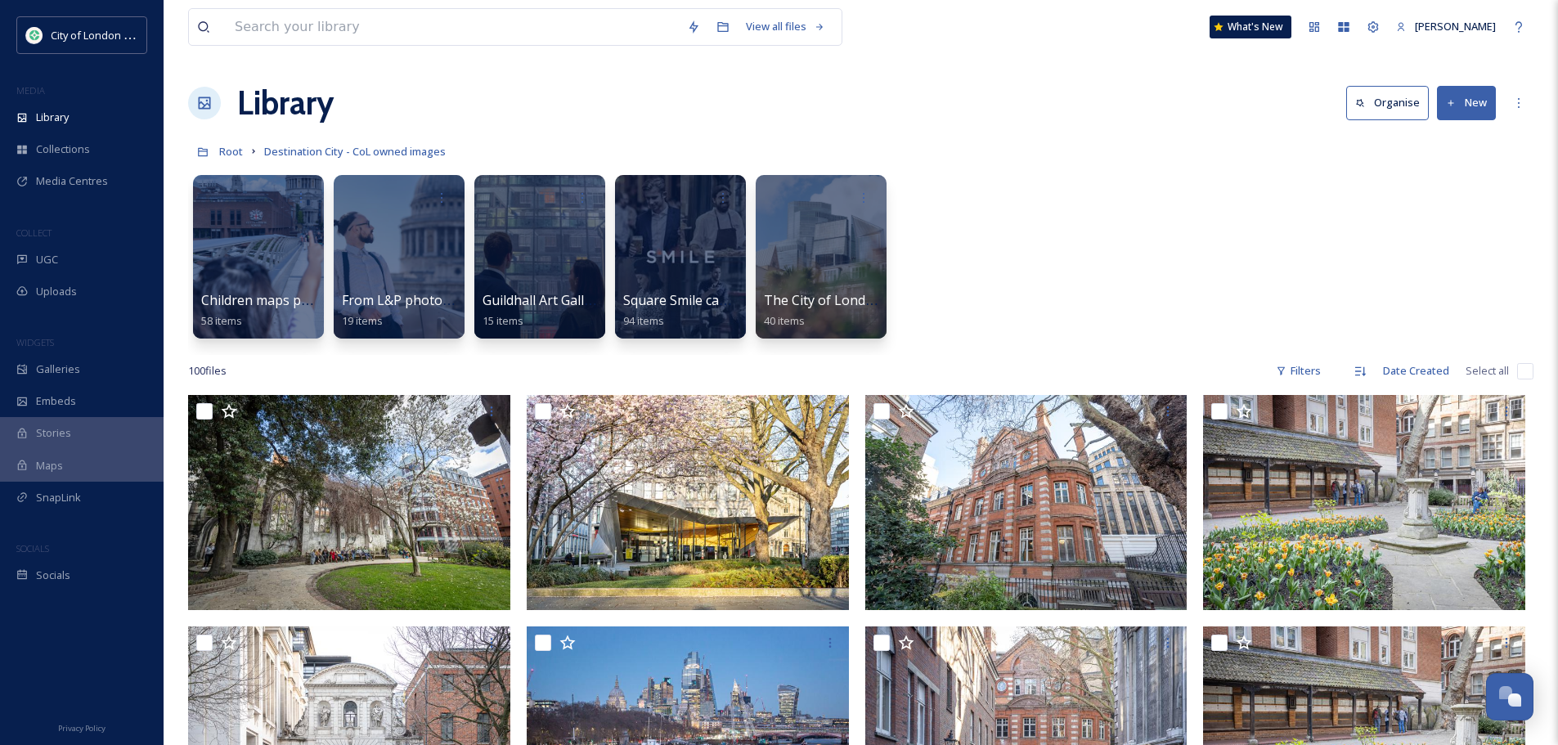
click at [276, 110] on h1 "Library" at bounding box center [285, 103] width 97 height 49
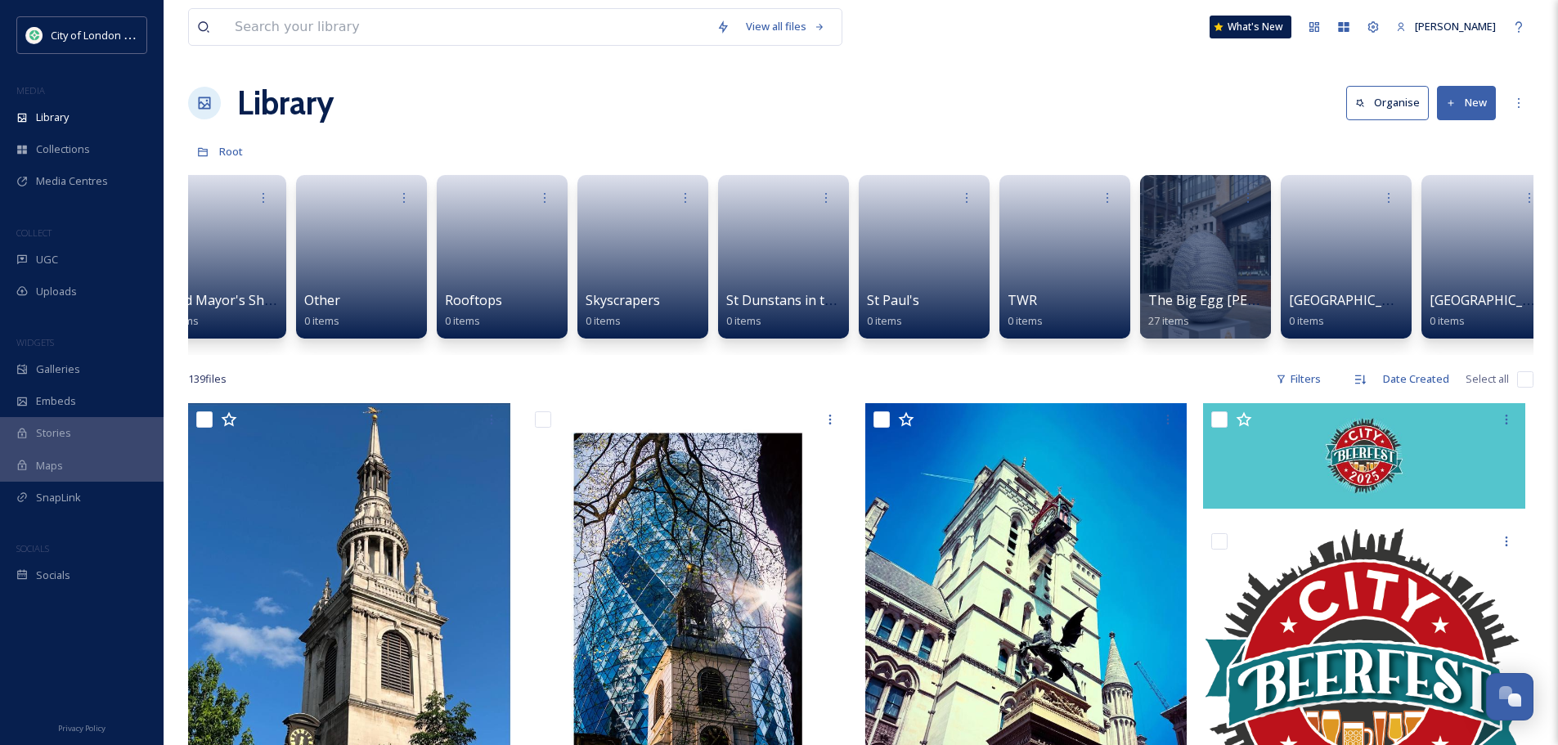
scroll to position [0, 1609]
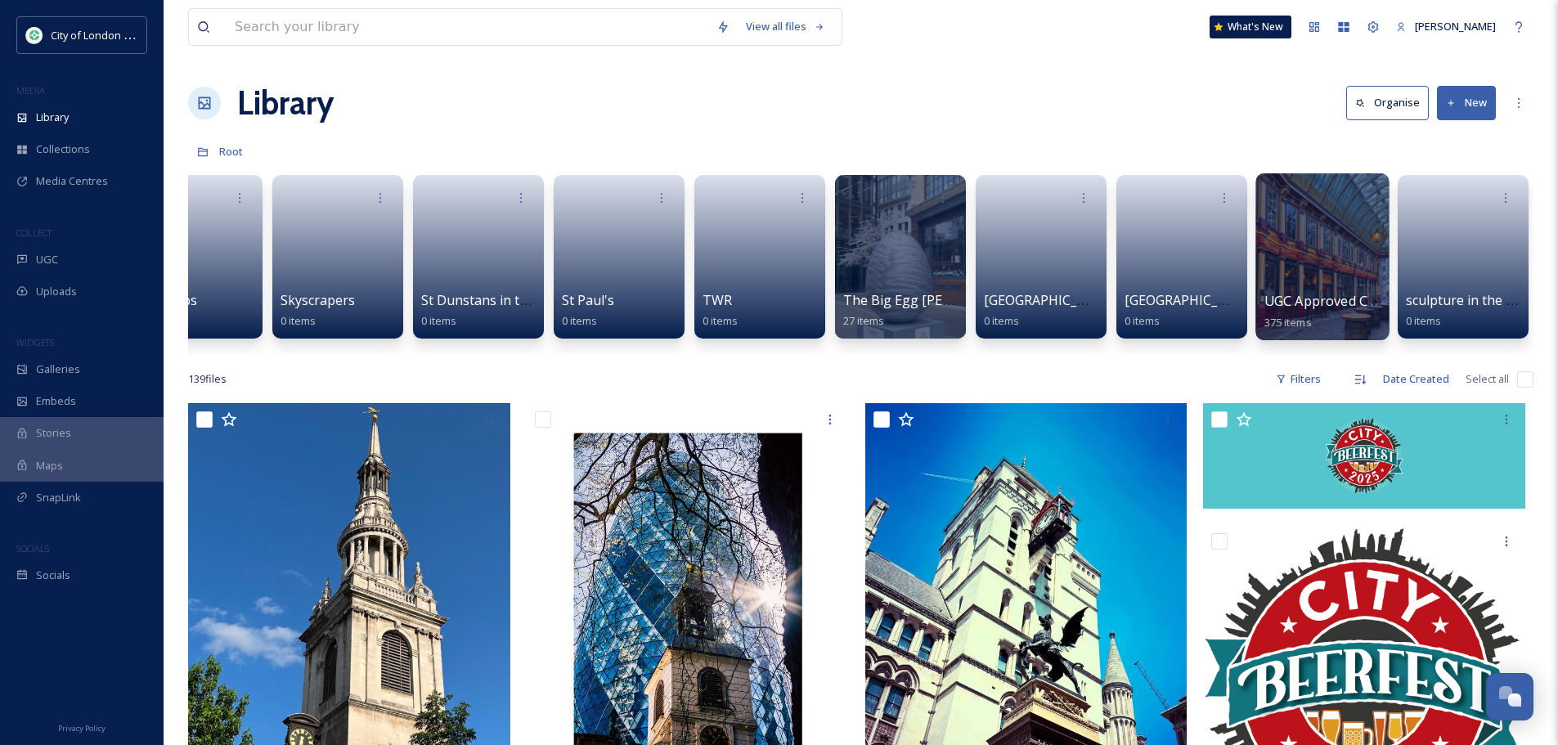
click at [1330, 250] on div at bounding box center [1322, 256] width 133 height 167
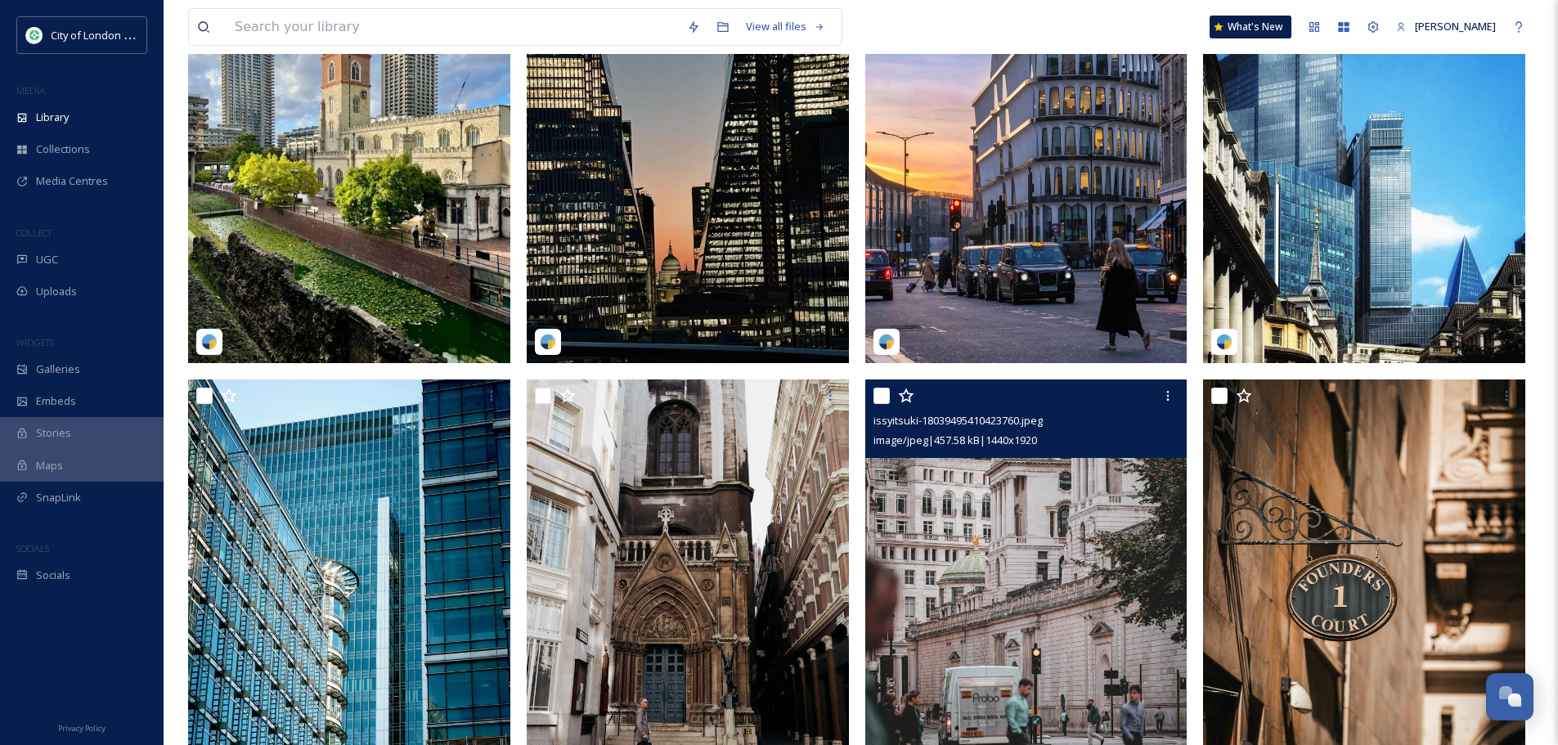
scroll to position [245, 0]
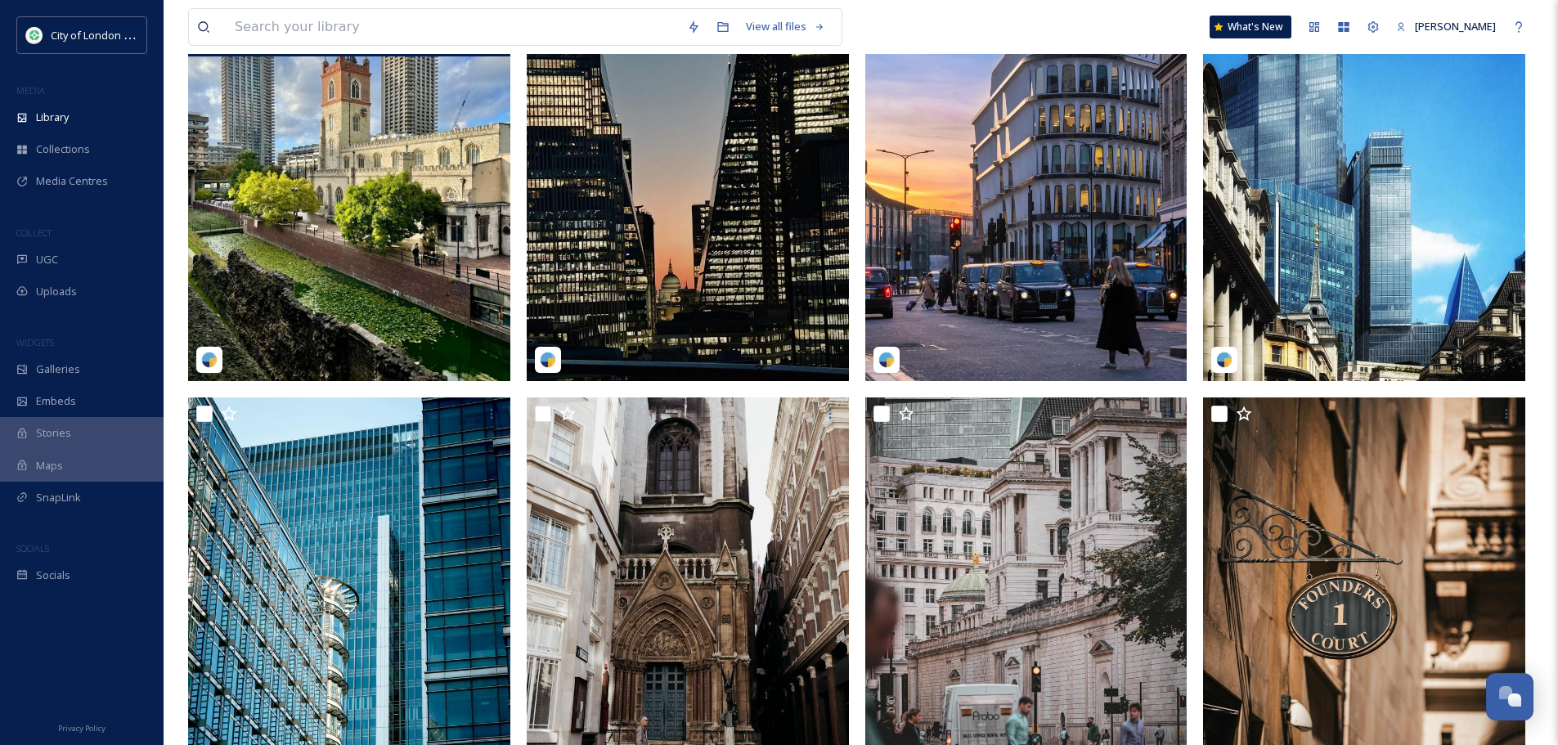
click at [404, 231] on img at bounding box center [349, 179] width 322 height 403
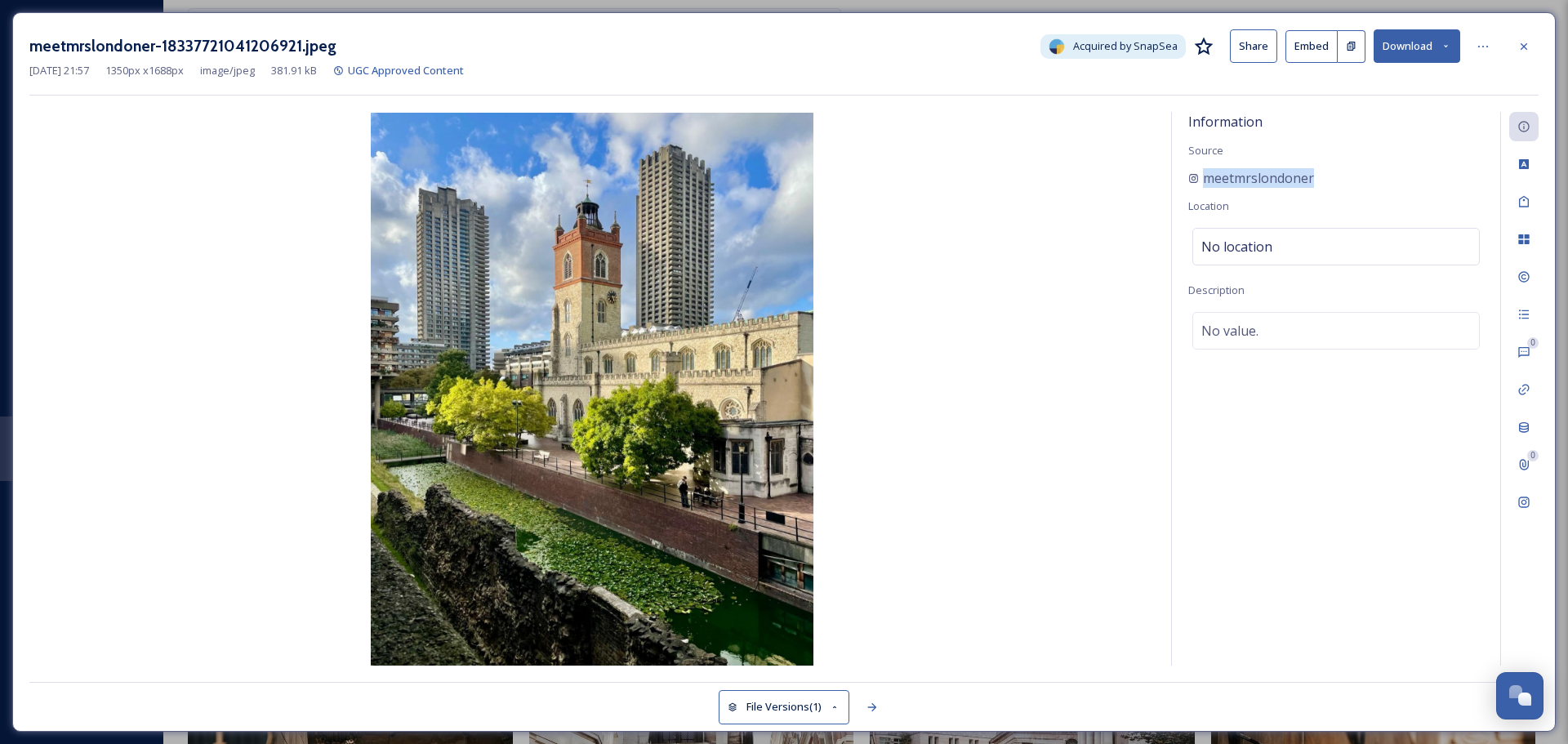
drag, startPoint x: 1327, startPoint y: 177, endPoint x: 1180, endPoint y: 184, distance: 147.2
click at [1180, 180] on div "Information Source meetmrslondoner Location No location Description No value." at bounding box center [1336, 388] width 329 height 554
copy span "meetmrslondoner"
click at [1402, 43] on button "Download" at bounding box center [1417, 46] width 87 height 34
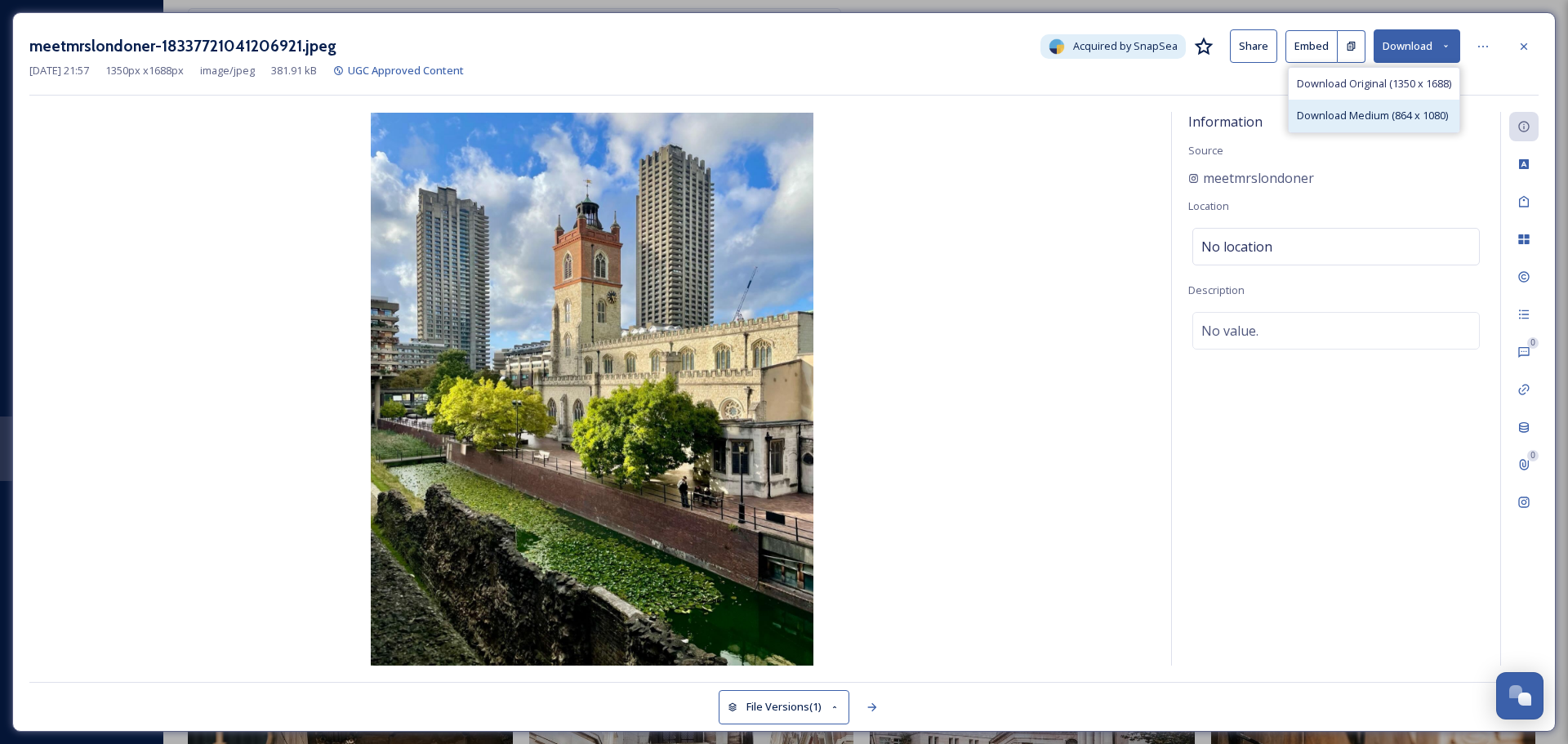
click at [1363, 114] on span "Download Medium (864 x 1080)" at bounding box center [1372, 116] width 151 height 16
